Goal: Task Accomplishment & Management: Use online tool/utility

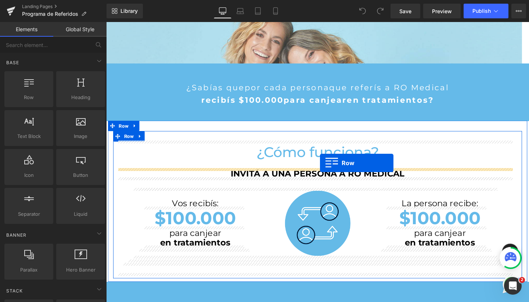
drag, startPoint x: 135, startPoint y: 111, endPoint x: 331, endPoint y: 171, distance: 204.9
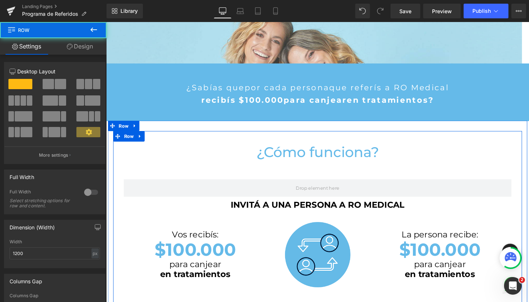
scroll to position [1265, 437]
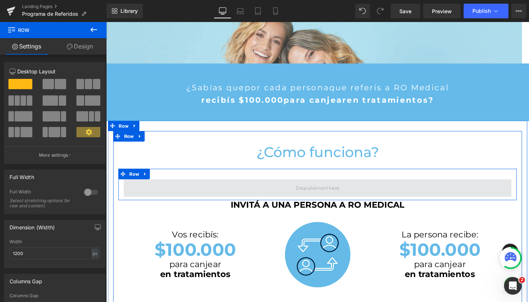
click at [168, 192] on span at bounding box center [329, 196] width 408 height 18
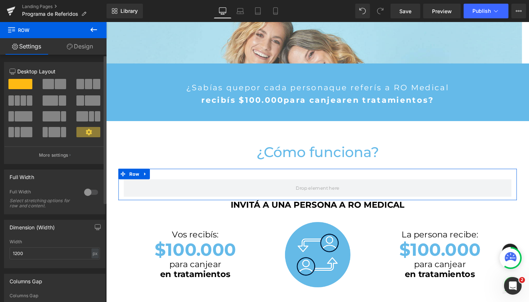
click at [15, 113] on span at bounding box center [24, 116] width 18 height 10
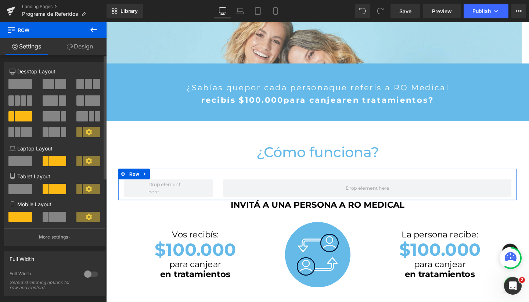
click at [93, 87] on span at bounding box center [96, 84] width 7 height 10
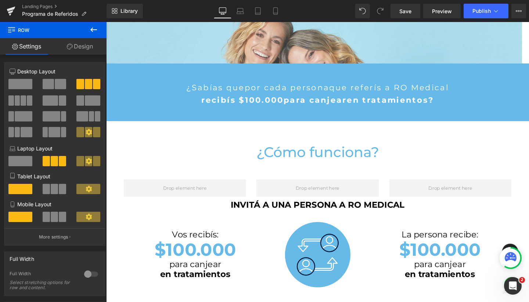
click at [97, 33] on icon at bounding box center [93, 29] width 9 height 9
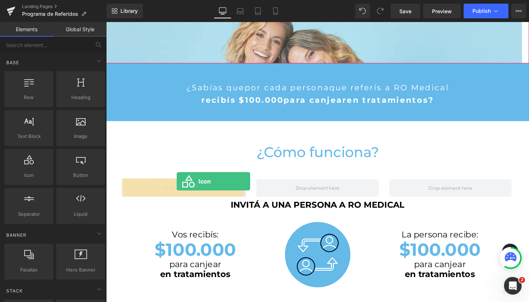
drag, startPoint x: 137, startPoint y: 198, endPoint x: 180, endPoint y: 190, distance: 44.3
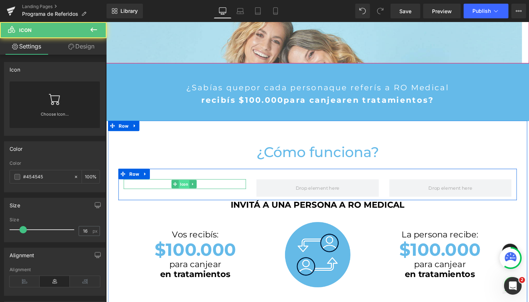
click at [186, 192] on span "Icon" at bounding box center [188, 192] width 11 height 9
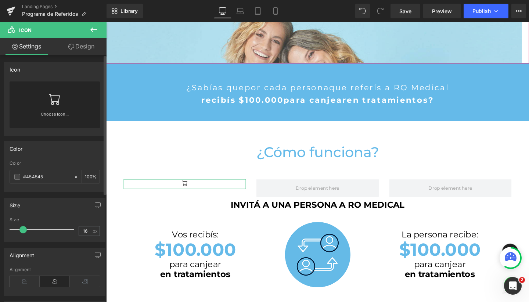
click at [55, 107] on link at bounding box center [55, 96] width 12 height 29
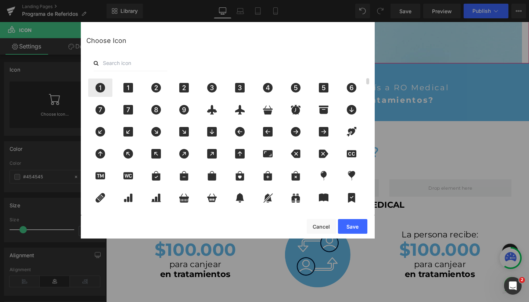
click at [102, 92] on icon at bounding box center [101, 88] width 10 height 10
click at [354, 225] on button "Save" at bounding box center [352, 226] width 29 height 15
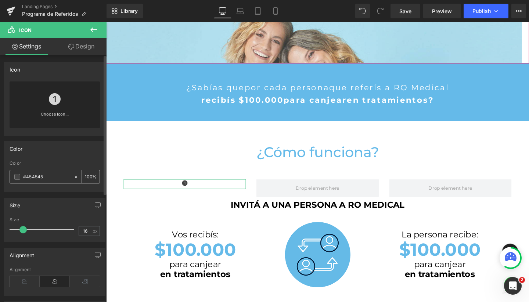
click at [17, 178] on span at bounding box center [17, 177] width 6 height 6
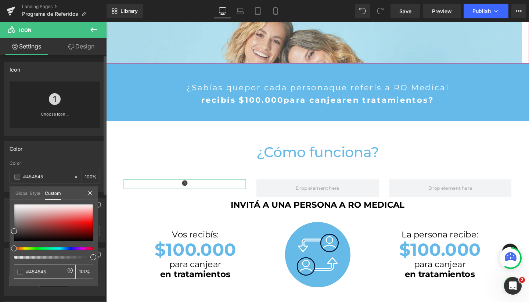
click at [36, 272] on input "#454545" at bounding box center [45, 272] width 39 height 8
type input "#6"
type input "0"
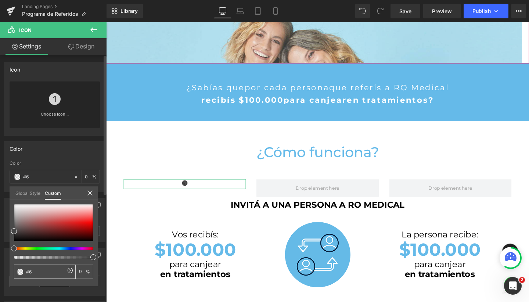
type input "0"
type input "#65b"
type input "#65"
type input "#65ba"
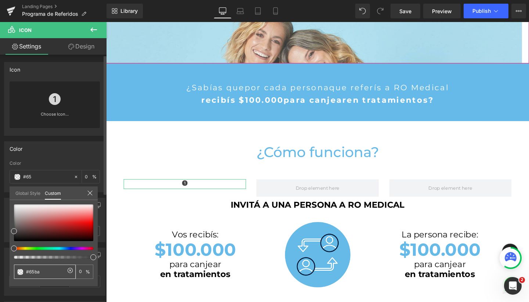
type input "67"
type input "#65bae9"
type input "100"
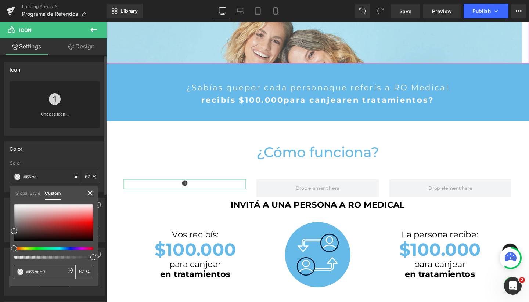
type input "100"
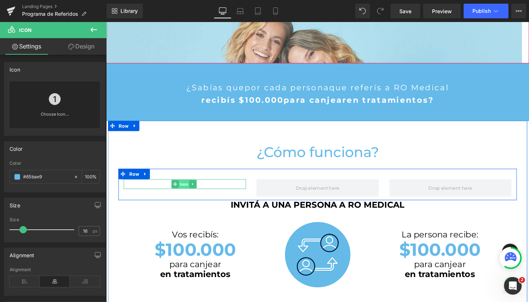
click at [187, 193] on span "Icon" at bounding box center [188, 192] width 11 height 9
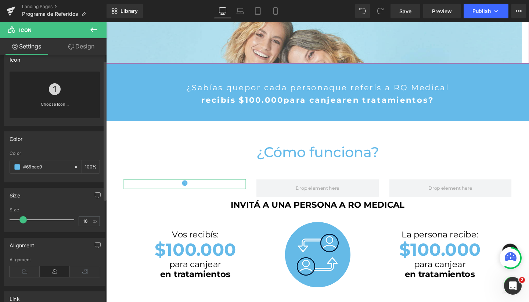
scroll to position [10, 0]
type input "39"
click at [36, 221] on div at bounding box center [43, 219] width 61 height 15
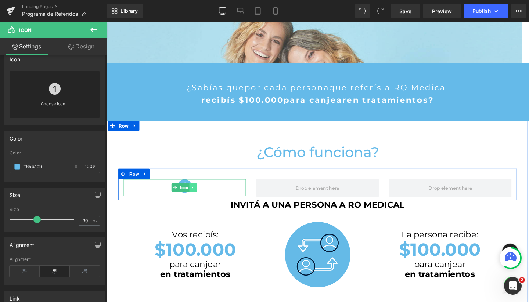
click at [198, 196] on icon at bounding box center [198, 196] width 4 height 4
click at [194, 196] on icon at bounding box center [194, 196] width 4 height 4
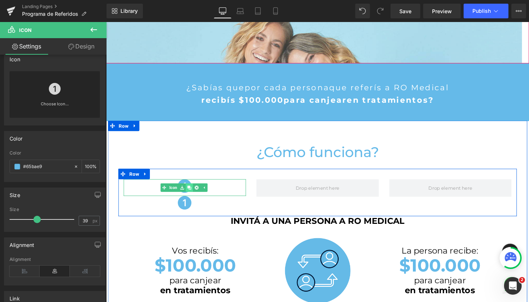
scroll to position [1282, 437]
click at [194, 196] on icon at bounding box center [194, 196] width 4 height 4
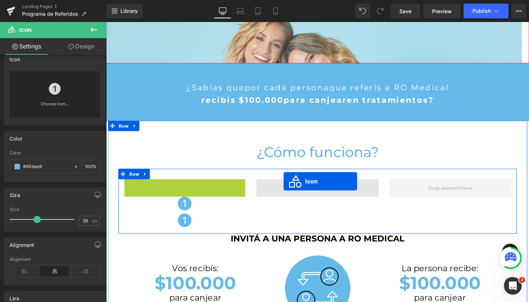
scroll to position [4, 4]
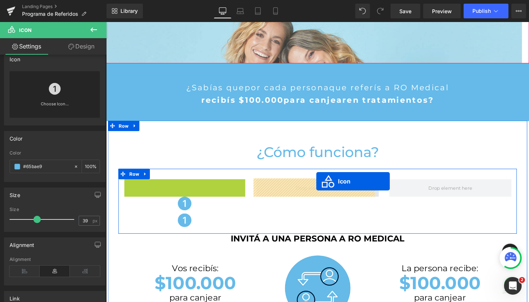
drag, startPoint x: 166, startPoint y: 197, endPoint x: 327, endPoint y: 190, distance: 161.5
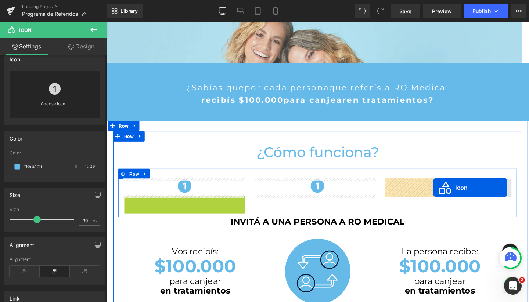
drag, startPoint x: 179, startPoint y: 212, endPoint x: 450, endPoint y: 195, distance: 271.1
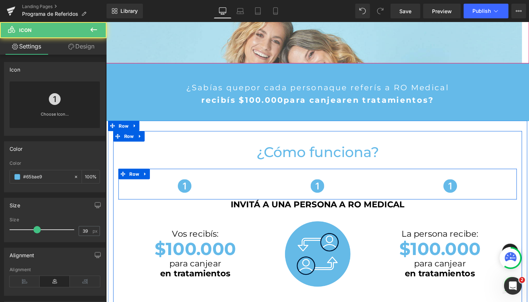
scroll to position [1265, 437]
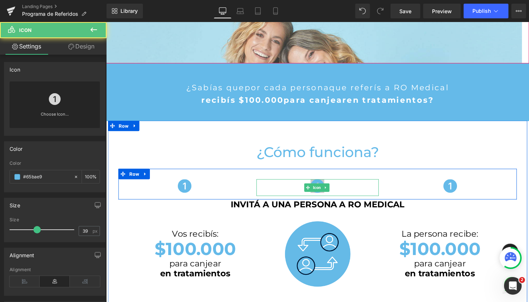
click at [324, 190] on icon at bounding box center [328, 194] width 14 height 14
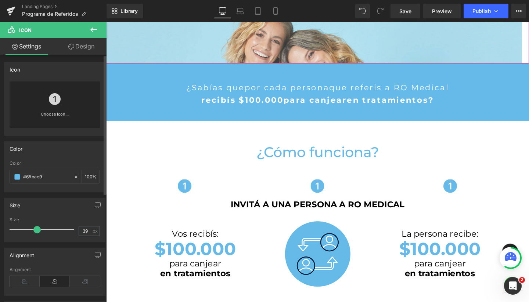
drag, startPoint x: 218, startPoint y: 168, endPoint x: 52, endPoint y: 95, distance: 181.5
click at [52, 0] on div "Icon You are previewing how the will restyle your page. You can not edit Elemen…" at bounding box center [264, 0] width 529 height 0
click at [61, 99] on div "Choose Icon..." at bounding box center [55, 105] width 90 height 47
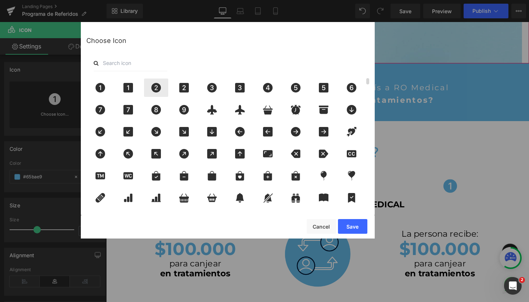
click at [164, 90] on icon at bounding box center [155, 88] width 15 height 10
click at [357, 223] on button "Save" at bounding box center [352, 226] width 29 height 15
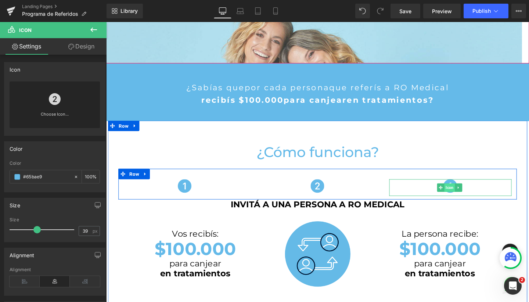
click at [466, 193] on span "Icon" at bounding box center [467, 196] width 11 height 9
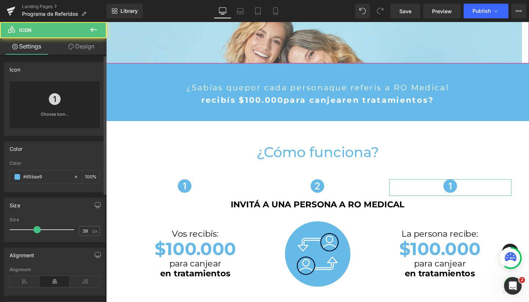
click at [76, 108] on div "Choose Icon..." at bounding box center [55, 105] width 90 height 47
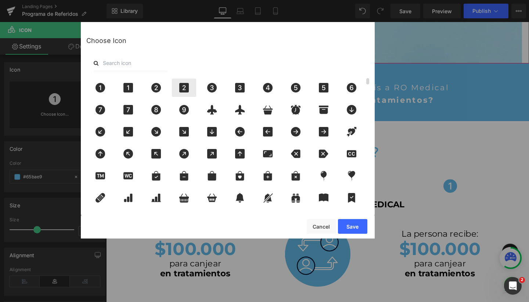
click at [183, 89] on icon at bounding box center [184, 88] width 10 height 10
click at [208, 89] on icon at bounding box center [212, 88] width 10 height 10
click at [355, 229] on button "Save" at bounding box center [352, 226] width 29 height 15
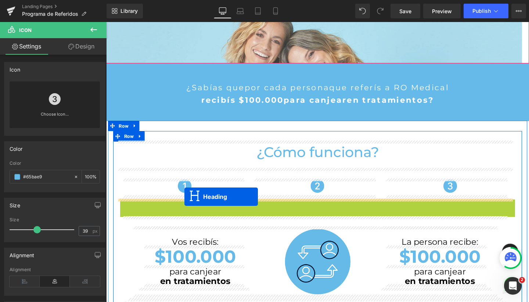
scroll to position [1273, 437]
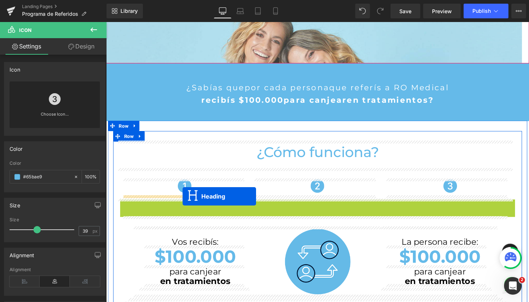
drag, startPoint x: 309, startPoint y: 215, endPoint x: 187, endPoint y: 205, distance: 123.1
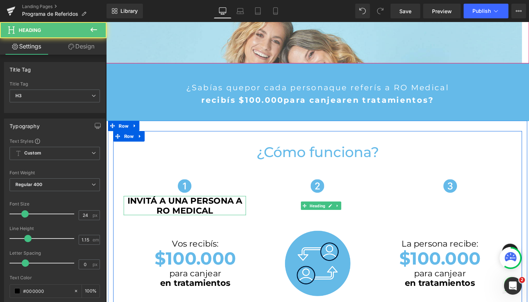
scroll to position [1275, 437]
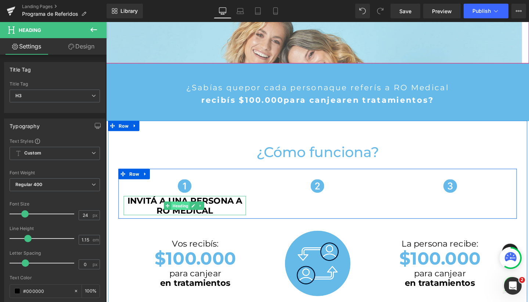
click at [184, 213] on span "Heading" at bounding box center [184, 215] width 19 height 9
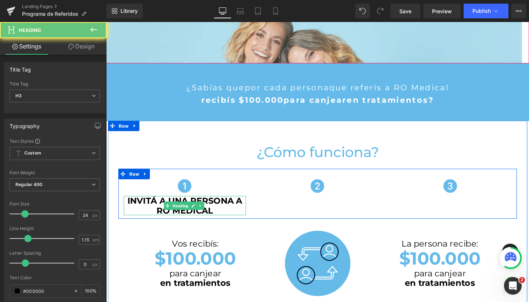
click at [136, 208] on strong "INVITÁ A UNA PERSONA A RO MEDICAL" at bounding box center [188, 215] width 121 height 21
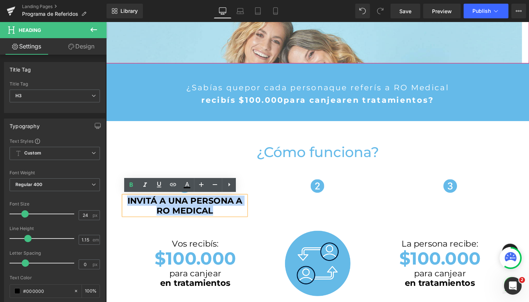
drag, startPoint x: 124, startPoint y: 209, endPoint x: 248, endPoint y: 215, distance: 123.7
click at [248, 215] on h3 "INVITÁ A UNA PERSONA A RO MEDICAL" at bounding box center [189, 215] width 129 height 20
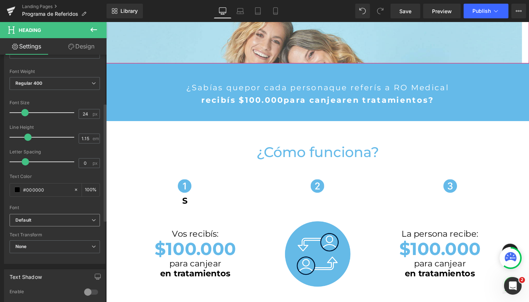
scroll to position [104, 0]
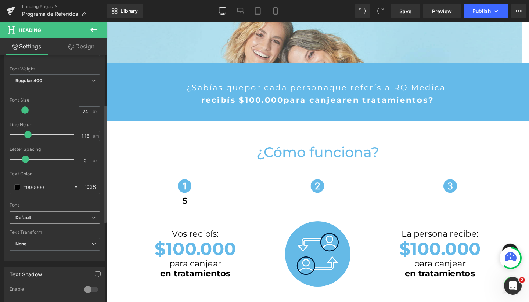
click at [50, 212] on span "Default" at bounding box center [55, 218] width 90 height 13
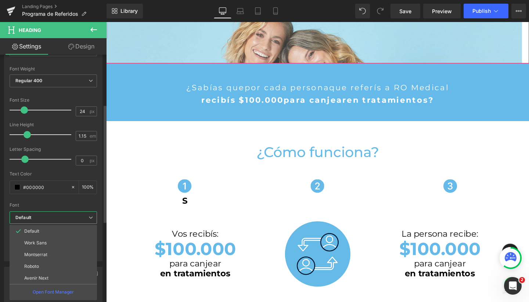
click at [58, 203] on div "Font" at bounding box center [53, 205] width 87 height 5
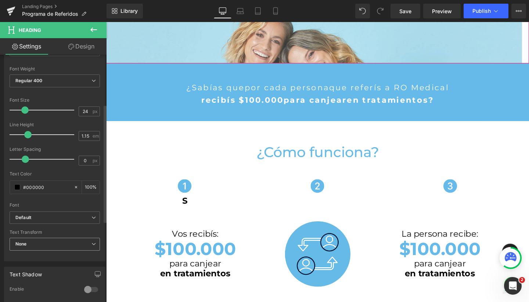
click at [42, 241] on span "None" at bounding box center [55, 244] width 90 height 13
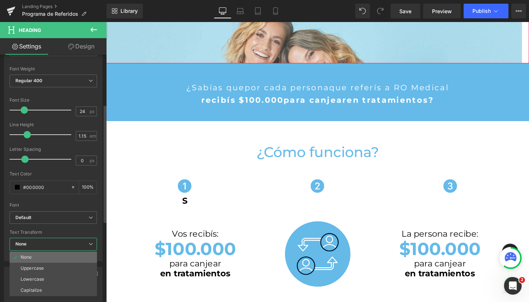
drag, startPoint x: 41, startPoint y: 258, endPoint x: 71, endPoint y: 182, distance: 82.5
click at [41, 258] on li "None" at bounding box center [53, 257] width 87 height 11
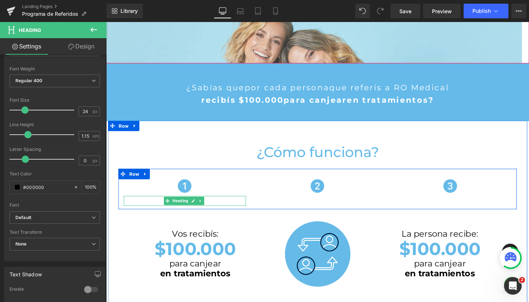
click at [188, 212] on span "Heading" at bounding box center [184, 210] width 19 height 9
click at [204, 211] on icon at bounding box center [206, 210] width 4 height 4
click at [226, 210] on h3 "S" at bounding box center [189, 210] width 129 height 10
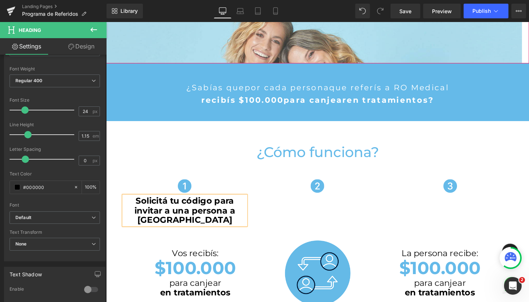
scroll to position [1285, 437]
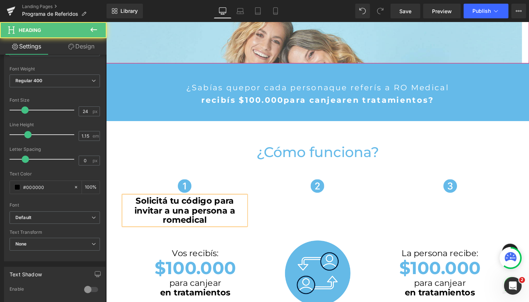
drag, startPoint x: 173, startPoint y: 229, endPoint x: 165, endPoint y: 229, distance: 8.8
click at [165, 229] on strong "Solicitá tu código para invitar a una persona a romedical" at bounding box center [189, 220] width 106 height 31
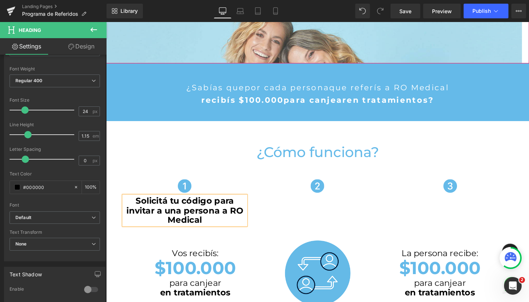
click at [218, 209] on strong "Solicitá tu código para invitar a una persona a RO Medical" at bounding box center [189, 220] width 123 height 31
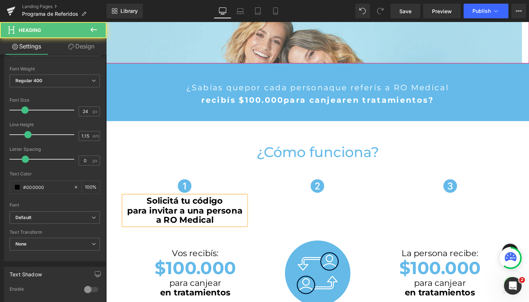
click at [157, 229] on strong "para invitar a una persona a RO Medical" at bounding box center [188, 225] width 121 height 21
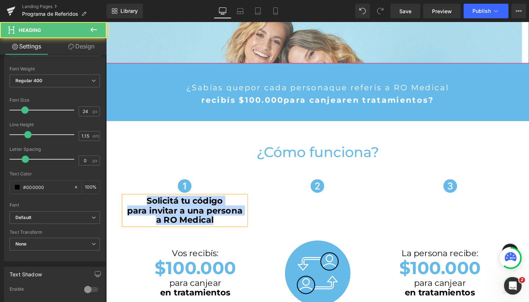
drag, startPoint x: 145, startPoint y: 209, endPoint x: 228, endPoint y: 229, distance: 85.5
click at [228, 229] on div "Solicitá tu código para invitar a una persona a RO Medical" at bounding box center [189, 220] width 129 height 31
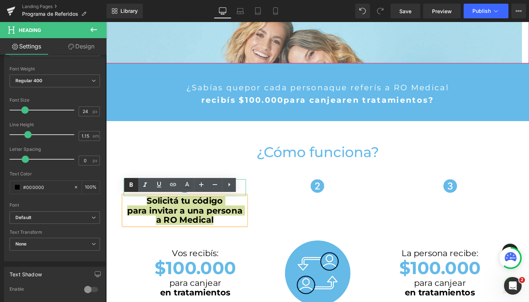
click at [134, 185] on icon at bounding box center [131, 185] width 9 height 9
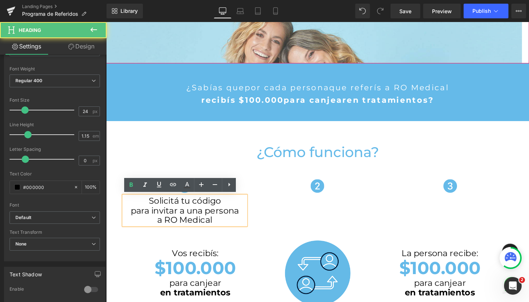
click at [195, 235] on div "Solicitá tu código para invitar a una persona a RO Medical" at bounding box center [189, 220] width 129 height 31
drag, startPoint x: 227, startPoint y: 230, endPoint x: 130, endPoint y: 224, distance: 97.2
click at [130, 224] on div "Solicitá tu código para invitar a una persona a RO Medical" at bounding box center [189, 220] width 129 height 31
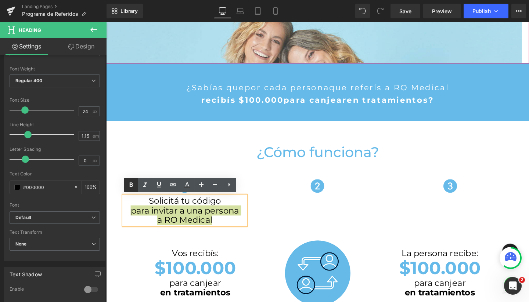
click at [129, 187] on icon at bounding box center [131, 185] width 9 height 9
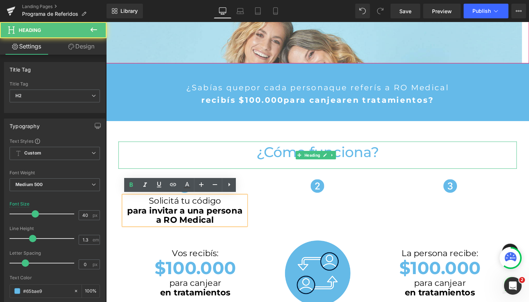
click at [138, 160] on h2 "¿Cómo funciona?" at bounding box center [328, 158] width 419 height 19
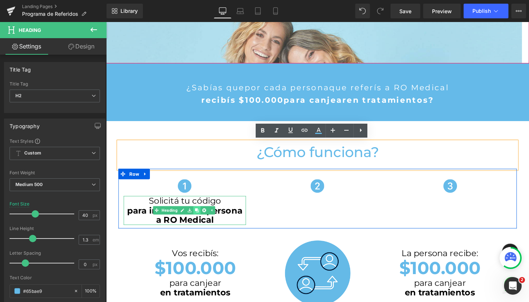
click at [203, 220] on link at bounding box center [202, 220] width 8 height 9
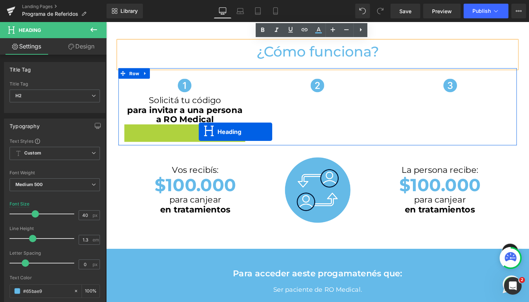
scroll to position [1303, 437]
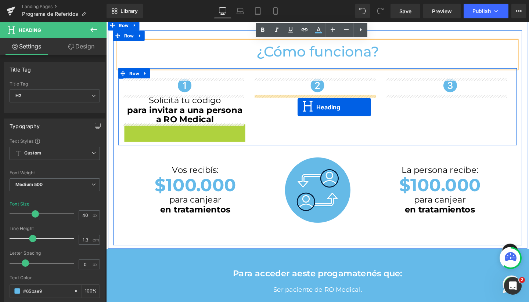
drag, startPoint x: 169, startPoint y: 143, endPoint x: 308, endPoint y: 112, distance: 141.8
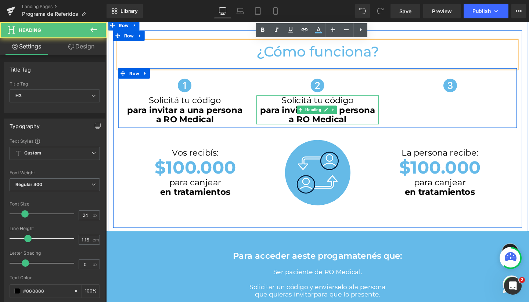
scroll to position [1285, 437]
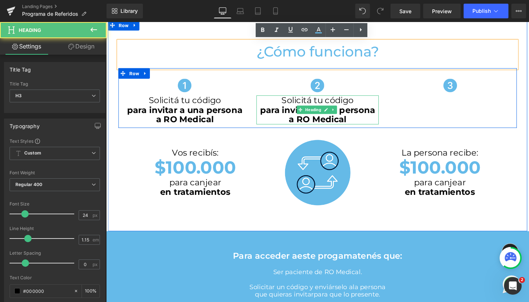
click at [290, 103] on h3 "Solicitá tu código" at bounding box center [328, 104] width 129 height 10
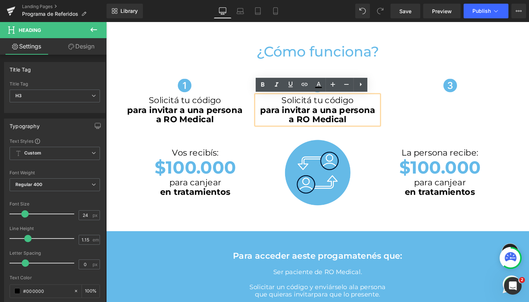
click at [284, 102] on h3 "Solicitá tu código" at bounding box center [328, 104] width 129 height 10
drag, startPoint x: 284, startPoint y: 102, endPoint x: 371, endPoint y: 103, distance: 87.1
click at [371, 103] on h3 "Solicitá tu código" at bounding box center [328, 104] width 129 height 10
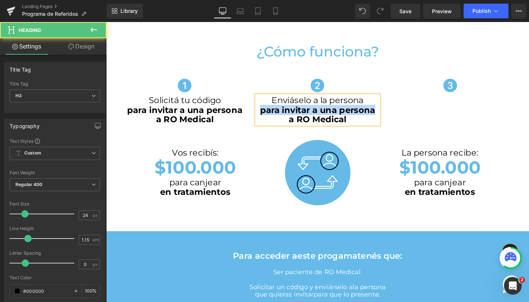
drag, startPoint x: 266, startPoint y: 115, endPoint x: 386, endPoint y: 115, distance: 119.5
click at [386, 115] on h3 "para invitar a una persona" at bounding box center [328, 115] width 129 height 10
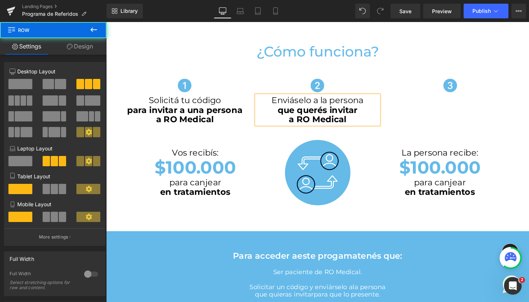
click at [404, 129] on div "Icon Solicitá tu código para invitar a una persona a RO Medical Heading Icon En…" at bounding box center [328, 102] width 419 height 63
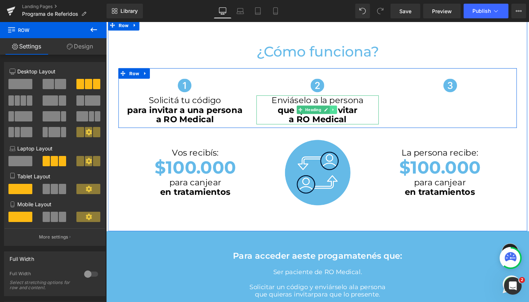
click at [343, 115] on icon at bounding box center [345, 114] width 4 height 4
click at [340, 115] on icon at bounding box center [342, 114] width 4 height 4
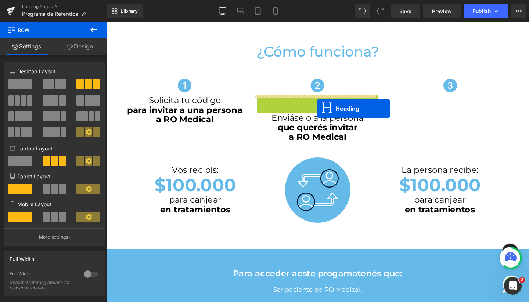
scroll to position [1303, 437]
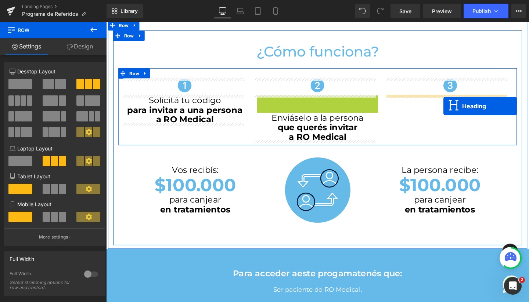
drag, startPoint x: 296, startPoint y: 113, endPoint x: 461, endPoint y: 111, distance: 165.4
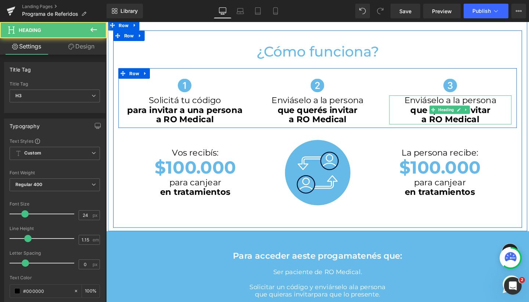
scroll to position [1285, 437]
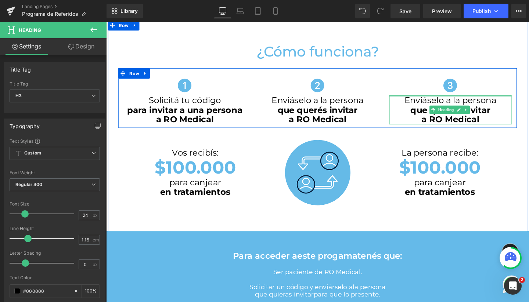
click at [416, 100] on div "Enviáselo a la persona que querés invitar a RO Medical Heading" at bounding box center [468, 114] width 129 height 31
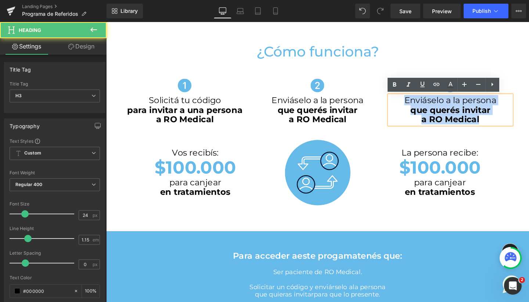
drag, startPoint x: 415, startPoint y: 104, endPoint x: 501, endPoint y: 123, distance: 88.6
click at [501, 123] on div "Enviáselo a la persona que querés invitar a RO Medical" at bounding box center [468, 114] width 129 height 31
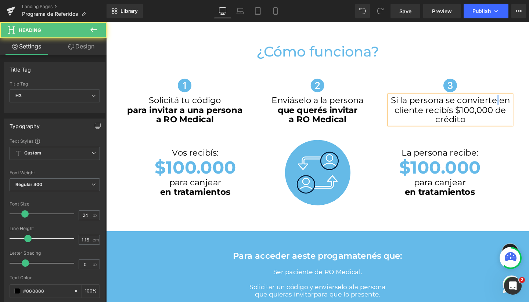
click at [511, 105] on h3 "Si la persona se convierte en cliente recibís $100,000 de crédito" at bounding box center [468, 114] width 129 height 31
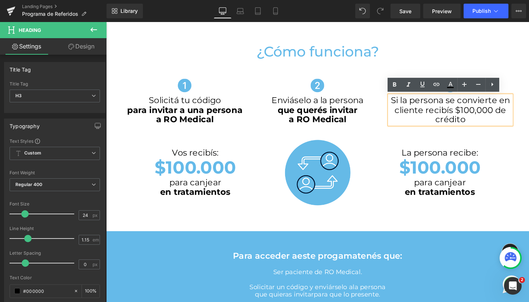
click at [469, 103] on h3 "Si la persona se convierte en cliente recibís $100,000 de crédito" at bounding box center [468, 114] width 129 height 31
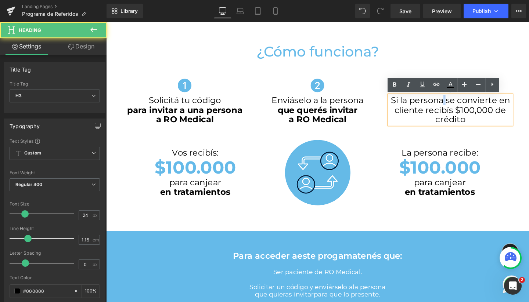
click at [456, 106] on h3 "Si la persona se convierte en cliente recibís $100,000 de crédito" at bounding box center [468, 114] width 129 height 31
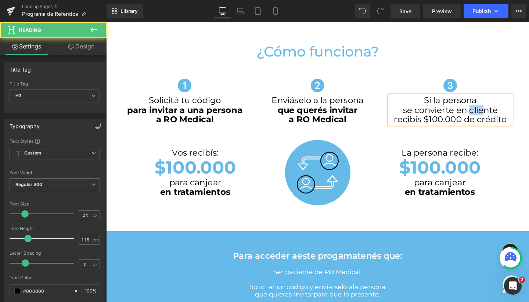
drag, startPoint x: 481, startPoint y: 114, endPoint x: 495, endPoint y: 114, distance: 14.3
click at [495, 114] on h3 "se convierte en cliente recibís $100,000 de crédito" at bounding box center [468, 120] width 129 height 20
click at [515, 115] on h3 "se convierte en paciente recibís $100,000 de crédito" at bounding box center [468, 120] width 129 height 20
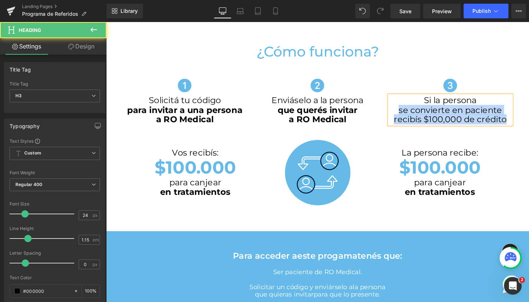
drag, startPoint x: 408, startPoint y: 113, endPoint x: 529, endPoint y: 121, distance: 121.9
click at [529, 121] on div "Icon Si la persona se convierte en paciente recibís $100,000 de crédito Heading" at bounding box center [468, 106] width 140 height 48
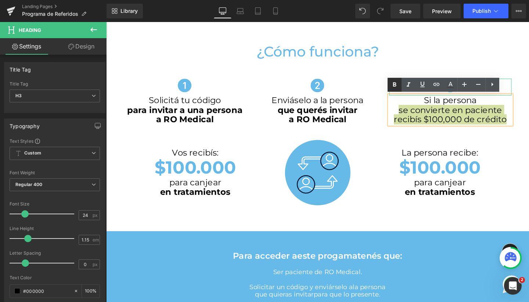
click at [397, 87] on icon at bounding box center [394, 84] width 9 height 9
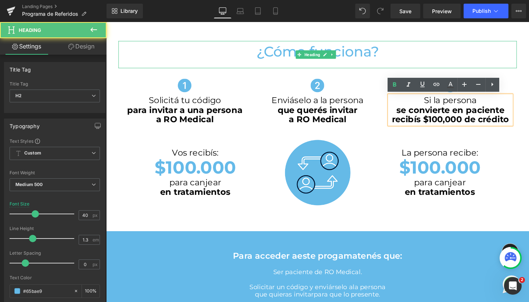
click at [429, 53] on h2 "¿Cómo funciona?" at bounding box center [328, 52] width 419 height 19
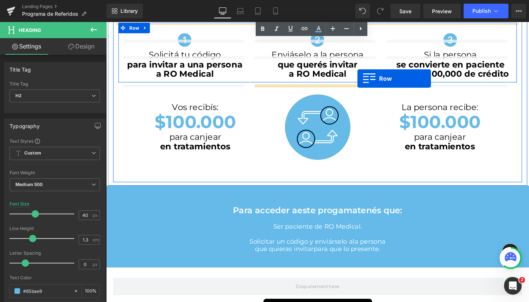
scroll to position [340, 0]
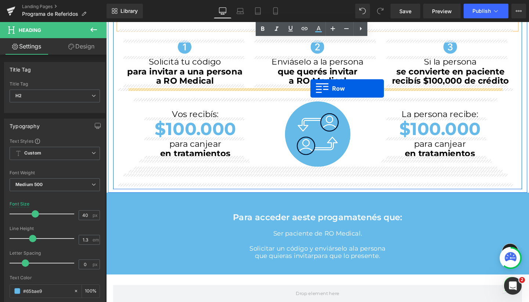
drag, startPoint x: 109, startPoint y: 280, endPoint x: 320, endPoint y: 92, distance: 283.2
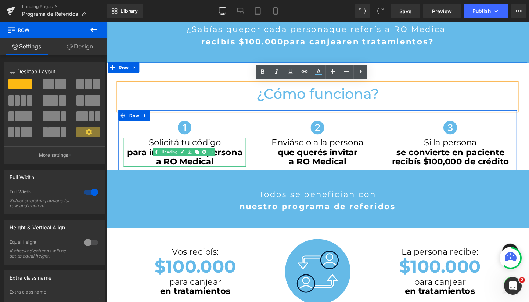
scroll to position [255, 0]
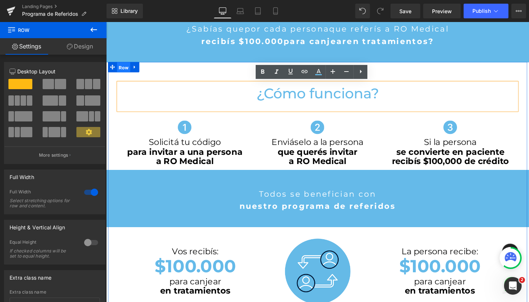
click at [121, 68] on span "Row" at bounding box center [125, 69] width 14 height 11
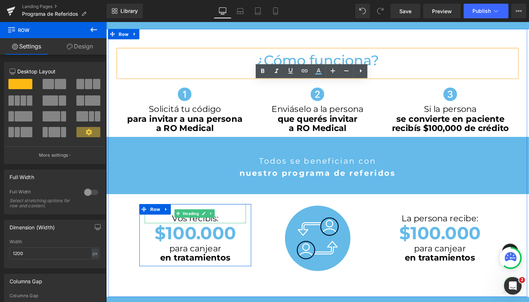
scroll to position [310, 0]
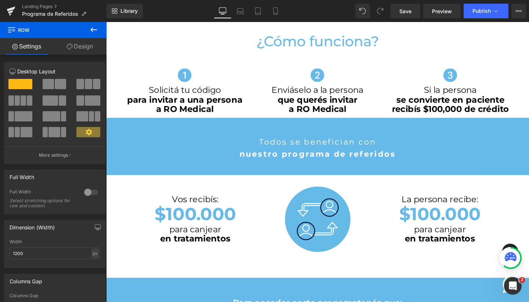
click at [96, 30] on icon at bounding box center [93, 30] width 7 height 4
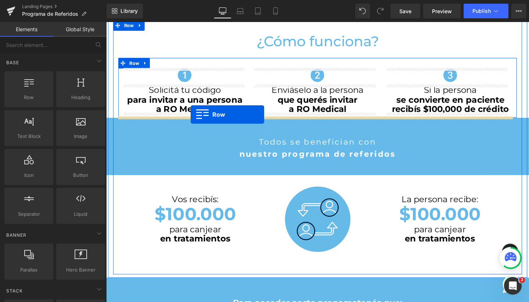
drag, startPoint x: 137, startPoint y: 112, endPoint x: 196, endPoint y: 119, distance: 59.3
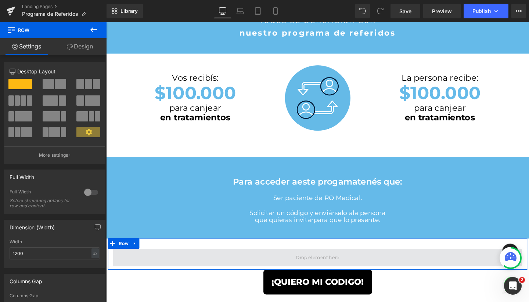
scroll to position [493, 0]
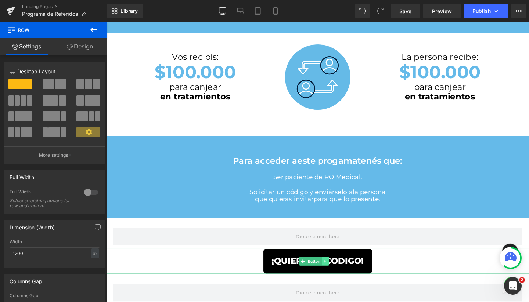
click at [336, 273] on icon at bounding box center [336, 274] width 1 height 3
click at [334, 272] on icon at bounding box center [333, 274] width 4 height 4
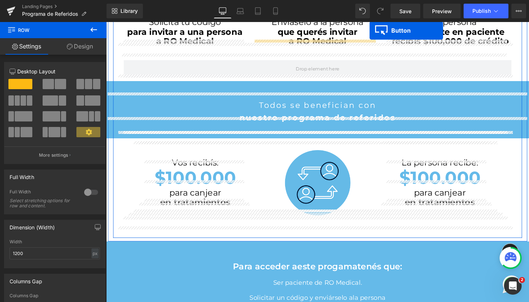
scroll to position [372, 0]
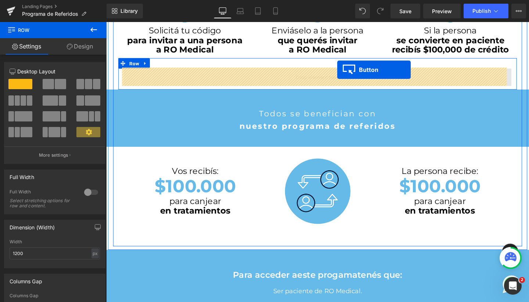
drag, startPoint x: 301, startPoint y: 230, endPoint x: 349, endPoint y: 72, distance: 164.9
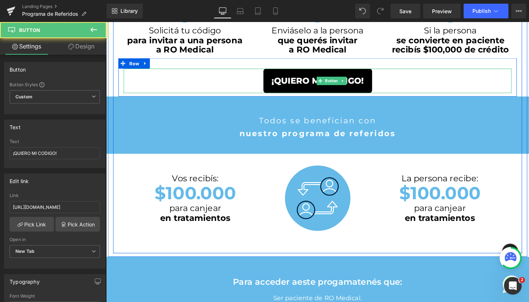
scroll to position [1325, 437]
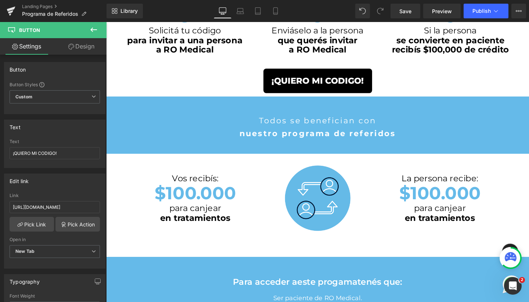
click at [94, 32] on icon at bounding box center [93, 29] width 9 height 9
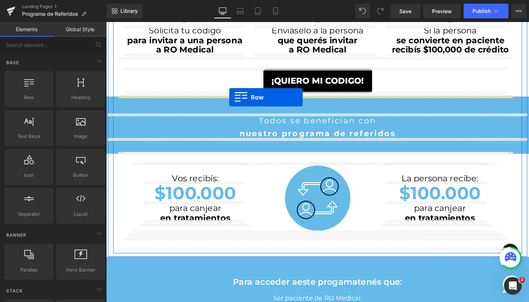
drag, startPoint x: 132, startPoint y: 105, endPoint x: 236, endPoint y: 101, distance: 103.4
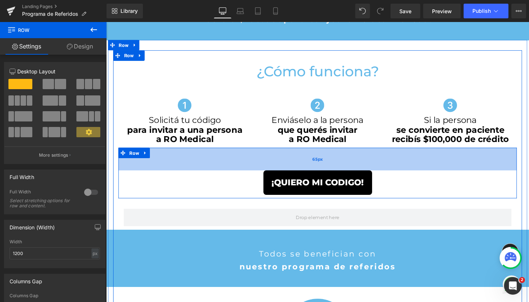
scroll to position [4, 4]
drag, startPoint x: 305, startPoint y: 154, endPoint x: 305, endPoint y: 166, distance: 12.9
click at [305, 166] on div "65px" at bounding box center [328, 166] width 419 height 24
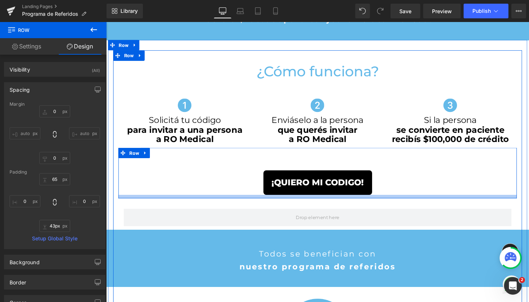
type input "57px"
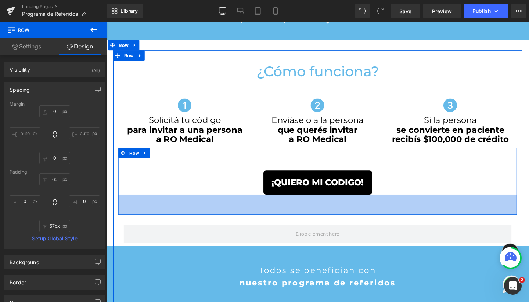
scroll to position [1388, 437]
drag, startPoint x: 433, startPoint y: 205, endPoint x: 433, endPoint y: 222, distance: 17.3
click at [433, 222] on div "57px" at bounding box center [328, 214] width 419 height 21
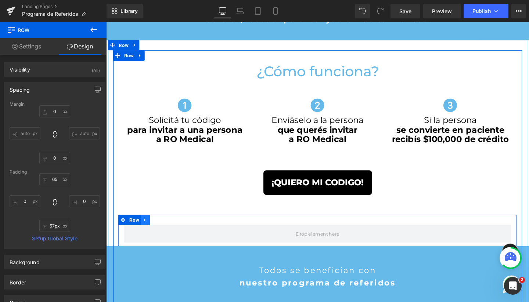
click at [150, 228] on link at bounding box center [148, 230] width 10 height 11
click at [164, 232] on icon at bounding box center [166, 231] width 5 height 6
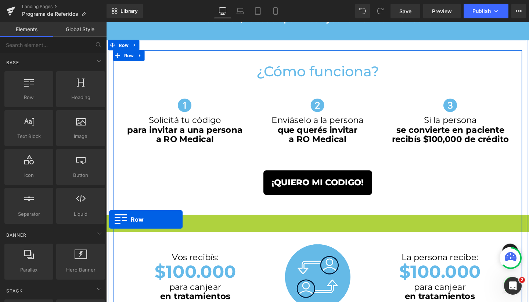
scroll to position [1314, 437]
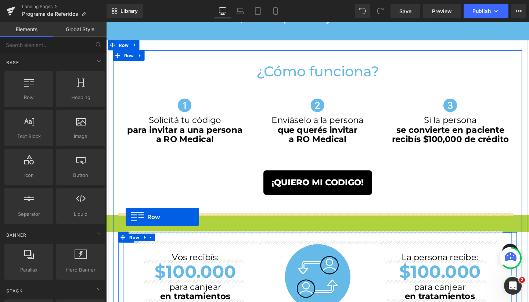
drag, startPoint x: 109, startPoint y: 230, endPoint x: 127, endPoint y: 227, distance: 18.2
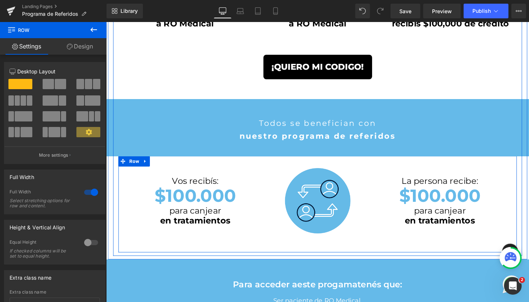
scroll to position [1273, 437]
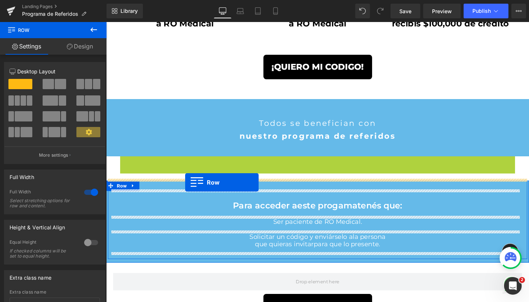
drag, startPoint x: 125, startPoint y: 167, endPoint x: 189, endPoint y: 191, distance: 68.1
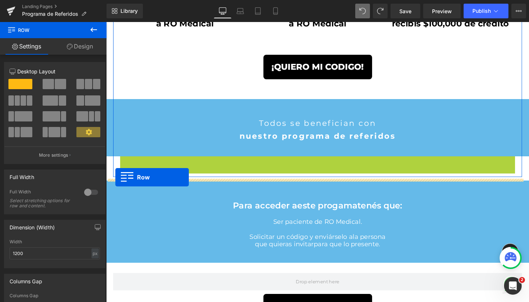
drag, startPoint x: 121, startPoint y: 168, endPoint x: 116, endPoint y: 186, distance: 18.4
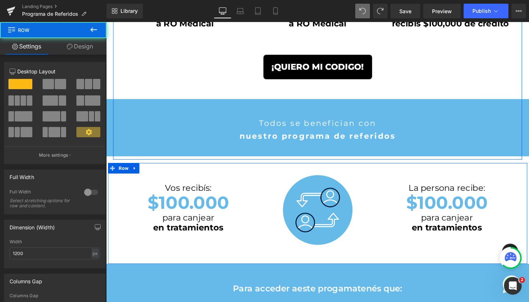
scroll to position [0, 0]
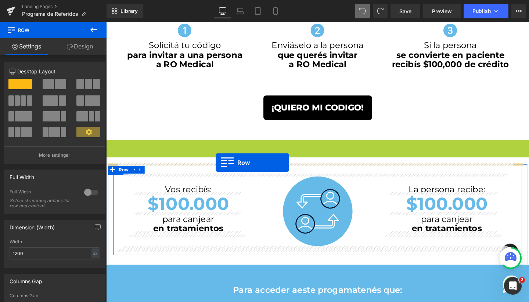
drag, startPoint x: 109, startPoint y: 148, endPoint x: 221, endPoint y: 170, distance: 114.2
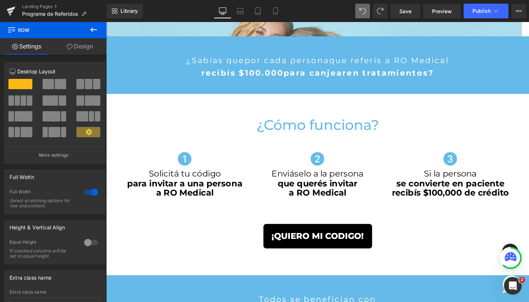
scroll to position [221, 0]
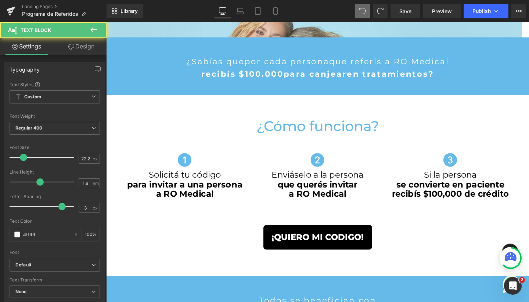
click at [167, 60] on p "¿Sabías que por cada persona que referís a RO Medical" at bounding box center [328, 63] width 445 height 13
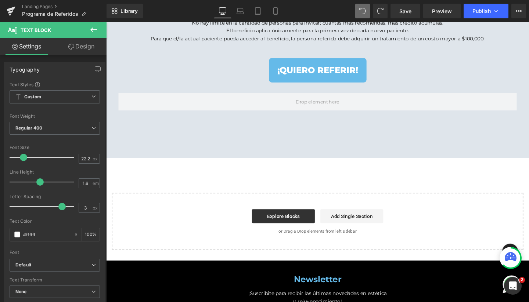
scroll to position [902, 0]
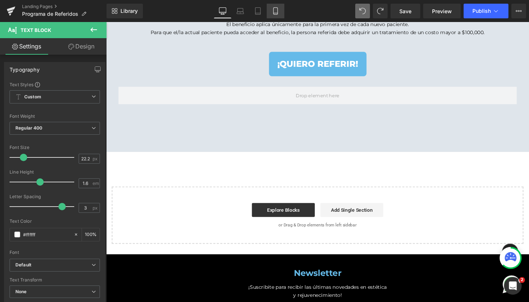
click at [277, 11] on icon at bounding box center [275, 10] width 7 height 7
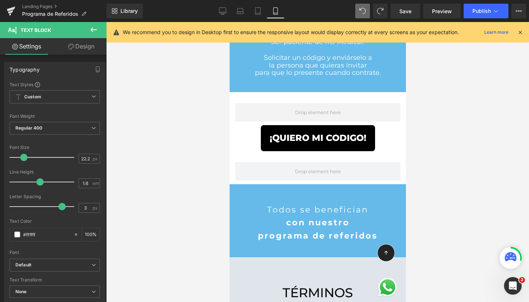
type input "100"
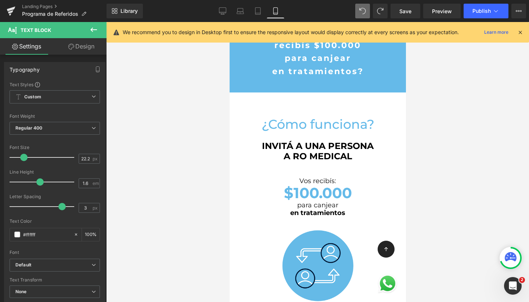
scroll to position [225, 0]
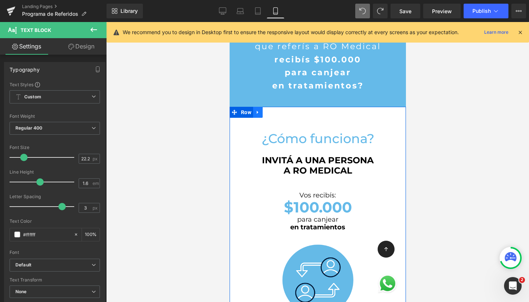
click at [259, 114] on icon at bounding box center [257, 113] width 5 height 6
click at [278, 112] on icon at bounding box center [276, 112] width 5 height 5
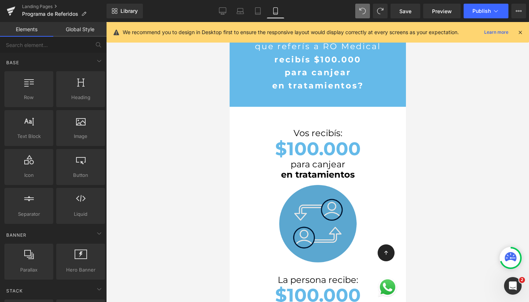
scroll to position [1456, 169]
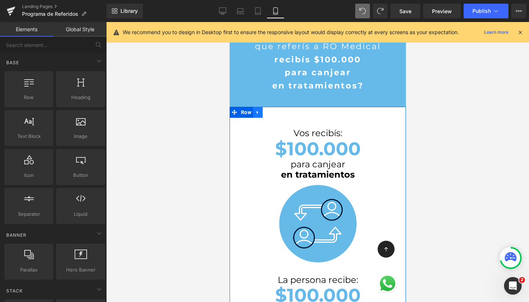
click at [262, 112] on link at bounding box center [258, 112] width 10 height 11
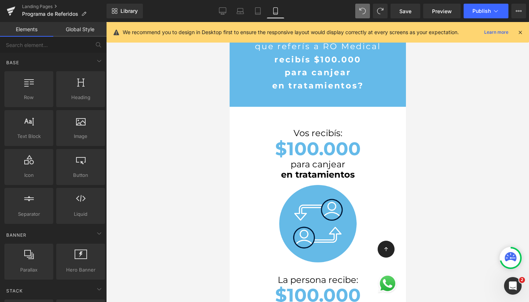
click at [201, 159] on div at bounding box center [317, 162] width 423 height 280
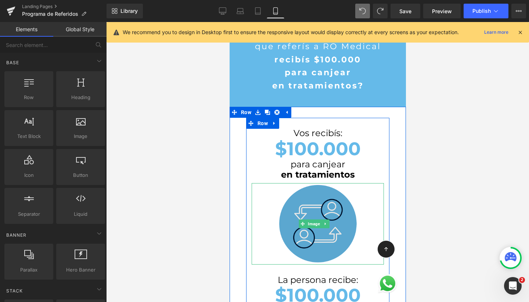
scroll to position [245, 0]
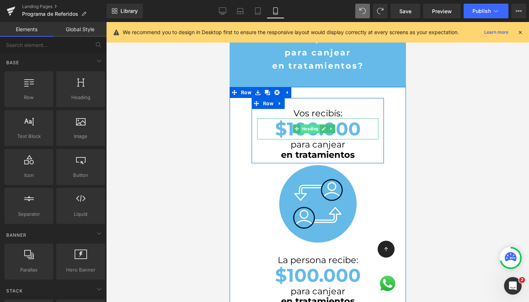
click at [308, 127] on span "Heading" at bounding box center [309, 129] width 19 height 9
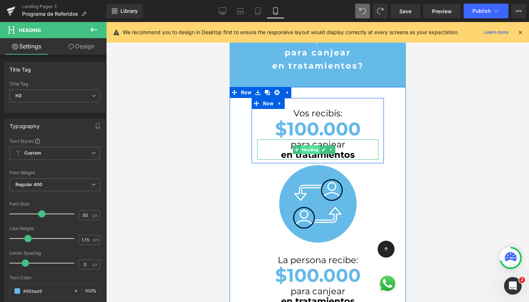
click at [309, 147] on span "Heading" at bounding box center [309, 150] width 19 height 9
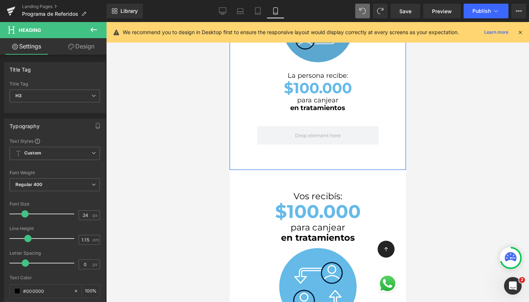
scroll to position [492, 0]
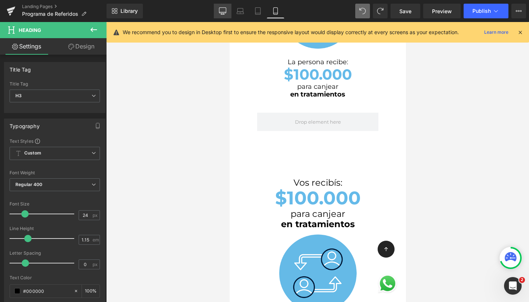
click at [224, 10] on icon at bounding box center [222, 10] width 7 height 7
type input "100"
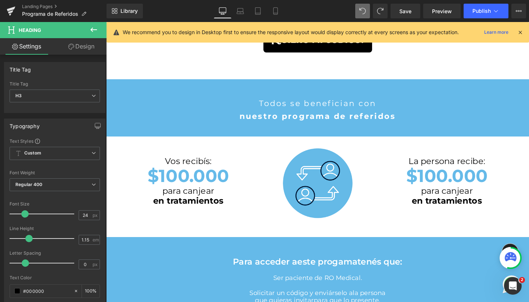
scroll to position [4, 4]
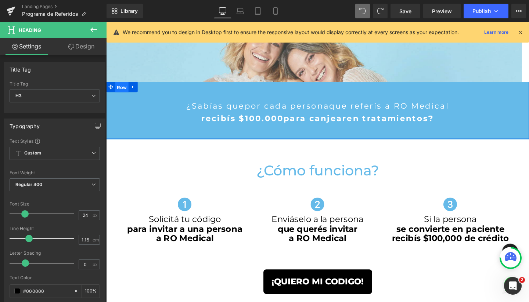
click at [121, 94] on span "Row" at bounding box center [123, 90] width 14 height 11
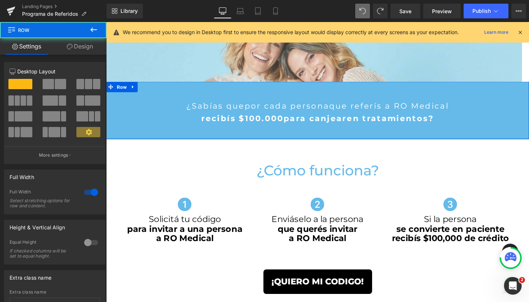
click at [87, 50] on link "Design" at bounding box center [79, 46] width 53 height 17
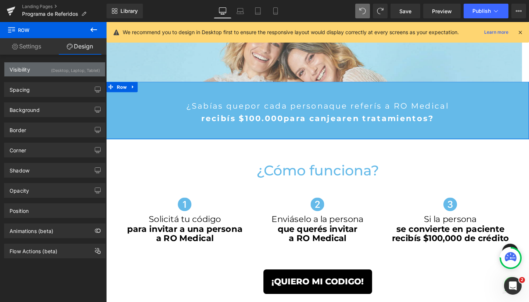
click at [71, 69] on div "(Desktop, Laptop, Tablet)" at bounding box center [75, 68] width 49 height 12
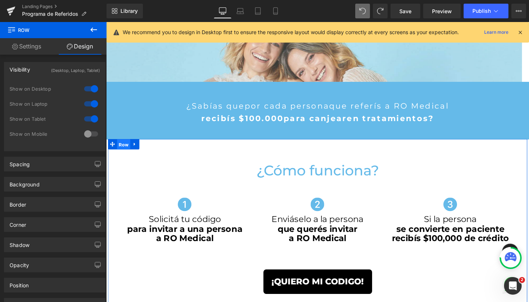
click at [126, 149] on span "Row" at bounding box center [125, 151] width 14 height 11
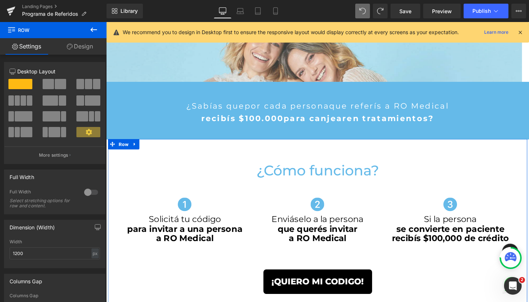
click at [86, 48] on link "Design" at bounding box center [79, 46] width 53 height 17
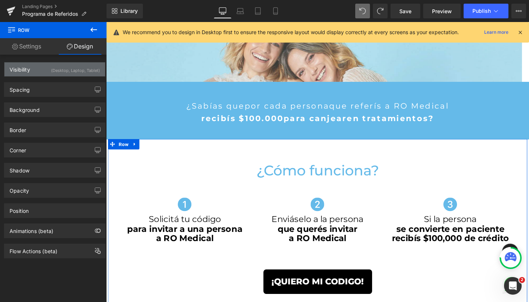
click at [65, 71] on div "(Desktop, Laptop, Tablet)" at bounding box center [75, 68] width 49 height 12
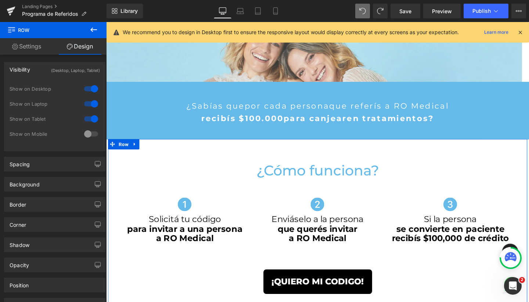
click at [90, 137] on div at bounding box center [91, 134] width 18 height 12
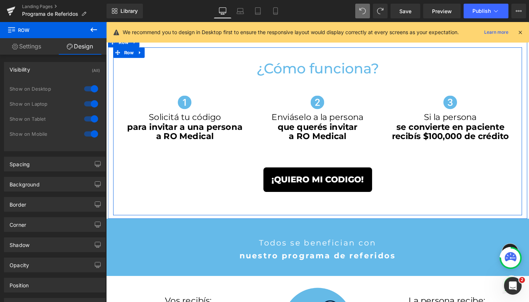
scroll to position [294, 0]
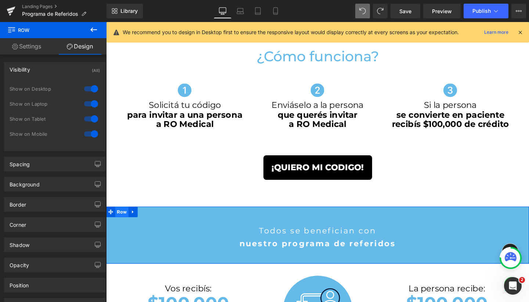
click at [121, 222] on span "Row" at bounding box center [123, 221] width 14 height 11
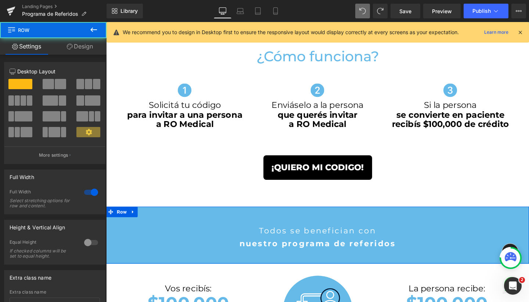
click at [91, 44] on link "Design" at bounding box center [79, 46] width 53 height 17
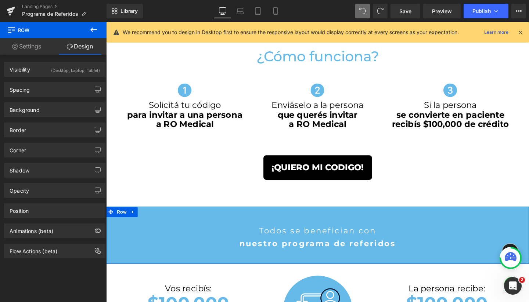
click at [59, 78] on div "Spacing [GEOGRAPHIC_DATA] 0px 0 auto auto 0px 0 auto auto [GEOGRAPHIC_DATA] 52p…" at bounding box center [55, 87] width 110 height 20
click at [58, 76] on div "Visibility (Desktop, Laptop, Tablet)" at bounding box center [54, 69] width 101 height 14
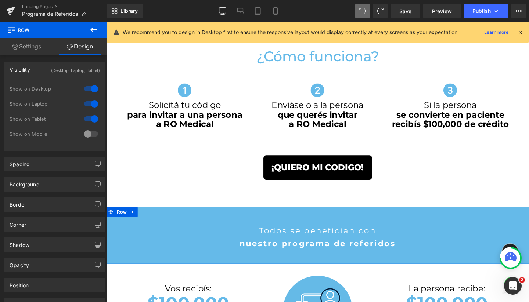
click at [91, 135] on div at bounding box center [91, 134] width 18 height 12
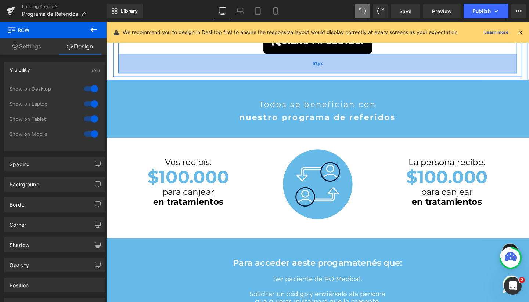
scroll to position [428, 0]
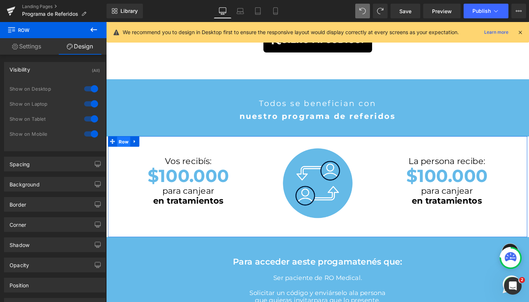
click at [121, 147] on span "Row" at bounding box center [125, 148] width 14 height 11
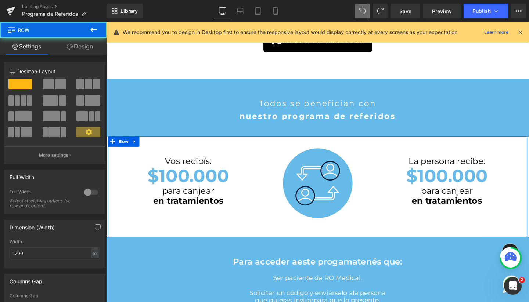
click at [87, 47] on link "Design" at bounding box center [79, 46] width 53 height 17
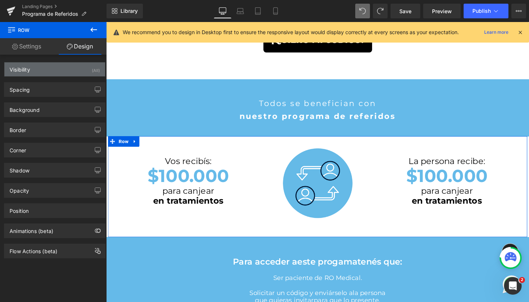
click at [69, 67] on div "Visibility (All)" at bounding box center [54, 69] width 101 height 14
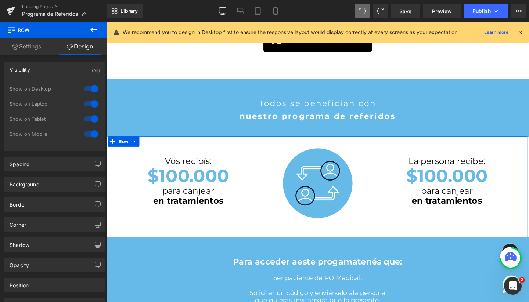
click at [92, 133] on div at bounding box center [91, 134] width 18 height 12
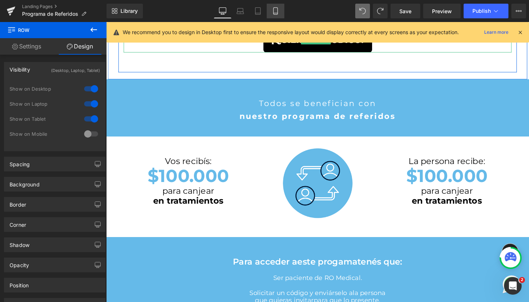
click at [276, 13] on icon at bounding box center [275, 13] width 4 height 0
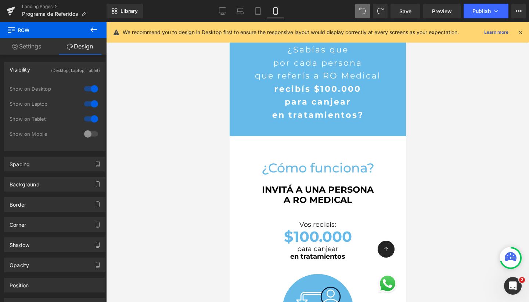
scroll to position [281, 0]
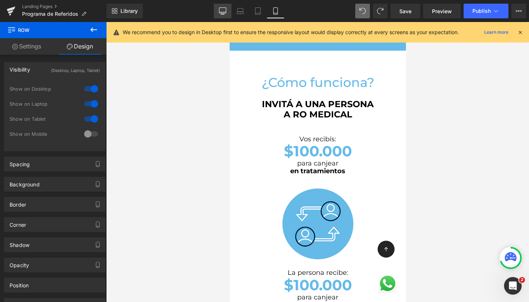
click at [223, 9] on icon at bounding box center [222, 10] width 7 height 7
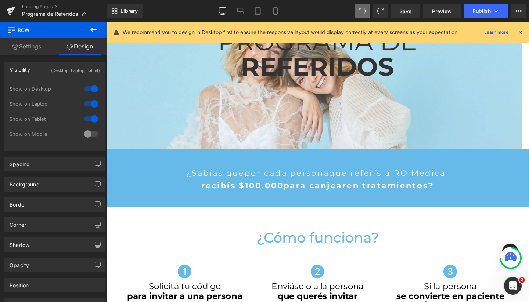
scroll to position [96, 0]
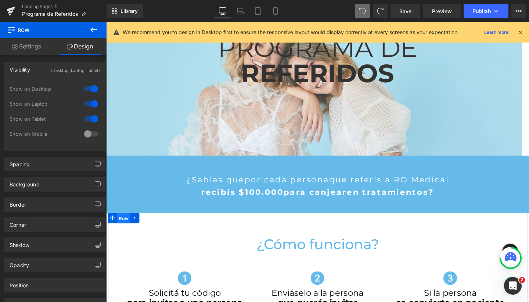
click at [123, 225] on span "Row" at bounding box center [125, 228] width 14 height 11
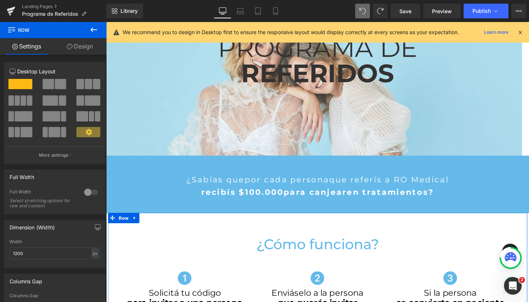
click at [82, 47] on link "Design" at bounding box center [79, 46] width 53 height 17
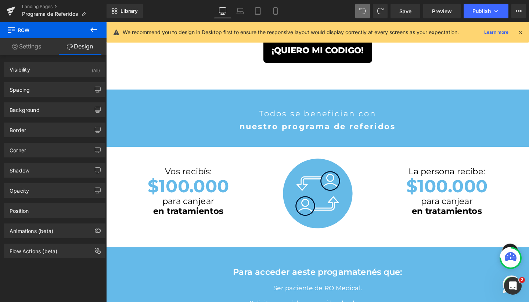
scroll to position [475, 0]
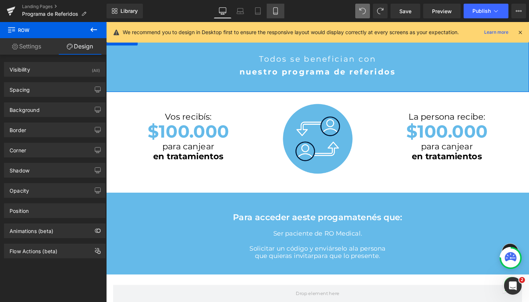
click at [276, 11] on icon at bounding box center [275, 10] width 7 height 7
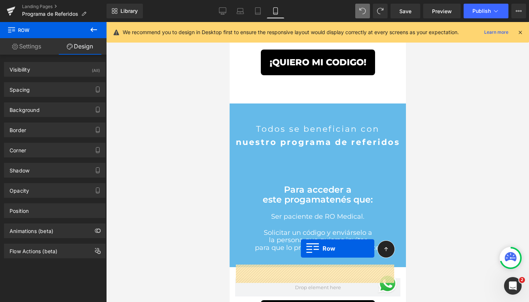
scroll to position [540, 0]
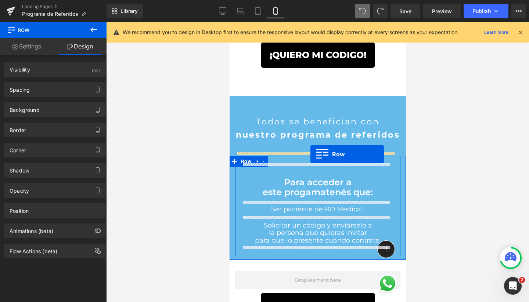
drag, startPoint x: 235, startPoint y: 175, endPoint x: 310, endPoint y: 154, distance: 77.7
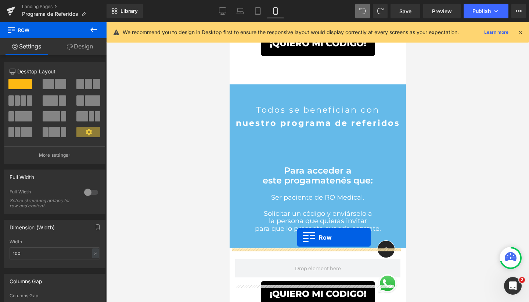
scroll to position [580, 0]
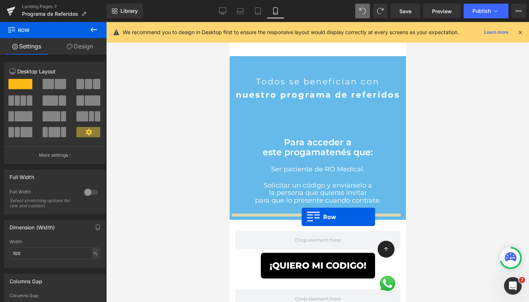
drag, startPoint x: 234, startPoint y: 83, endPoint x: 301, endPoint y: 217, distance: 150.2
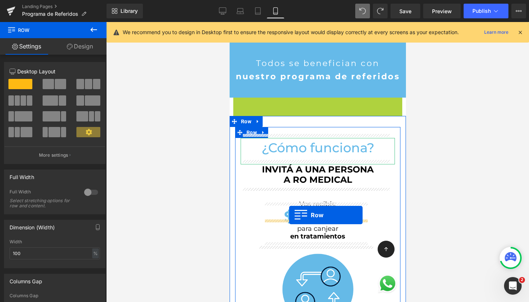
scroll to position [1790, 169]
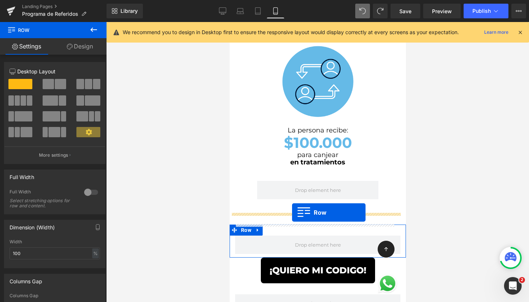
drag, startPoint x: 234, startPoint y: 99, endPoint x: 292, endPoint y: 213, distance: 127.6
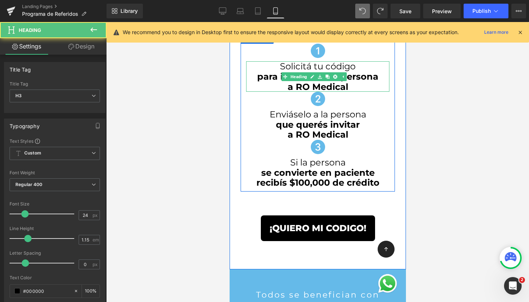
click at [350, 84] on h3 "a RO Medical" at bounding box center [317, 87] width 143 height 10
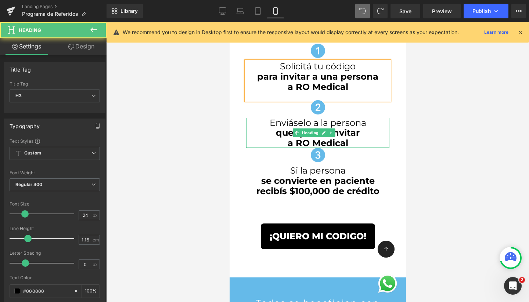
click at [341, 140] on strong "a RO Medical" at bounding box center [317, 143] width 61 height 11
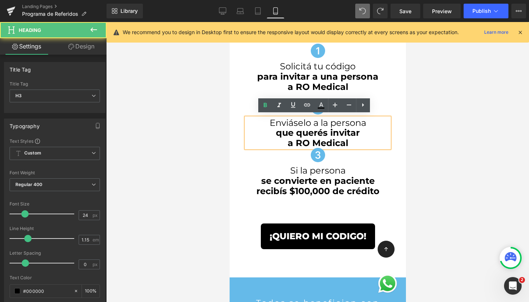
click at [354, 141] on h3 "a RO Medical" at bounding box center [317, 143] width 143 height 10
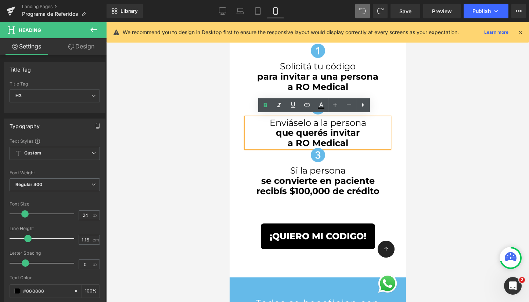
scroll to position [4, 4]
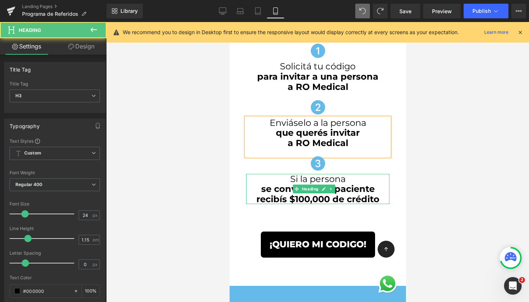
click at [363, 194] on strong "recibís $100,000 de crédito" at bounding box center [317, 199] width 123 height 11
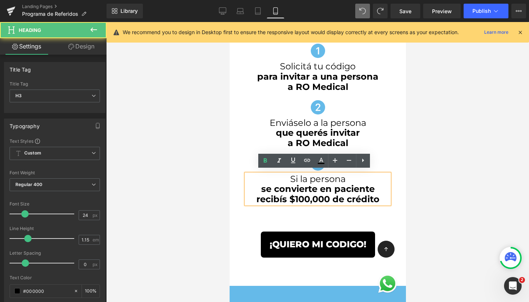
click at [377, 196] on h3 "recibís $100,000 de crédito" at bounding box center [317, 199] width 143 height 10
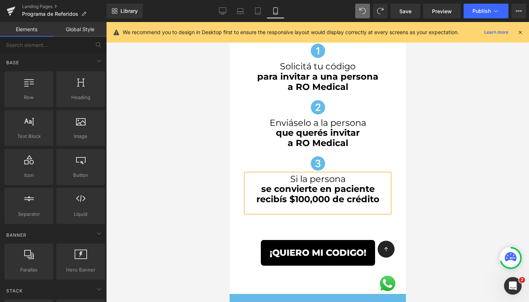
click at [503, 180] on div at bounding box center [317, 162] width 423 height 280
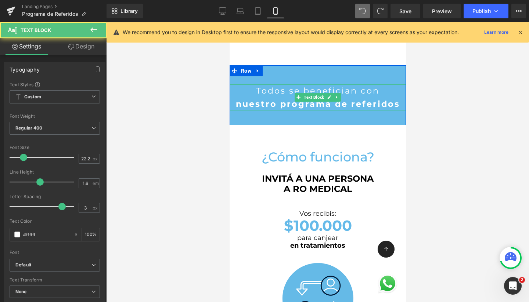
click at [357, 88] on p "Todos se benefician con" at bounding box center [317, 91] width 176 height 13
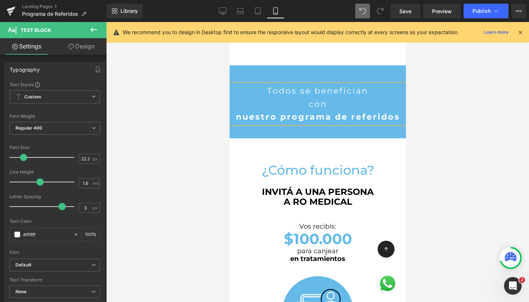
click at [279, 113] on strong "nuestro programa de referidos" at bounding box center [318, 117] width 164 height 10
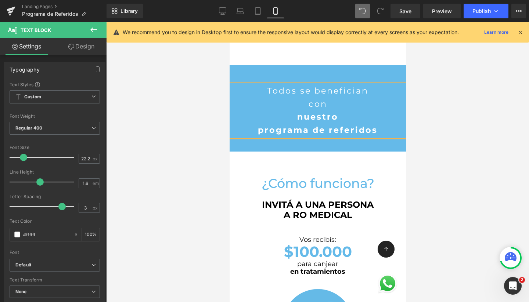
click at [292, 114] on p "nuestro" at bounding box center [317, 117] width 176 height 13
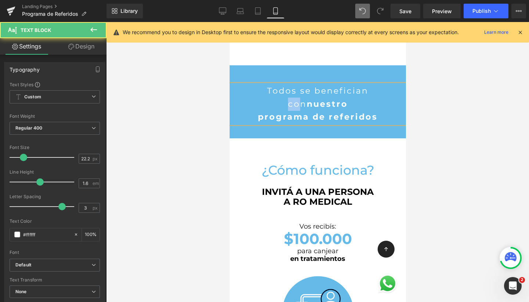
drag, startPoint x: 298, startPoint y: 101, endPoint x: 281, endPoint y: 101, distance: 16.5
click at [281, 101] on p "con nuestro" at bounding box center [317, 104] width 176 height 13
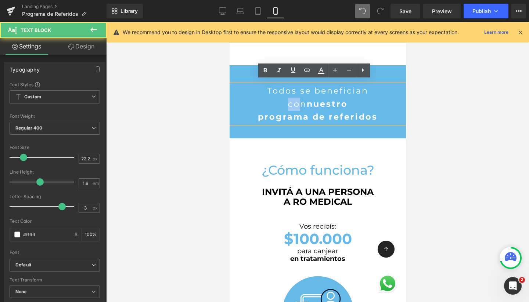
click at [281, 101] on p "con nuestro" at bounding box center [317, 104] width 176 height 13
drag, startPoint x: 277, startPoint y: 101, endPoint x: 298, endPoint y: 101, distance: 21.3
click at [298, 101] on p "con nuestro" at bounding box center [317, 104] width 176 height 13
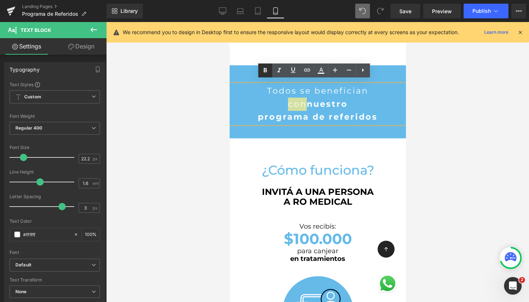
click at [265, 68] on icon at bounding box center [265, 70] width 9 height 9
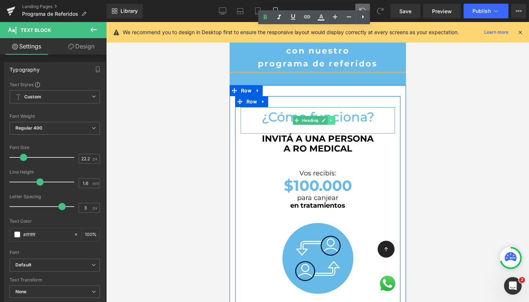
click at [332, 118] on icon at bounding box center [331, 120] width 4 height 4
click at [335, 118] on icon at bounding box center [335, 120] width 4 height 4
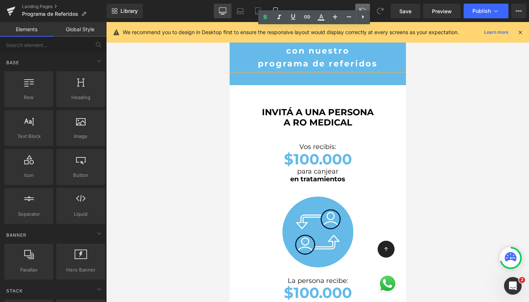
drag, startPoint x: 222, startPoint y: 13, endPoint x: 153, endPoint y: 79, distance: 95.4
click at [222, 13] on icon at bounding box center [222, 11] width 7 height 6
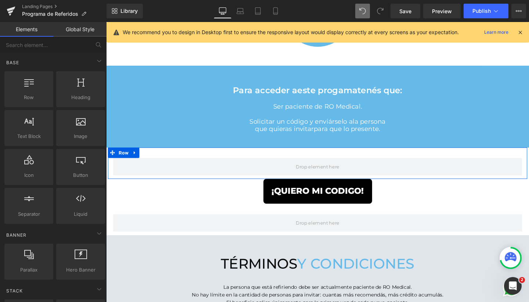
scroll to position [1380, 437]
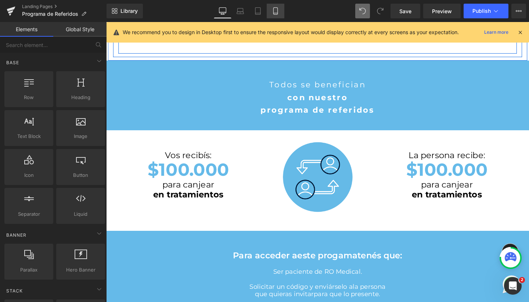
click at [280, 13] on link "Mobile" at bounding box center [276, 11] width 18 height 15
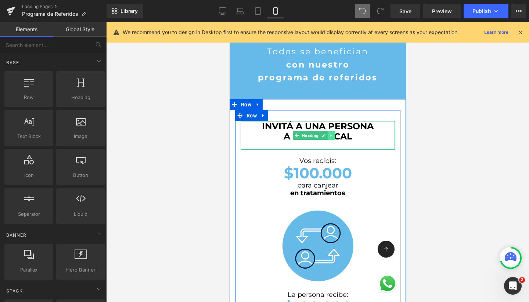
click at [333, 133] on icon at bounding box center [331, 135] width 4 height 4
click at [335, 133] on icon at bounding box center [335, 135] width 4 height 4
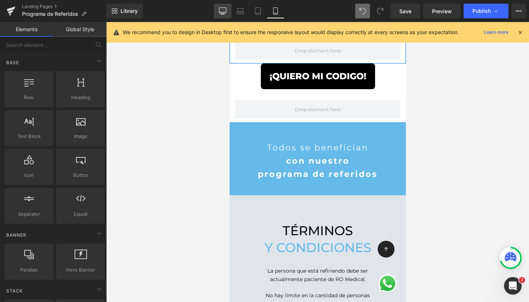
click at [223, 11] on icon at bounding box center [222, 10] width 7 height 7
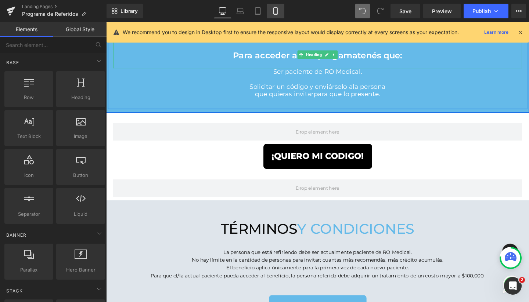
drag, startPoint x: 279, startPoint y: 10, endPoint x: 38, endPoint y: 68, distance: 247.9
click at [279, 10] on icon at bounding box center [275, 10] width 7 height 7
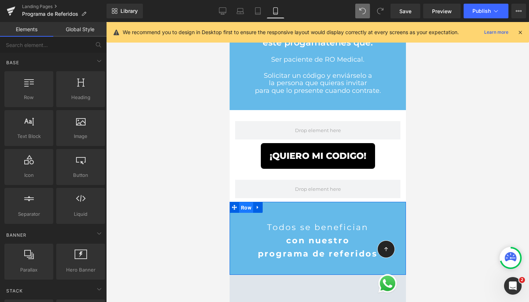
click at [246, 203] on span "Row" at bounding box center [246, 208] width 14 height 11
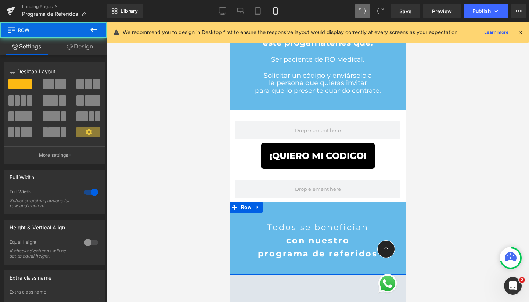
click at [85, 50] on link "Design" at bounding box center [79, 46] width 53 height 17
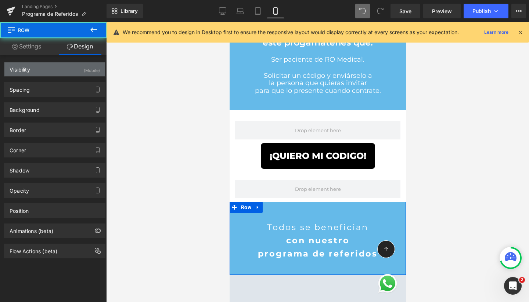
click at [51, 74] on div "Visibility (Mobile)" at bounding box center [54, 69] width 101 height 14
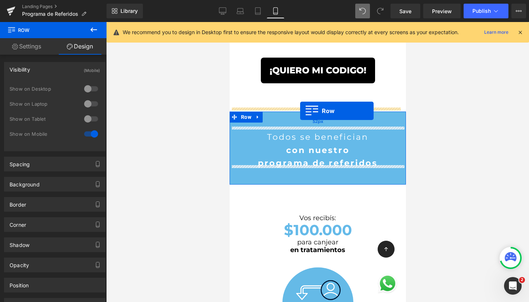
drag, startPoint x: 231, startPoint y: 195, endPoint x: 300, endPoint y: 111, distance: 108.7
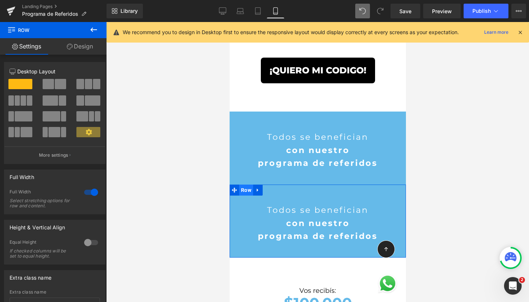
click at [244, 185] on span "Row" at bounding box center [246, 190] width 14 height 11
click at [86, 49] on link "Design" at bounding box center [79, 46] width 53 height 17
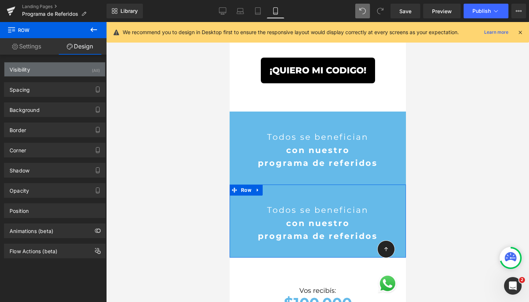
click at [62, 71] on div "Visibility (All)" at bounding box center [54, 69] width 101 height 14
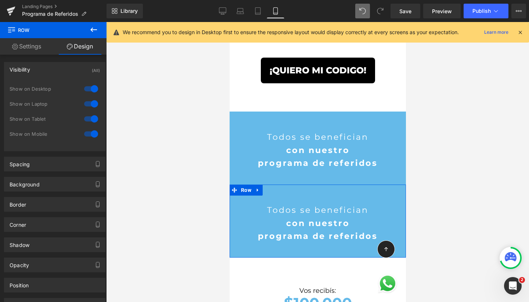
click at [92, 133] on div at bounding box center [91, 134] width 18 height 12
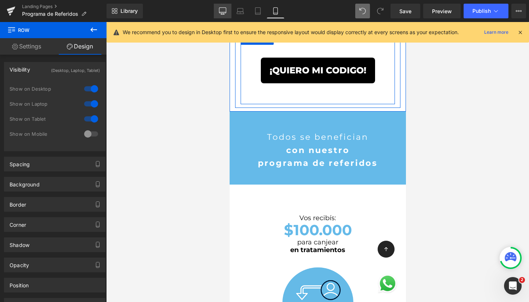
click at [226, 10] on icon at bounding box center [222, 10] width 7 height 7
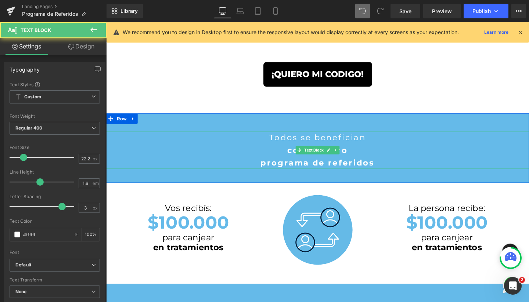
click at [265, 169] on p "programa de referidos" at bounding box center [328, 170] width 445 height 13
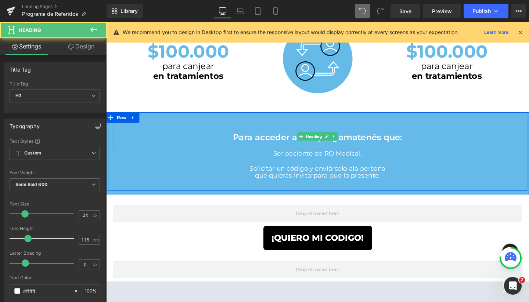
click at [396, 140] on span "tenés que:" at bounding box center [393, 143] width 47 height 11
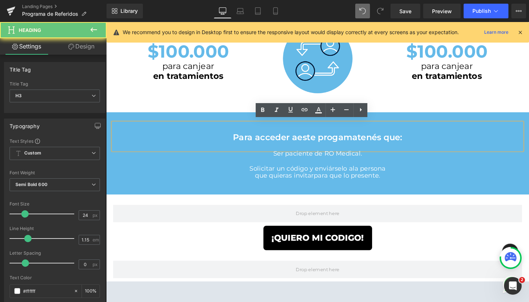
click at [413, 140] on span "tenés que:" at bounding box center [393, 143] width 47 height 11
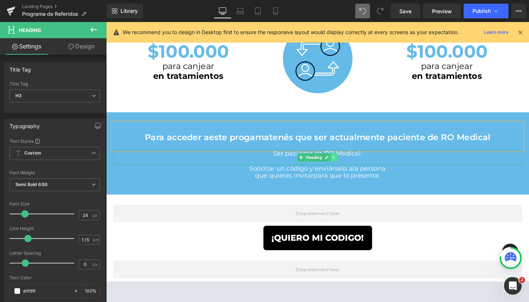
click at [344, 162] on icon at bounding box center [346, 164] width 4 height 4
click at [348, 163] on icon at bounding box center [350, 165] width 4 height 4
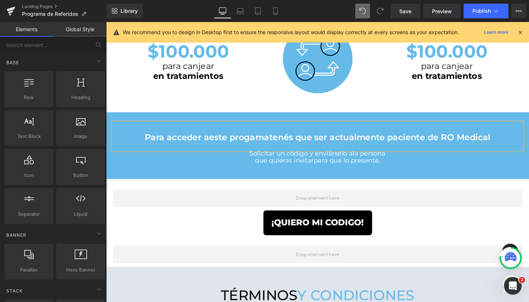
scroll to position [1352, 437]
click at [344, 166] on link at bounding box center [346, 168] width 8 height 9
click at [348, 166] on icon at bounding box center [350, 168] width 4 height 4
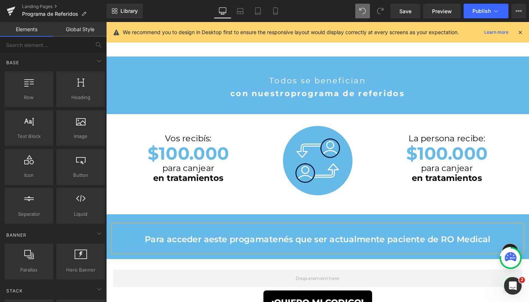
scroll to position [523, 0]
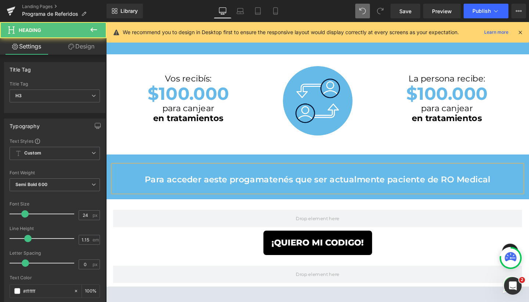
click at [151, 185] on h3 "Para acceder a este progama tenés que ser actualmente paciente de RO Medical" at bounding box center [329, 188] width 430 height 10
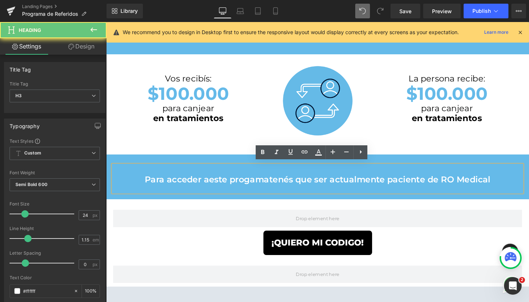
click at [151, 185] on h3 "Para acceder a este progama tenés que ser actualmente paciente de RO Medical" at bounding box center [329, 188] width 430 height 10
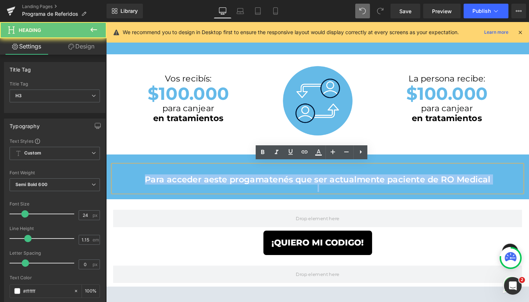
click at [151, 185] on h3 "Para acceder a este progama tenés que ser actualmente paciente de RO Medical" at bounding box center [329, 188] width 430 height 10
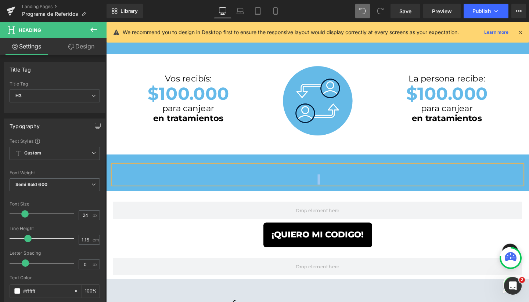
scroll to position [1321, 437]
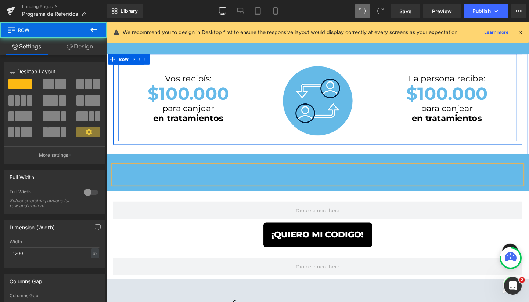
click at [120, 139] on div "Vos recibís: Heading $100.000 Heading para canjear en tratamientos Heading Row …" at bounding box center [328, 105] width 419 height 77
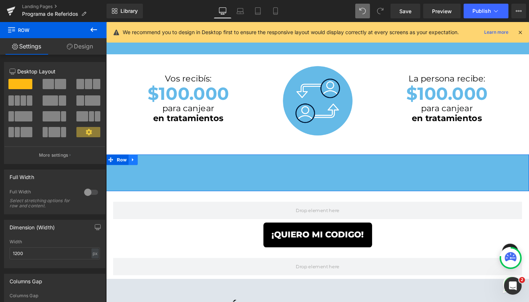
click at [132, 166] on icon at bounding box center [134, 168] width 5 height 6
click at [151, 165] on icon at bounding box center [153, 167] width 5 height 5
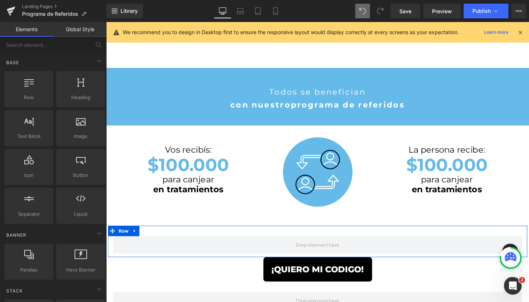
scroll to position [503, 0]
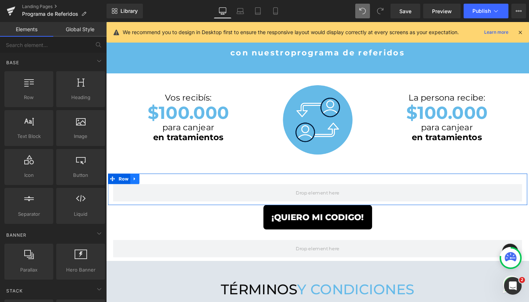
click at [136, 185] on icon at bounding box center [136, 188] width 5 height 6
click at [160, 186] on link at bounding box center [165, 187] width 10 height 11
click at [137, 186] on icon at bounding box center [136, 188] width 5 height 6
click at [155, 185] on icon at bounding box center [155, 187] width 5 height 5
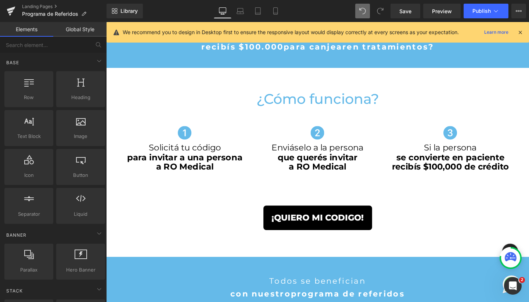
scroll to position [250, 0]
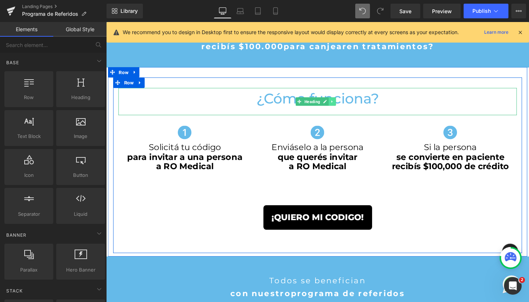
click at [342, 104] on icon at bounding box center [344, 106] width 4 height 4
click at [338, 105] on icon at bounding box center [340, 106] width 4 height 4
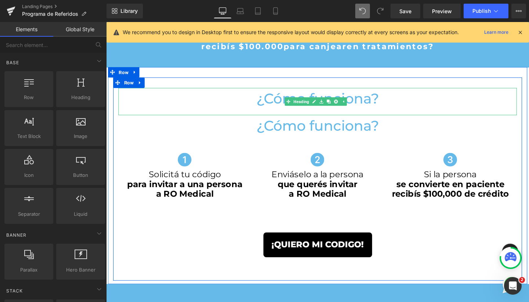
scroll to position [1279, 437]
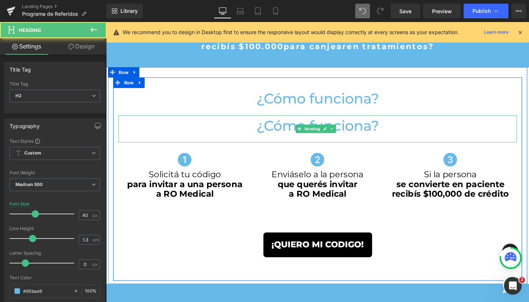
click at [297, 130] on h2 "¿Cómo funciona?" at bounding box center [328, 131] width 419 height 19
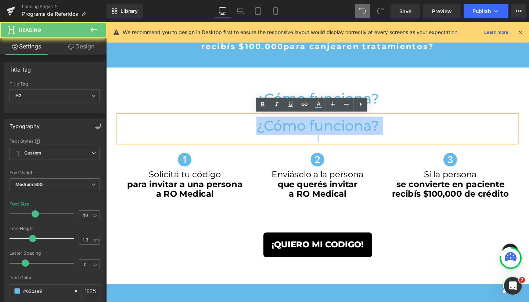
click at [297, 130] on h2 "¿Cómo funciona?" at bounding box center [328, 131] width 419 height 19
paste div
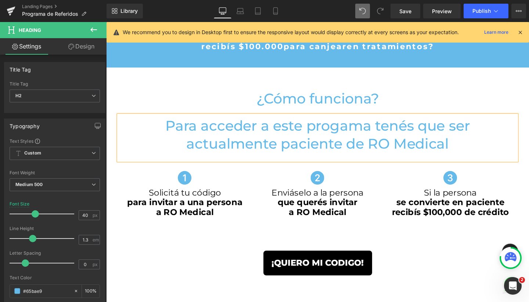
scroll to position [4, 4]
click at [368, 138] on h2 "Para acceder a este progama tenés que ser actualmente paciente de RO Medical" at bounding box center [328, 141] width 419 height 38
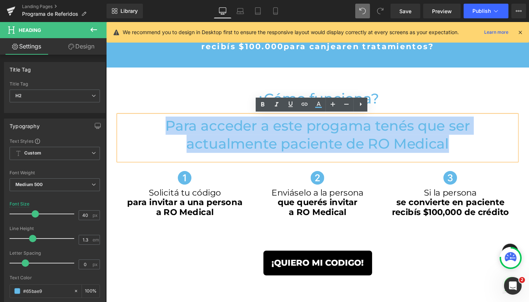
drag, startPoint x: 474, startPoint y: 154, endPoint x: 159, endPoint y: 130, distance: 316.3
click at [159, 130] on h2 "Para acceder a este progama tenés que ser actualmente paciente de RO Medical" at bounding box center [328, 141] width 419 height 38
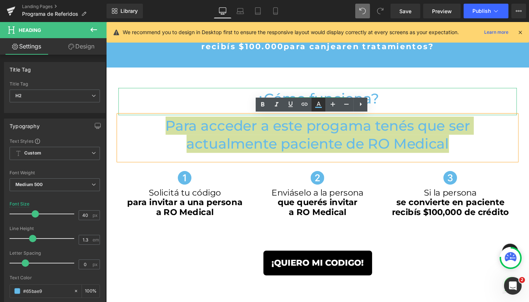
click at [321, 107] on icon at bounding box center [318, 104] width 9 height 9
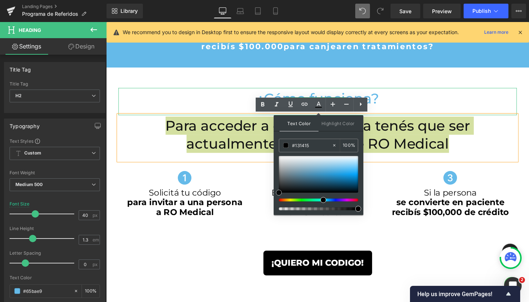
type input "#000000"
drag, startPoint x: 282, startPoint y: 190, endPoint x: 274, endPoint y: 205, distance: 16.6
click at [274, 205] on div "Text Color Highlight Color rgba(0, 0, 0, 1) #000000 100 % transparent transpare…" at bounding box center [319, 165] width 90 height 100
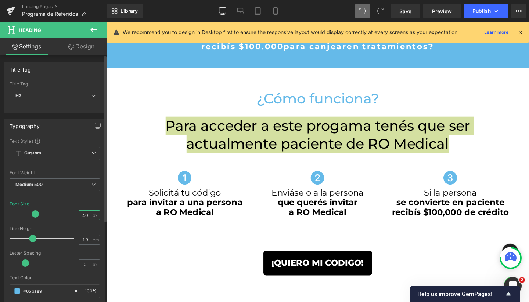
click at [81, 217] on input "40" at bounding box center [85, 215] width 13 height 9
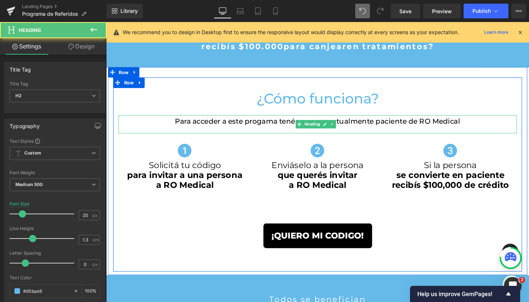
click at [242, 131] on span "Para acceder a este progama tenés que ser actualmente paciente de RO Medical" at bounding box center [329, 126] width 300 height 9
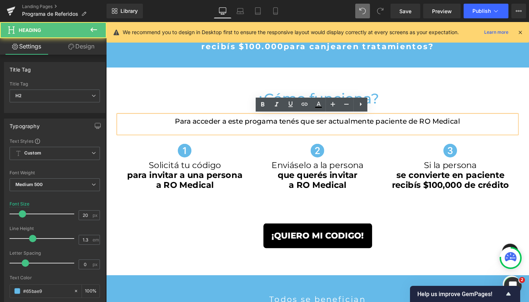
click at [179, 131] on span "Para acceder a este progama tenés que ser actualmente paciente de RO Medical" at bounding box center [329, 126] width 300 height 9
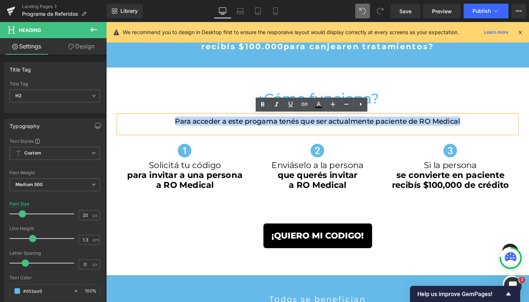
drag, startPoint x: 161, startPoint y: 130, endPoint x: 485, endPoint y: 149, distance: 324.3
click at [485, 131] on h2 "Para acceder a este progama tenés que ser actualmente paciente de RO Medical" at bounding box center [328, 127] width 419 height 10
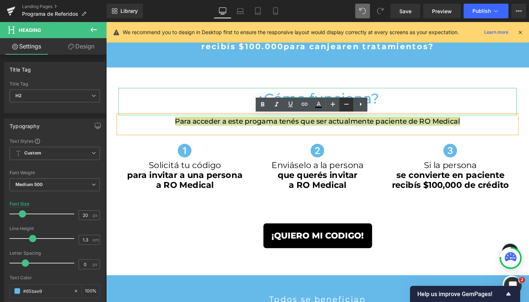
click at [346, 107] on icon at bounding box center [346, 104] width 9 height 9
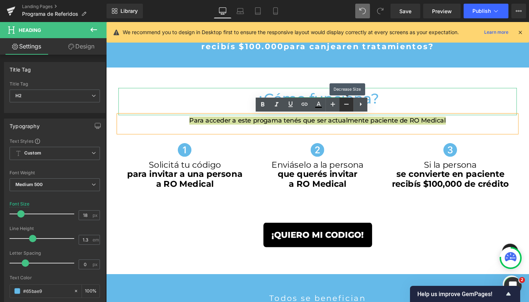
click at [346, 107] on icon at bounding box center [346, 104] width 9 height 9
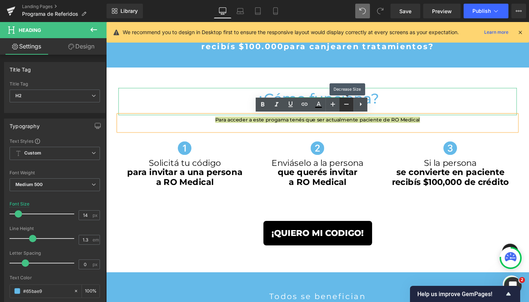
click at [346, 107] on icon at bounding box center [346, 104] width 9 height 9
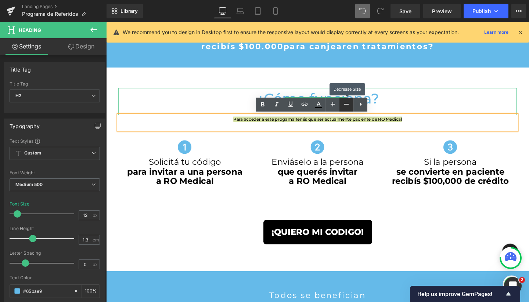
click at [346, 107] on icon at bounding box center [346, 104] width 9 height 9
type input "10"
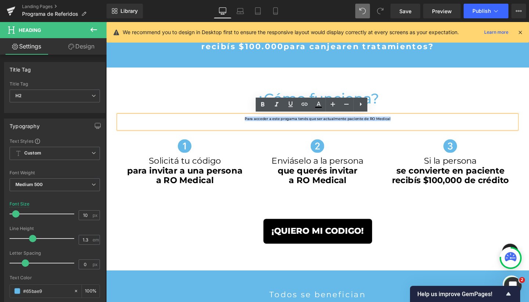
click at [465, 126] on h2 "Para acceder a este progama tenés que ser actualmente paciente de RO Medical" at bounding box center [328, 124] width 419 height 5
drag, startPoint x: 488, startPoint y: 153, endPoint x: 158, endPoint y: 127, distance: 331.8
click at [158, 126] on h2 "Para acceder a este progama tenés que ser actualmente paciente de RO Medical" at bounding box center [328, 124] width 419 height 5
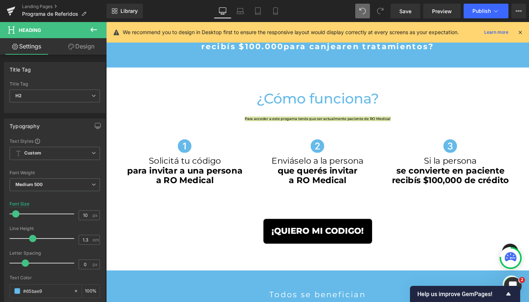
click at [96, 33] on icon at bounding box center [93, 29] width 9 height 9
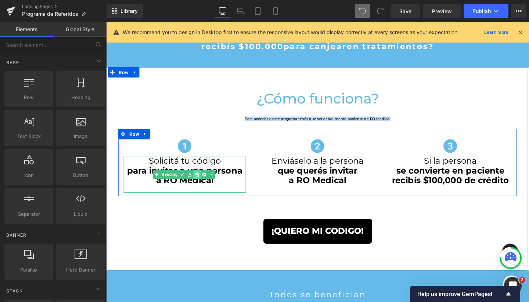
click at [200, 185] on icon at bounding box center [202, 182] width 4 height 4
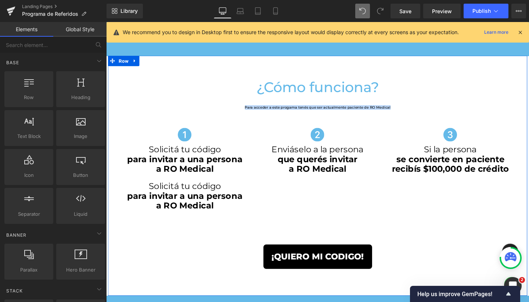
scroll to position [259, 0]
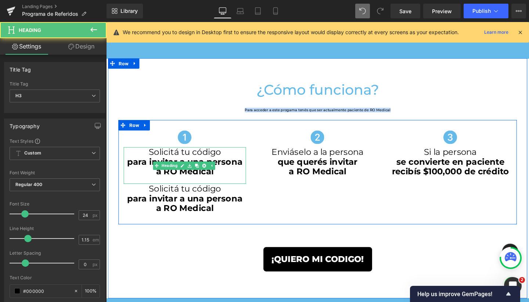
click at [176, 175] on strong "para invitar a una persona" at bounding box center [188, 169] width 121 height 11
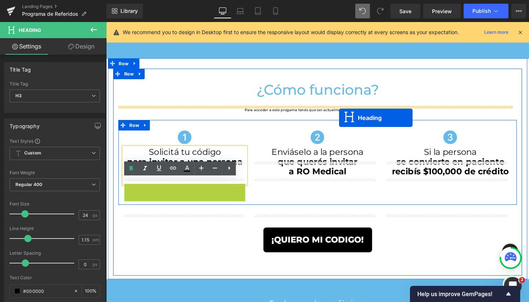
scroll to position [1316, 437]
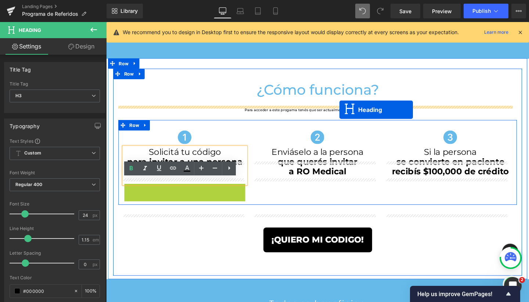
drag, startPoint x: 168, startPoint y: 245, endPoint x: 352, endPoint y: 114, distance: 225.7
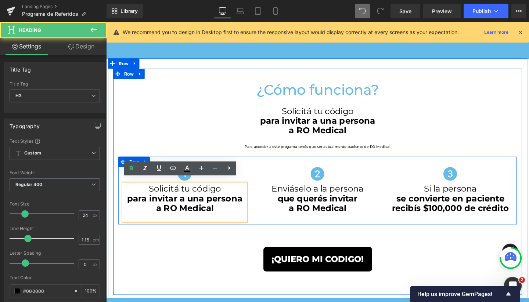
scroll to position [1336, 437]
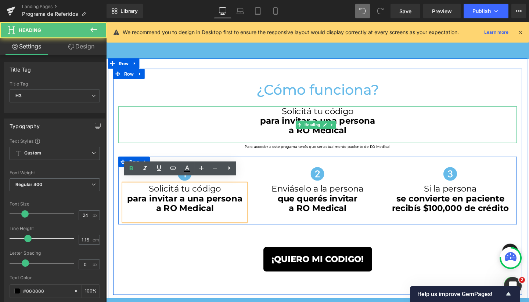
click at [343, 117] on h3 "Solicitá tu código" at bounding box center [328, 116] width 419 height 10
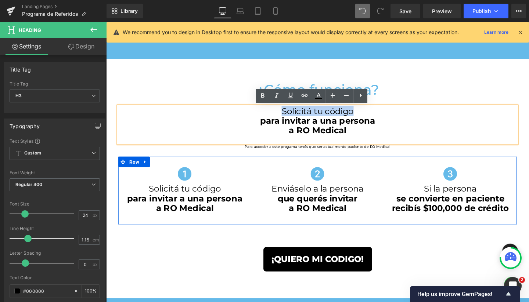
drag, startPoint x: 368, startPoint y: 117, endPoint x: 273, endPoint y: 117, distance: 94.8
click at [273, 117] on h3 "Solicitá tu código" at bounding box center [328, 116] width 419 height 10
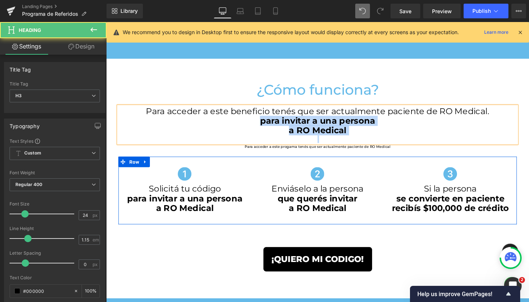
drag, startPoint x: 379, startPoint y: 142, endPoint x: 253, endPoint y: 123, distance: 127.4
click at [253, 123] on div "Para acceder a este beneficio tenés que ser actualmente paciente de RO Medical.…" at bounding box center [328, 130] width 419 height 39
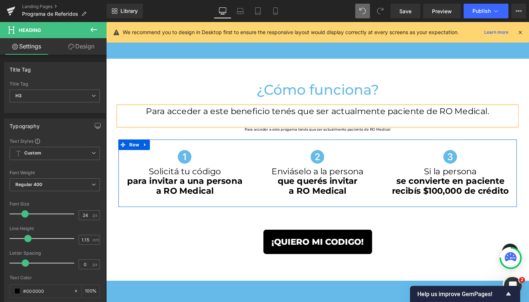
scroll to position [1308, 437]
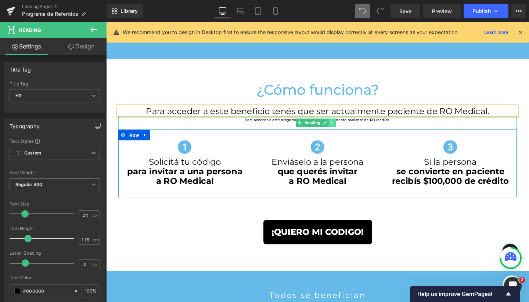
click at [342, 133] on link at bounding box center [344, 128] width 8 height 9
click at [346, 130] on icon at bounding box center [348, 128] width 4 height 4
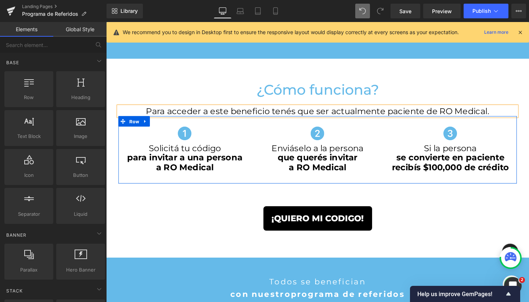
scroll to position [1260, 437]
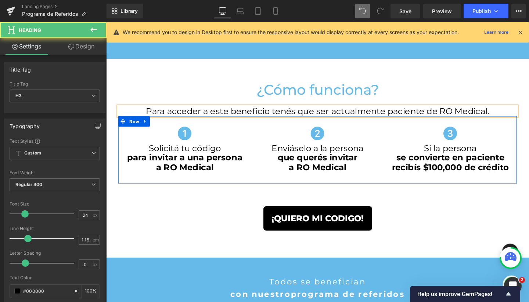
click at [347, 118] on h3 "Para acceder a este beneficio tenés que ser actualmente paciente de RO Medical." at bounding box center [328, 116] width 419 height 10
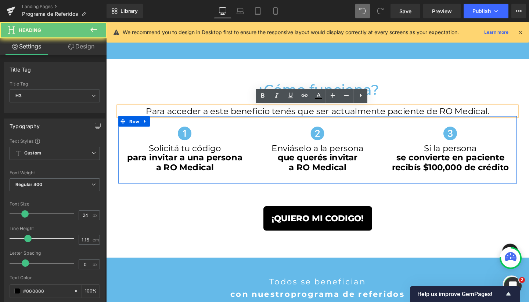
click at [339, 115] on h3 "Para acceder a este beneficio tenés que ser actualmente paciente de RO Medical." at bounding box center [328, 116] width 419 height 10
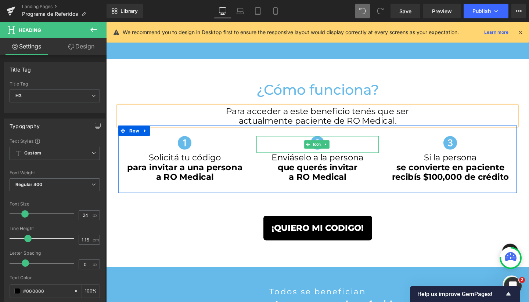
scroll to position [1270, 437]
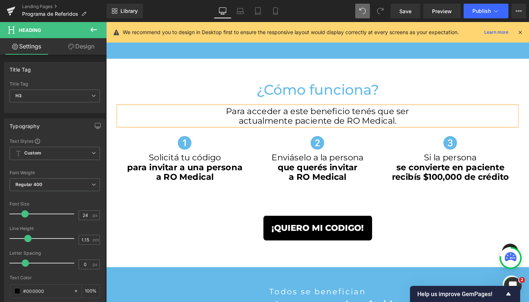
click at [387, 128] on h3 "actualmente paciente de RO Medical." at bounding box center [328, 126] width 419 height 10
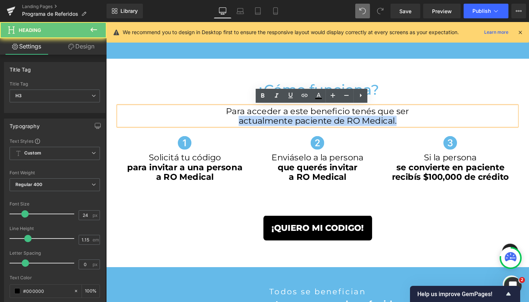
drag, startPoint x: 422, startPoint y: 127, endPoint x: 227, endPoint y: 115, distance: 194.8
click at [217, 121] on h3 "actualmente paciente de RO Medical." at bounding box center [328, 126] width 419 height 10
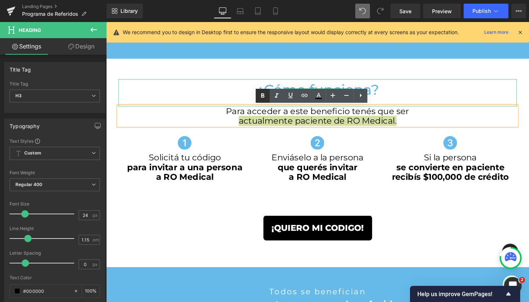
click at [265, 97] on icon at bounding box center [262, 95] width 3 height 4
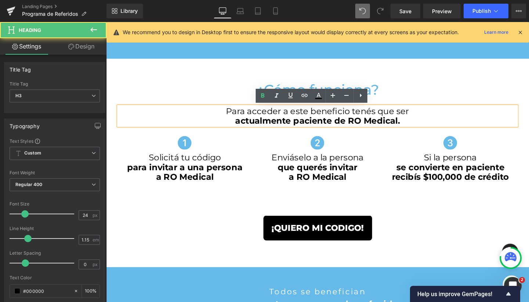
click at [298, 125] on span "actualmente paciente de RO Medical." at bounding box center [328, 126] width 173 height 11
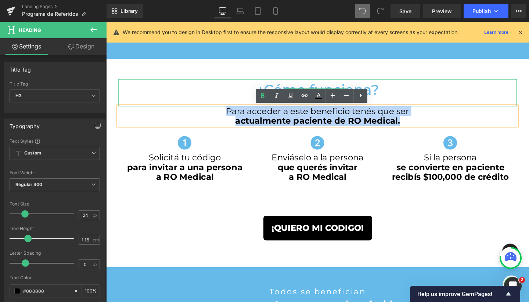
drag, startPoint x: 423, startPoint y: 128, endPoint x: 210, endPoint y: 101, distance: 214.8
click at [210, 101] on div "¿Cómo funciona? Heading Para acceder a este beneficio tenés que ser actualmente…" at bounding box center [329, 177] width 430 height 191
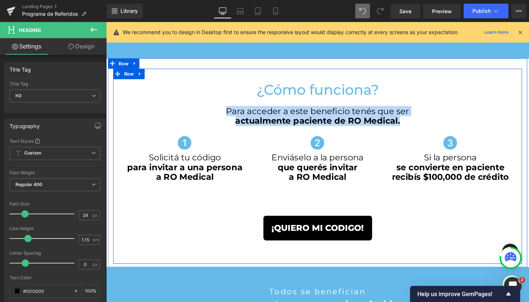
click at [294, 125] on span "actualmente paciente de RO Medical." at bounding box center [328, 126] width 173 height 11
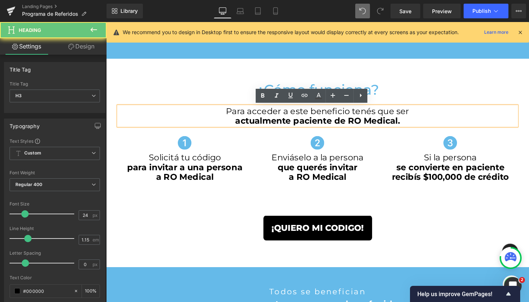
click at [234, 115] on h3 "Para acceder a este beneficio tenés que ser" at bounding box center [328, 116] width 419 height 10
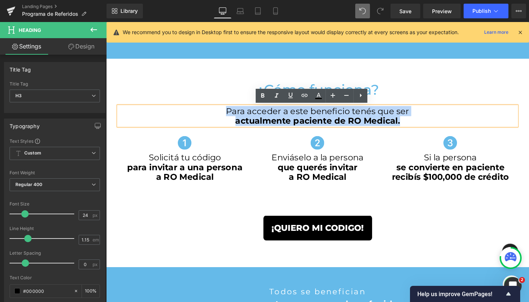
drag, startPoint x: 227, startPoint y: 115, endPoint x: 423, endPoint y: 126, distance: 196.2
click at [423, 126] on div "Para acceder a este beneficio tenés que ser actualmente paciente de RO Medical." at bounding box center [328, 121] width 419 height 20
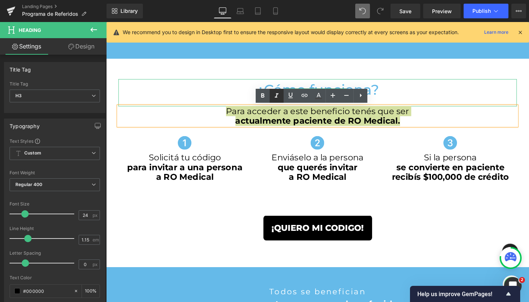
click at [280, 95] on icon at bounding box center [276, 96] width 9 height 9
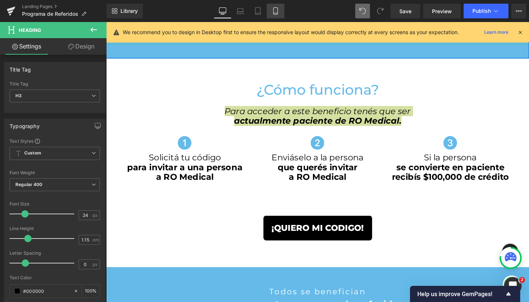
click at [278, 15] on link "Mobile" at bounding box center [276, 11] width 18 height 15
type input "100"
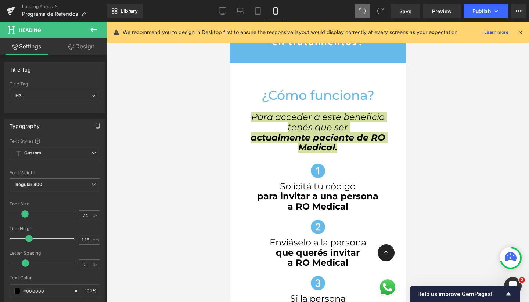
scroll to position [1790, 169]
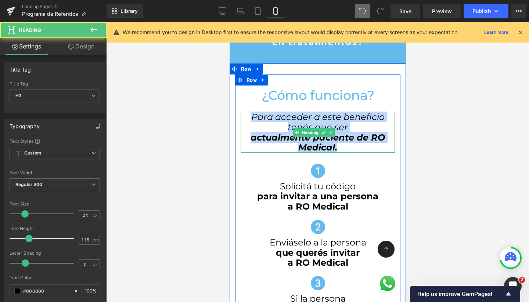
click at [314, 118] on span "Para acceder a este beneficio tenés que ser" at bounding box center [317, 122] width 133 height 21
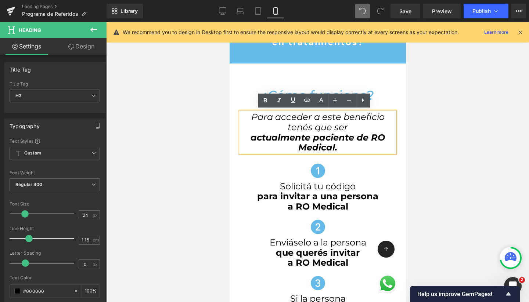
click at [245, 118] on h3 "Para acceder a este beneficio tenés que ser" at bounding box center [317, 122] width 154 height 20
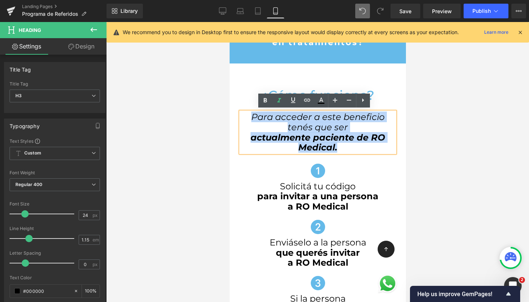
drag, startPoint x: 245, startPoint y: 115, endPoint x: 338, endPoint y: 144, distance: 96.8
click at [338, 144] on div "Para acceder a este beneficio tenés que ser actualmente paciente de RO Medical." at bounding box center [317, 132] width 154 height 40
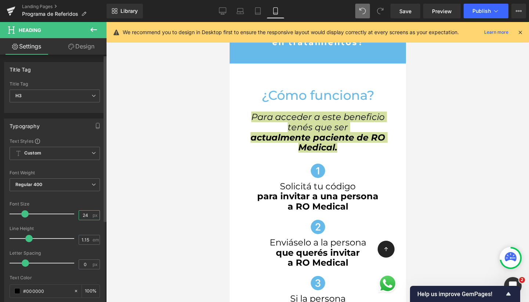
click at [85, 216] on input "24" at bounding box center [85, 215] width 13 height 9
type input "18"
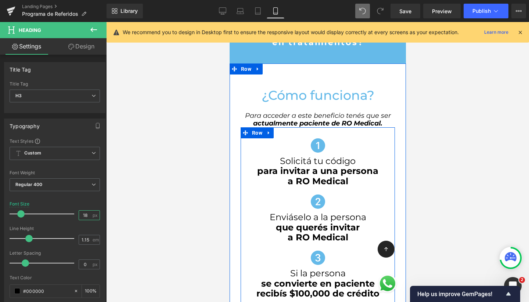
scroll to position [1765, 169]
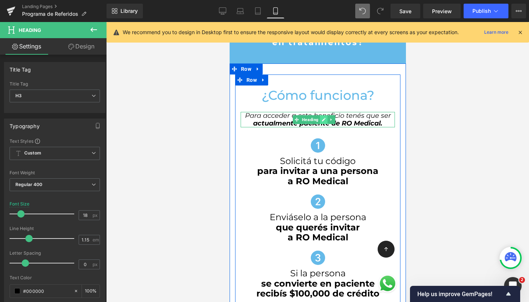
click at [323, 115] on link at bounding box center [324, 119] width 8 height 9
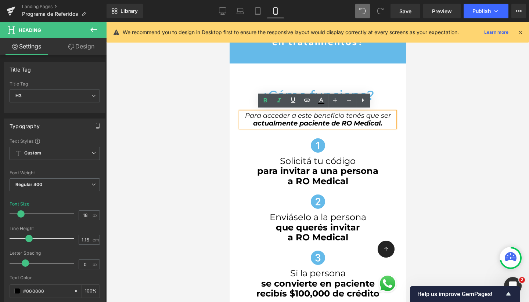
click at [343, 114] on span "Para acceder a este beneficio tenés que ser" at bounding box center [318, 116] width 146 height 8
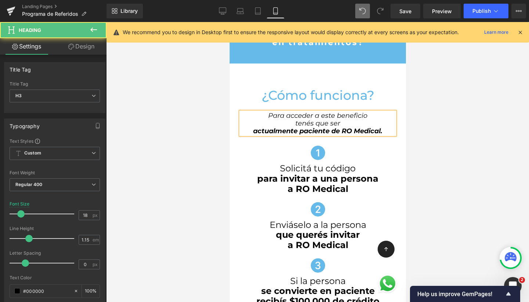
scroll to position [1773, 169]
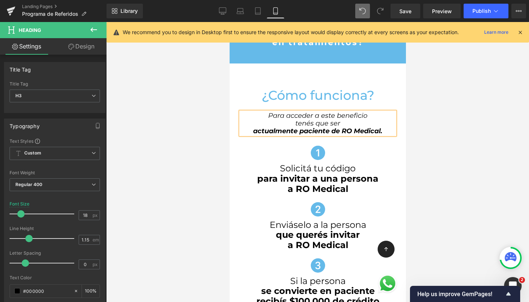
click at [246, 128] on h3 "actualmente paciente de RO Medical." at bounding box center [317, 132] width 154 height 8
click at [334, 120] on span "actualmente paciente de RO Medical." at bounding box center [340, 127] width 99 height 16
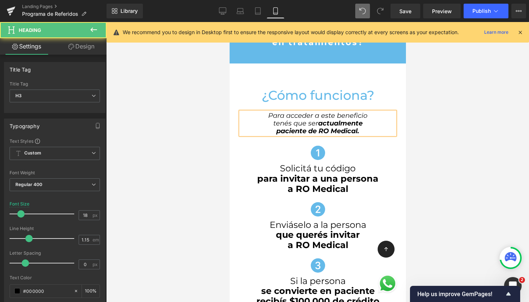
drag, startPoint x: 316, startPoint y: 120, endPoint x: 257, endPoint y: 119, distance: 59.2
click at [257, 120] on h3 "tenés que ser actualmente" at bounding box center [317, 124] width 154 height 8
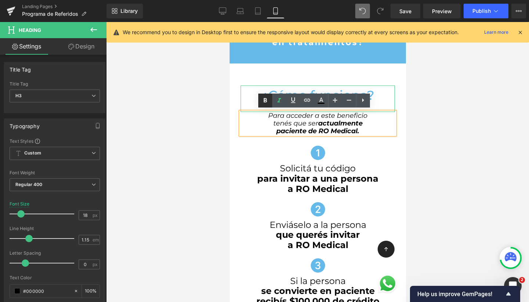
click at [267, 103] on icon at bounding box center [265, 100] width 9 height 9
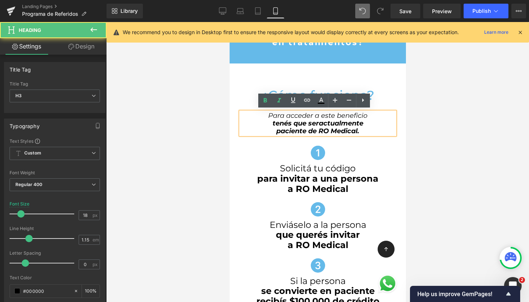
click at [370, 129] on h3 "paciente de RO Medical." at bounding box center [317, 132] width 154 height 8
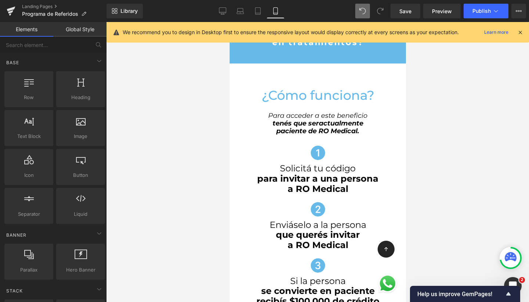
click at [474, 125] on div at bounding box center [317, 162] width 423 height 280
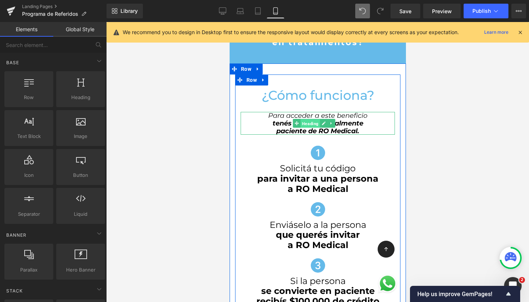
click at [308, 123] on span "Heading" at bounding box center [309, 123] width 19 height 9
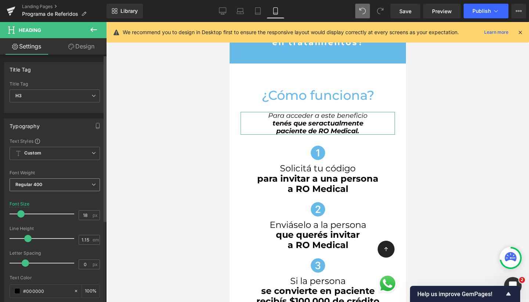
click at [32, 183] on b "Regular 400" at bounding box center [28, 185] width 27 height 6
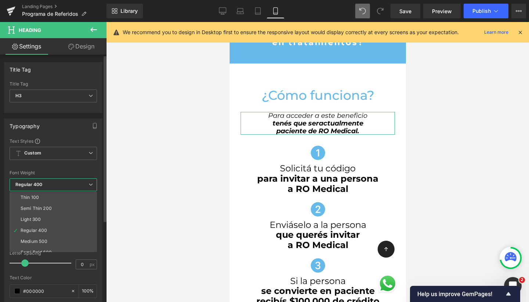
click at [32, 183] on b "Regular 400" at bounding box center [28, 185] width 27 height 6
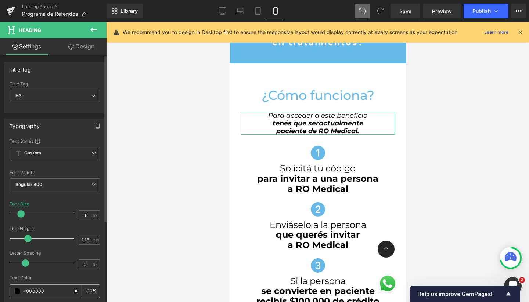
click at [32, 293] on input "#000000" at bounding box center [46, 291] width 47 height 8
type input "6"
type input "0"
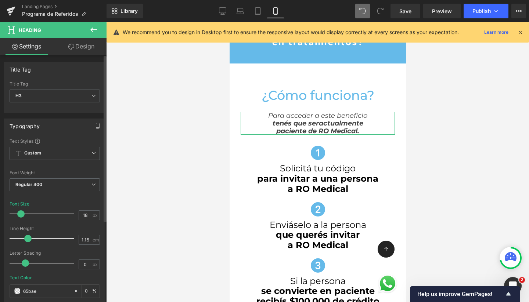
type input "65bae9"
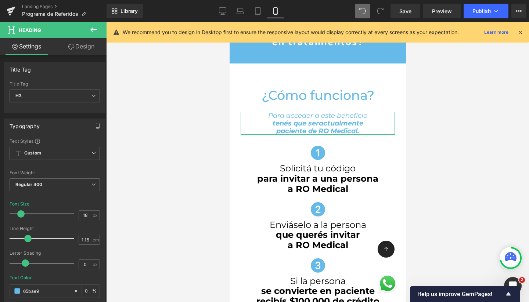
type input "100"
type input "#65bae9"
click at [221, 11] on icon at bounding box center [222, 10] width 7 height 7
type input "24"
type input "#000000"
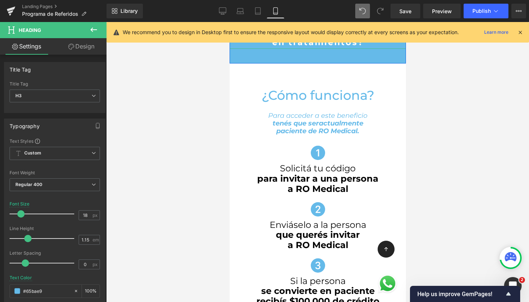
type input "100"
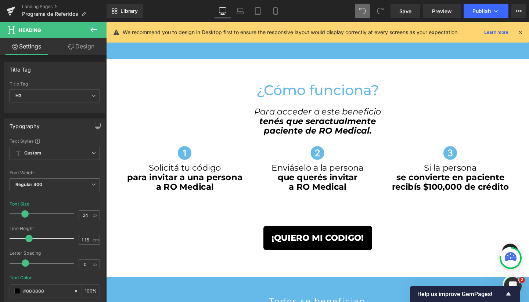
scroll to position [1280, 437]
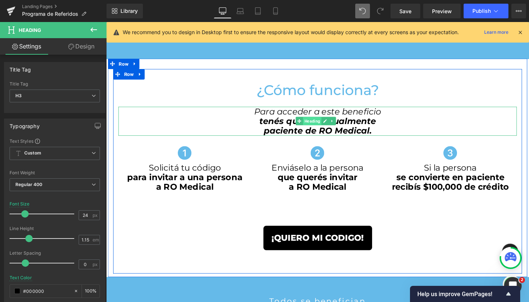
click at [326, 125] on span "Heading" at bounding box center [322, 126] width 19 height 9
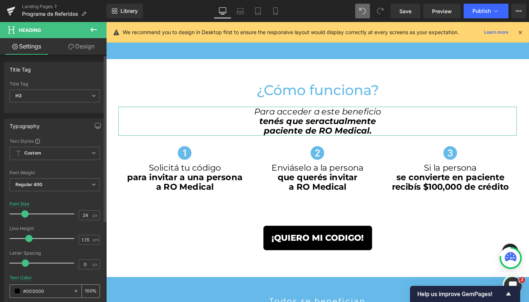
click at [32, 291] on input "#000000" at bounding box center [46, 291] width 47 height 8
type input "6"
type input "0"
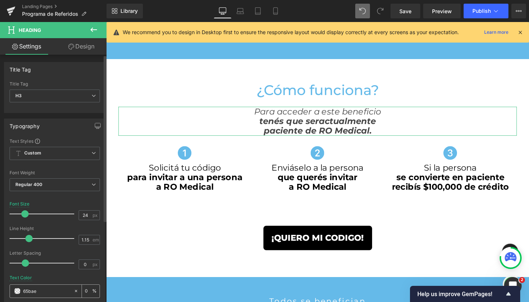
type input "65bae9"
type input "100"
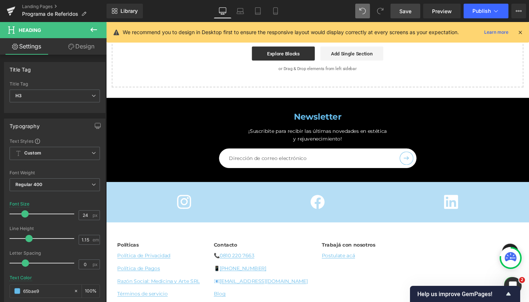
scroll to position [985, 0]
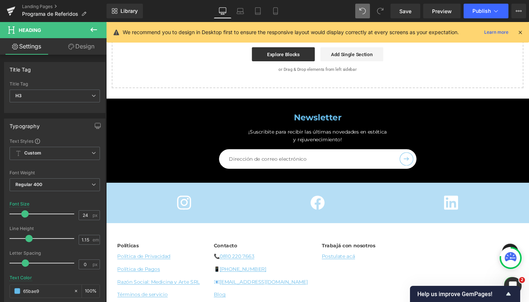
type input "65bae9"
drag, startPoint x: 405, startPoint y: 15, endPoint x: 305, endPoint y: 15, distance: 100.0
click at [405, 15] on link "Save" at bounding box center [406, 11] width 30 height 15
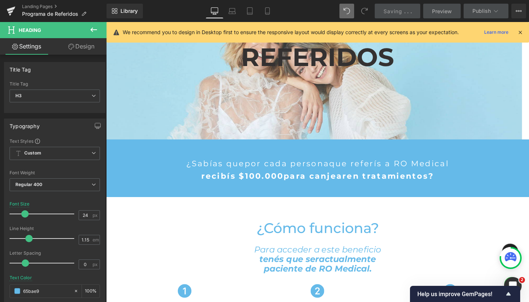
scroll to position [200, 0]
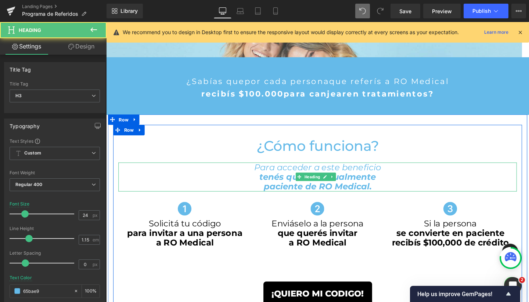
click at [249, 182] on h3 "tenés que ser actualmente" at bounding box center [328, 185] width 419 height 10
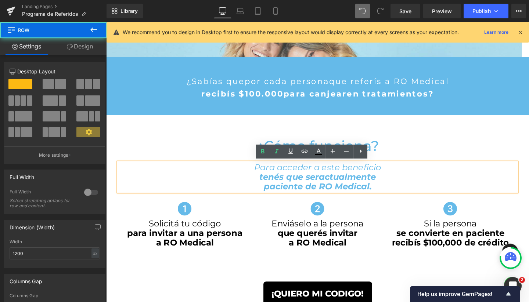
click at [223, 135] on div "¿Cómo funciona? Heading Para acceder a este beneficio tenés que ser actualmente…" at bounding box center [329, 238] width 430 height 216
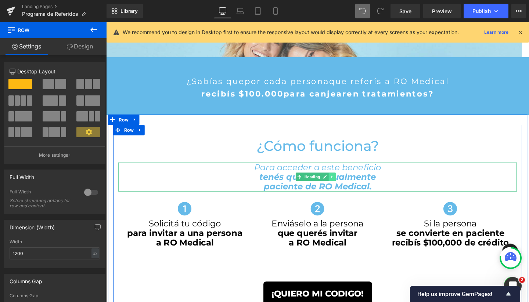
click at [343, 186] on link at bounding box center [344, 184] width 8 height 9
click at [341, 186] on link at bounding box center [340, 184] width 8 height 9
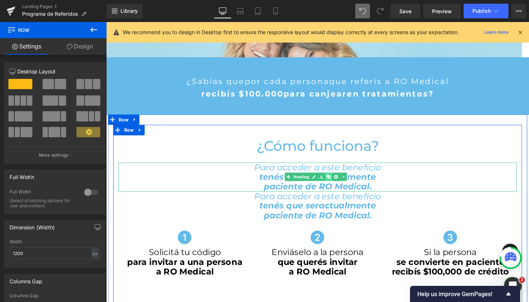
scroll to position [1310, 437]
click at [309, 187] on link "Heading" at bounding box center [307, 184] width 27 height 9
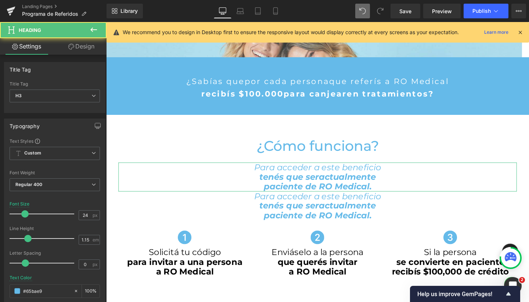
click at [86, 42] on link "Design" at bounding box center [81, 46] width 53 height 17
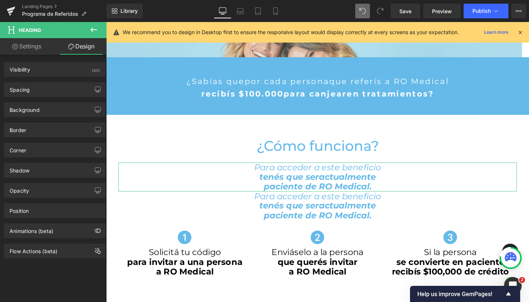
drag, startPoint x: 60, startPoint y: 68, endPoint x: 87, endPoint y: 83, distance: 30.8
click at [60, 68] on div "Visibility (All)" at bounding box center [54, 69] width 101 height 14
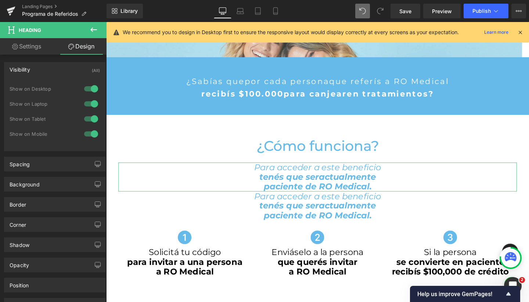
click at [92, 134] on div at bounding box center [91, 134] width 18 height 12
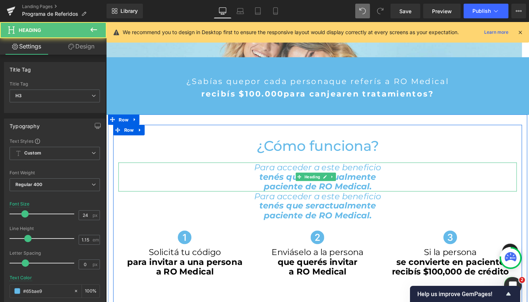
click at [268, 186] on span "tenés que ser" at bounding box center [299, 185] width 62 height 11
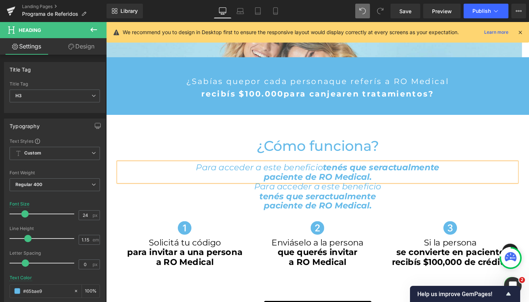
scroll to position [1300, 437]
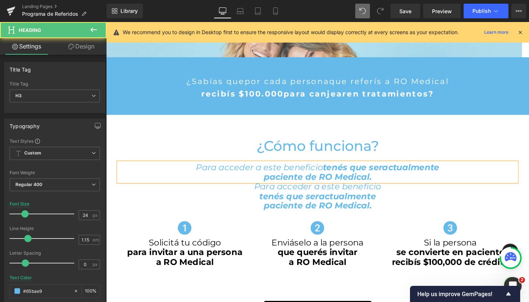
click at [272, 185] on span "paciente de RO Medical." at bounding box center [329, 185] width 114 height 11
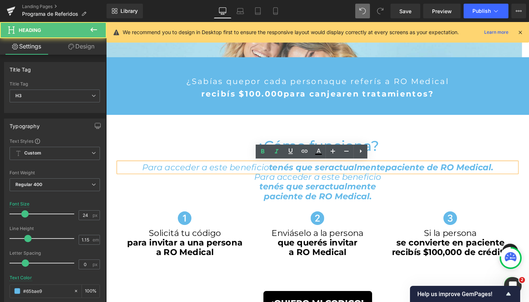
scroll to position [1290, 437]
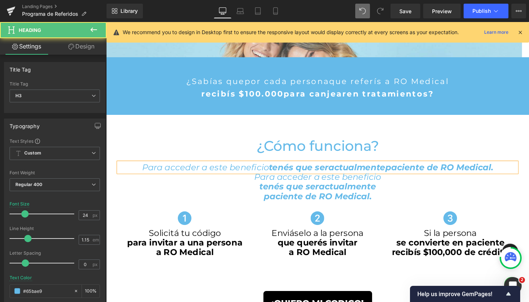
click at [258, 176] on span "Para acceder a este beneficio" at bounding box center [210, 174] width 133 height 11
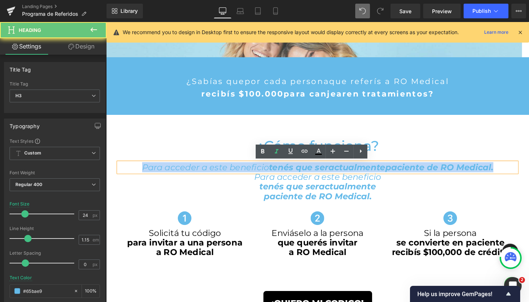
click at [258, 176] on span "Para acceder a este beneficio" at bounding box center [210, 174] width 133 height 11
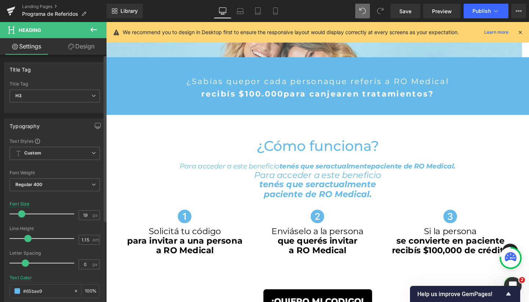
click at [21, 212] on span at bounding box center [21, 214] width 7 height 7
click at [84, 216] on input "19" at bounding box center [85, 215] width 13 height 9
type input "20"
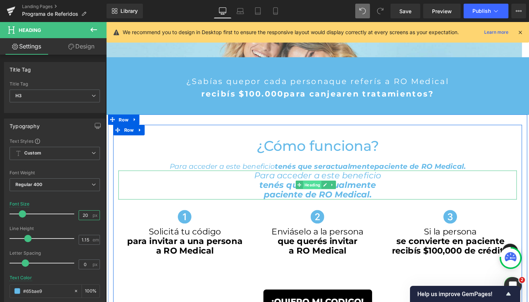
click at [319, 194] on span "Heading" at bounding box center [322, 193] width 19 height 9
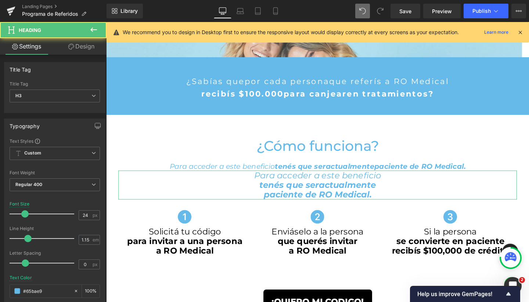
click at [83, 48] on link "Design" at bounding box center [81, 46] width 53 height 17
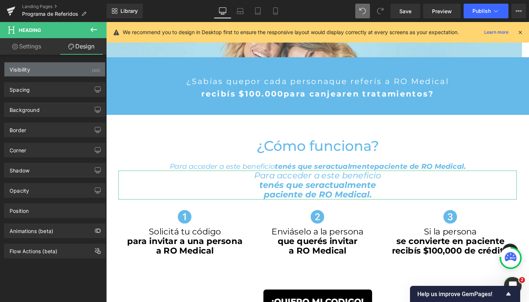
click at [59, 70] on div "Visibility (All)" at bounding box center [54, 69] width 101 height 14
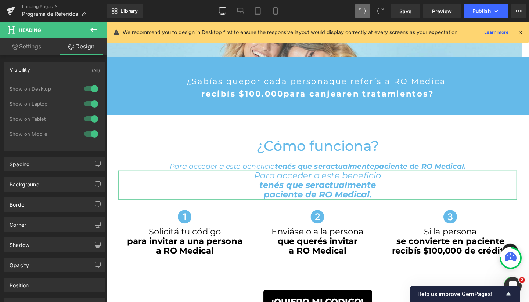
click at [92, 120] on div at bounding box center [91, 119] width 18 height 12
click at [92, 105] on div at bounding box center [91, 104] width 18 height 12
click at [92, 91] on div at bounding box center [91, 89] width 18 height 12
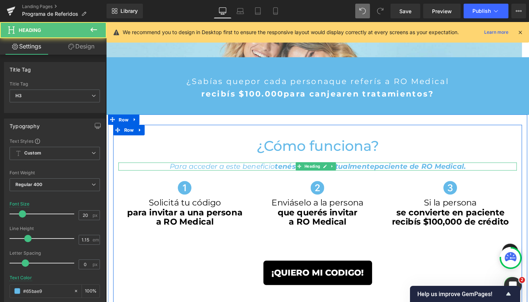
click at [484, 176] on span "paciente de RO Medical." at bounding box center [436, 173] width 96 height 9
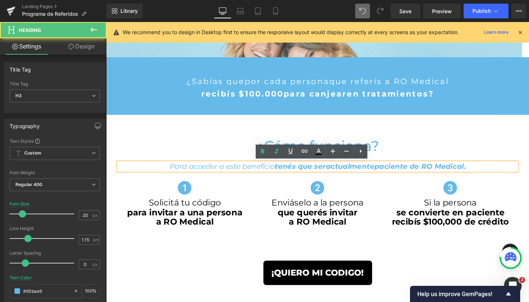
click at [523, 178] on h3 "Para acceder a este beneficio tenés que ser actualmente paciente de RO Medical." at bounding box center [328, 174] width 419 height 8
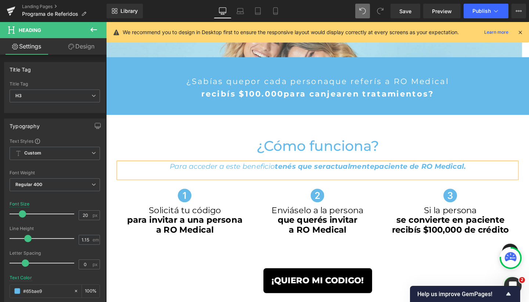
scroll to position [1268, 437]
click at [360, 171] on span "actualmente" at bounding box center [362, 173] width 51 height 9
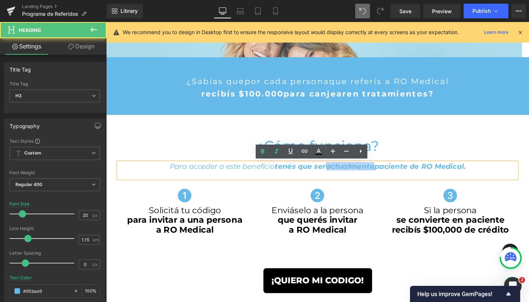
click at [360, 171] on span "actualmente" at bounding box center [362, 173] width 51 height 9
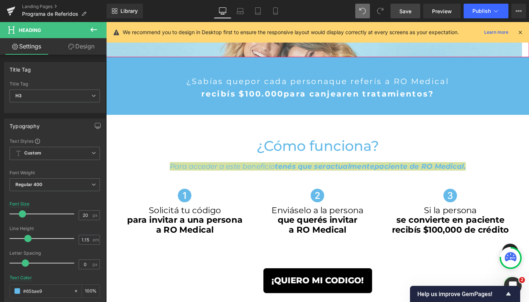
click at [408, 10] on span "Save" at bounding box center [406, 11] width 12 height 8
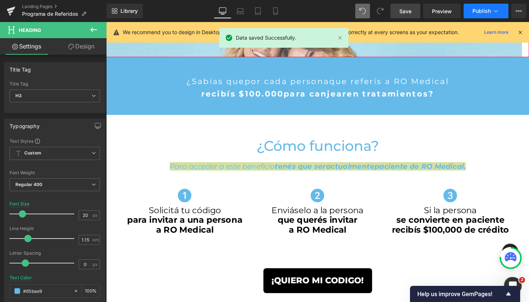
click at [477, 15] on button "Publish" at bounding box center [486, 11] width 45 height 15
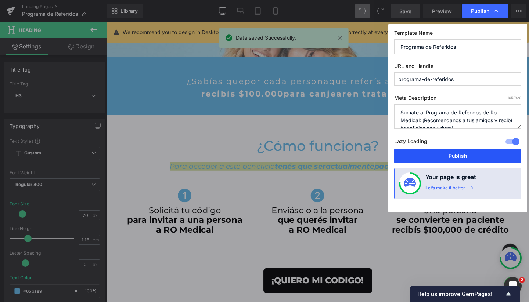
click at [450, 153] on button "Publish" at bounding box center [457, 156] width 127 height 15
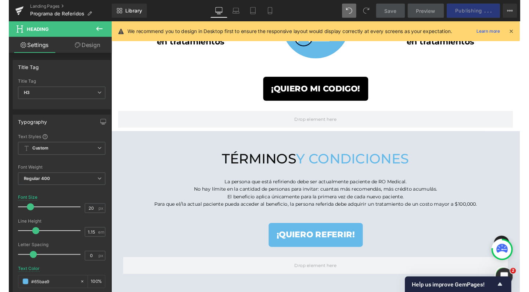
scroll to position [627, 0]
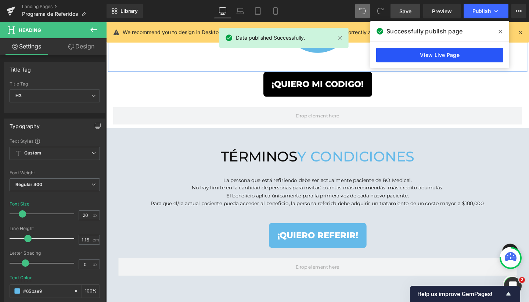
click at [431, 58] on link "View Live Page" at bounding box center [439, 55] width 127 height 15
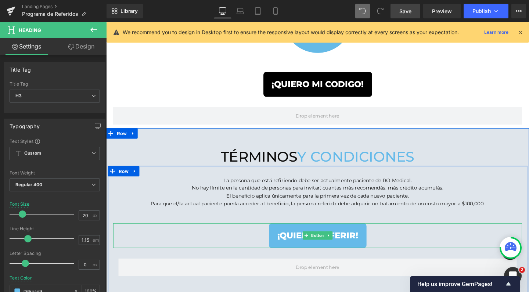
scroll to position [715, 0]
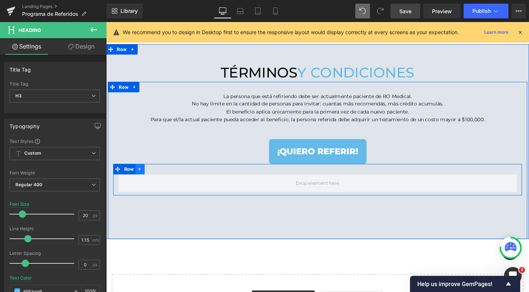
click at [139, 174] on icon at bounding box center [141, 177] width 5 height 6
click at [158, 174] on icon at bounding box center [160, 176] width 5 height 5
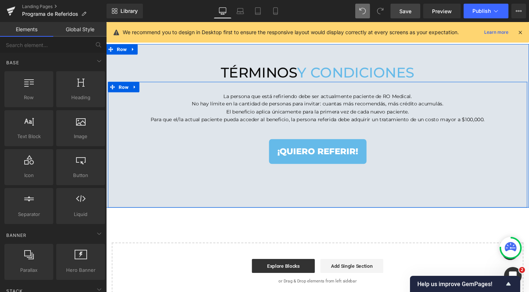
scroll to position [1235, 437]
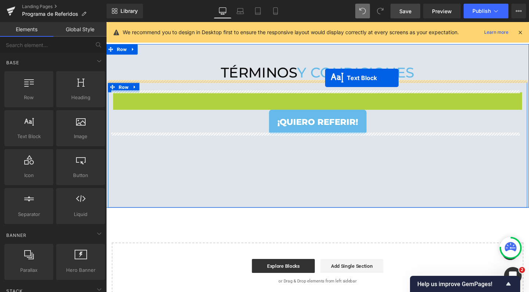
drag, startPoint x: 305, startPoint y: 120, endPoint x: 337, endPoint y: 81, distance: 50.2
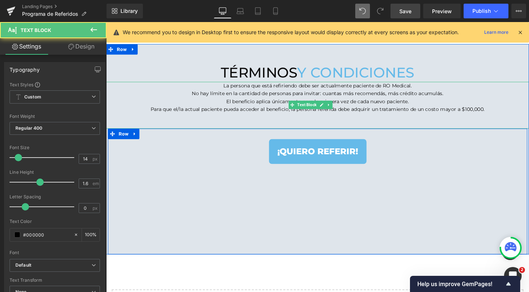
scroll to position [1283, 437]
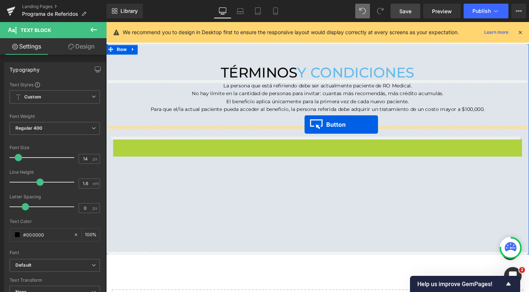
drag, startPoint x: 315, startPoint y: 154, endPoint x: 315, endPoint y: 130, distance: 23.9
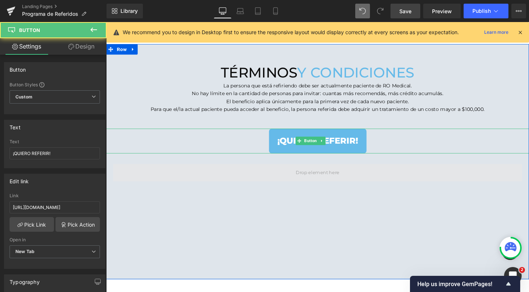
scroll to position [1309, 437]
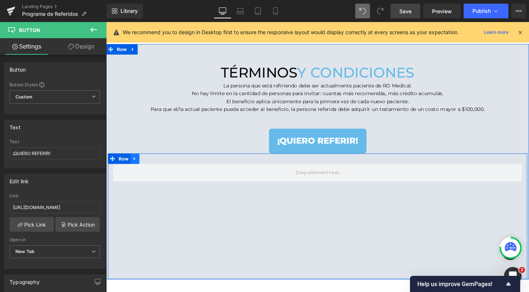
click at [134, 164] on icon at bounding box center [136, 166] width 5 height 6
click at [153, 164] on icon at bounding box center [155, 165] width 5 height 5
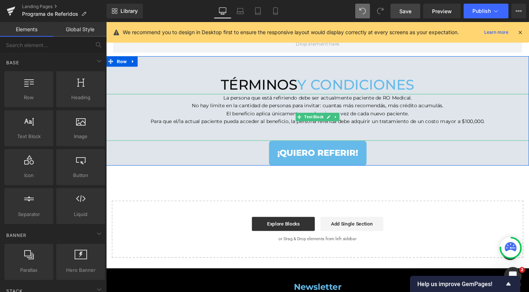
scroll to position [697, 0]
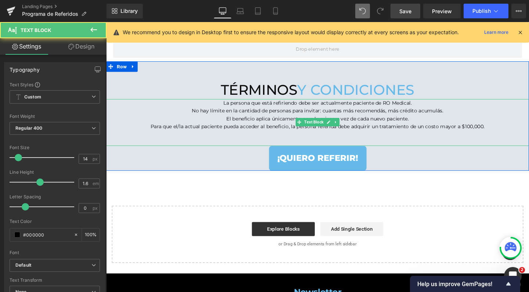
click at [235, 112] on p "No hay límite en la cantidad de personas para invitar: cuantas más recomendás, …" at bounding box center [328, 115] width 445 height 8
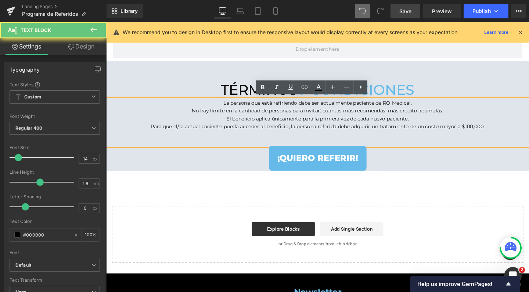
click at [223, 104] on p "La persona que está refiriendo debe ser actualmente paciente de RO Medical." at bounding box center [328, 107] width 445 height 8
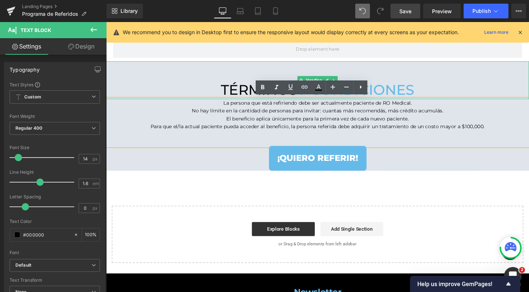
click at [418, 90] on span "y condiciones" at bounding box center [368, 94] width 123 height 18
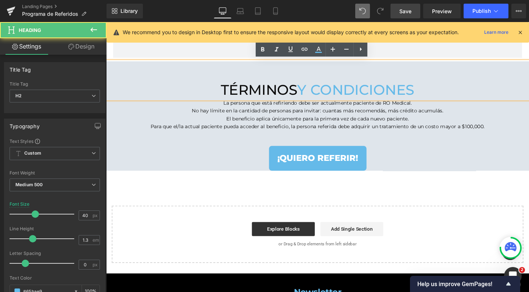
click at [432, 93] on h2 "términos y condiciones" at bounding box center [328, 93] width 445 height 19
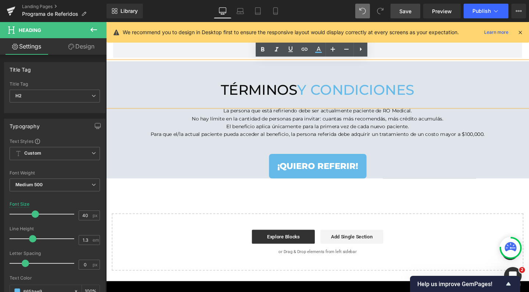
scroll to position [1185, 437]
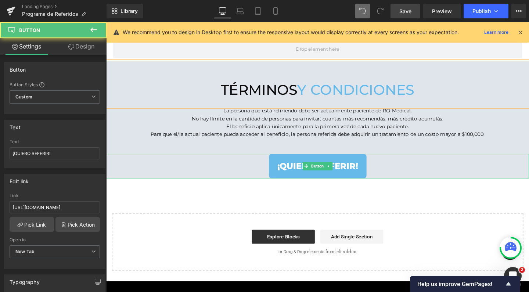
click at [435, 164] on div "¡QUIERO REFERIR!" at bounding box center [328, 174] width 445 height 26
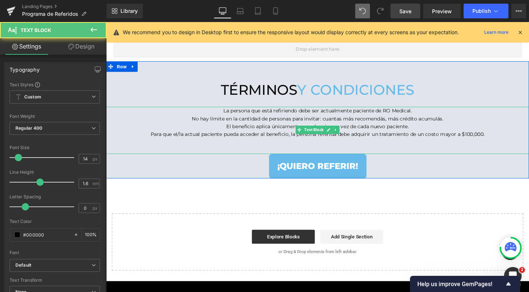
click at [420, 153] on p at bounding box center [328, 157] width 445 height 8
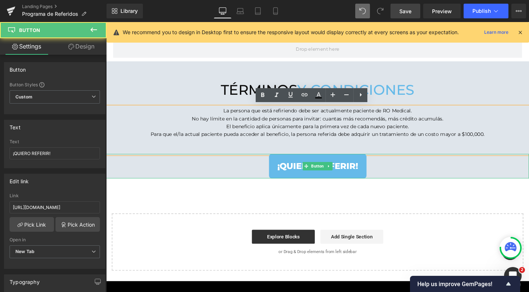
click at [407, 170] on div "¡QUIERO REFERIR!" at bounding box center [328, 174] width 445 height 26
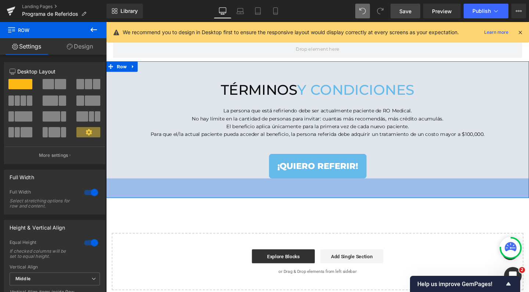
scroll to position [4, 4]
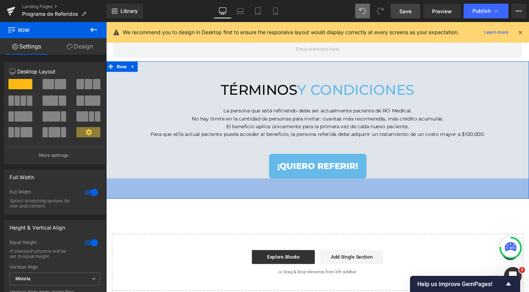
drag, startPoint x: 402, startPoint y: 183, endPoint x: 401, endPoint y: 205, distance: 21.4
click at [401, 205] on div "58px" at bounding box center [328, 197] width 445 height 21
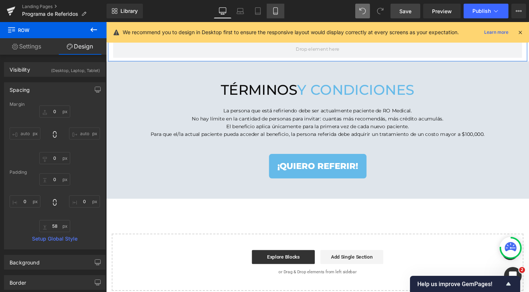
click at [272, 10] on icon at bounding box center [275, 10] width 7 height 7
type input "0"
type input "70"
type input "0"
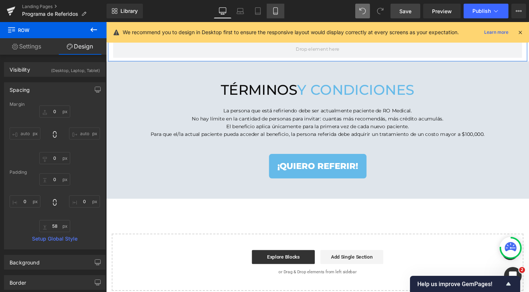
type input "58"
type input "0"
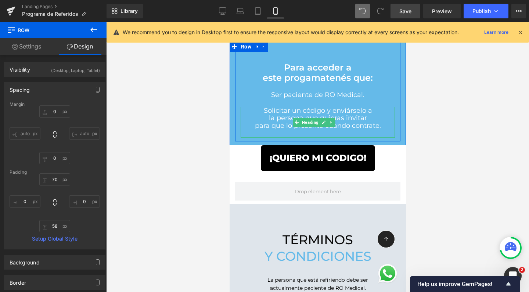
scroll to position [959, 0]
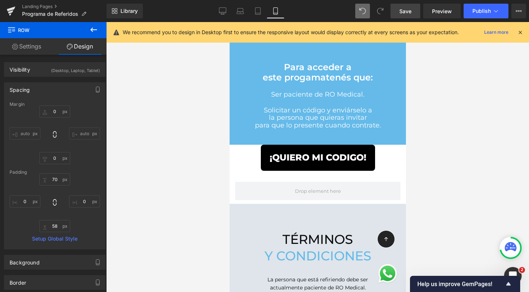
click at [85, 30] on button at bounding box center [94, 30] width 26 height 16
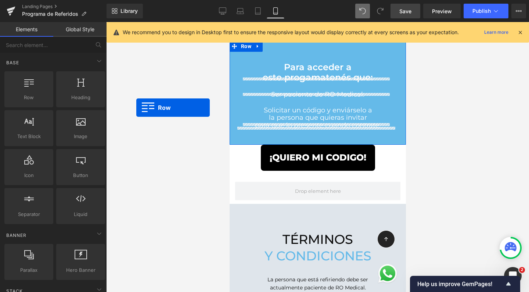
drag, startPoint x: 31, startPoint y: 85, endPoint x: 136, endPoint y: 108, distance: 107.6
click at [136, 108] on div "Row You are previewing how the will restyle your page. You can not edit Element…" at bounding box center [264, 152] width 529 height 305
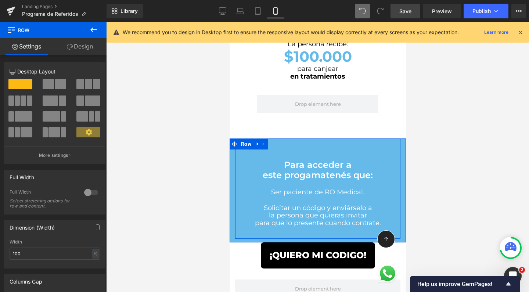
scroll to position [910, 0]
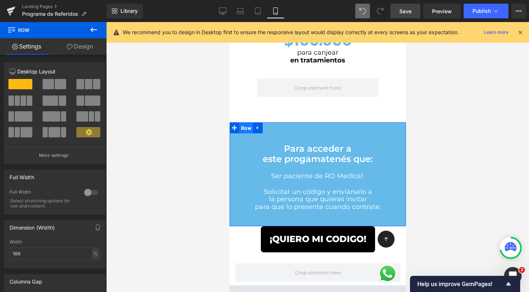
click at [248, 123] on span "Row" at bounding box center [246, 128] width 14 height 11
click at [96, 48] on link "Design" at bounding box center [79, 46] width 53 height 17
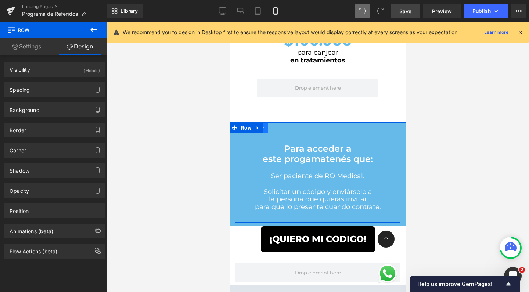
click at [264, 125] on icon at bounding box center [263, 128] width 5 height 6
click at [285, 125] on icon at bounding box center [282, 128] width 5 height 6
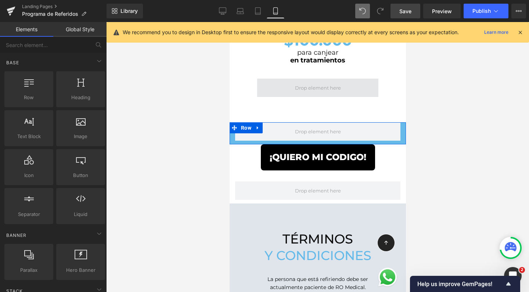
scroll to position [1726, 169]
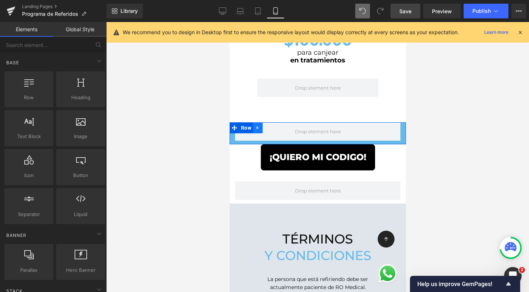
click at [257, 126] on icon at bounding box center [257, 127] width 1 height 3
click at [275, 125] on icon at bounding box center [276, 127] width 5 height 5
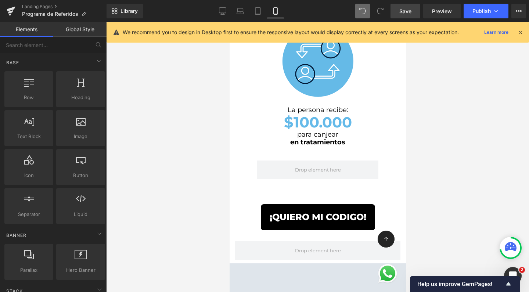
scroll to position [822, 0]
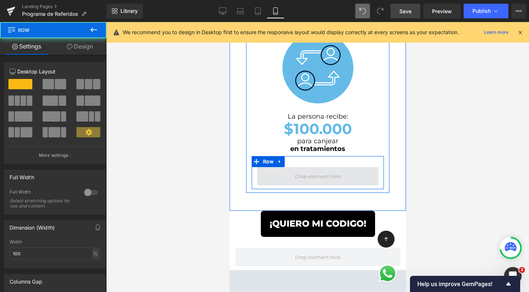
click at [283, 167] on span at bounding box center [317, 176] width 121 height 18
click at [283, 156] on link at bounding box center [280, 161] width 10 height 11
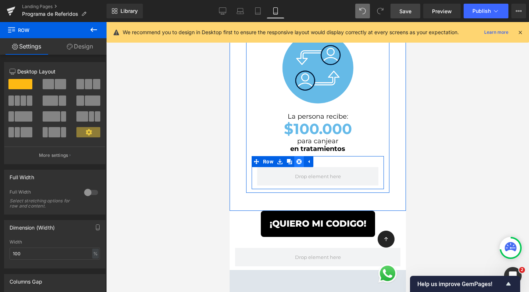
click at [299, 159] on icon at bounding box center [298, 161] width 5 height 5
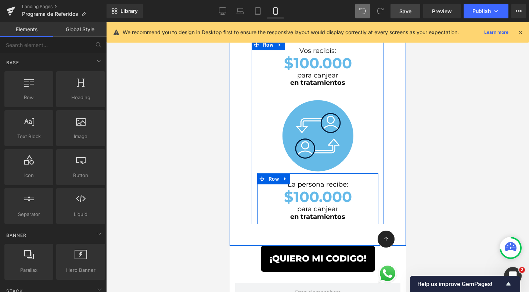
scroll to position [731, 0]
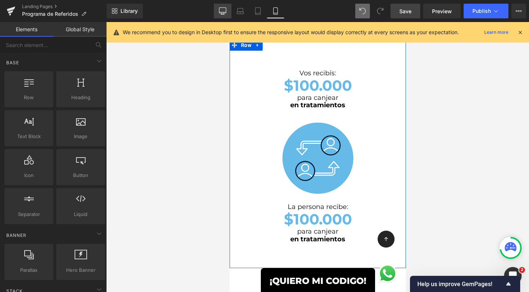
click at [230, 13] on link "Desktop" at bounding box center [223, 11] width 18 height 15
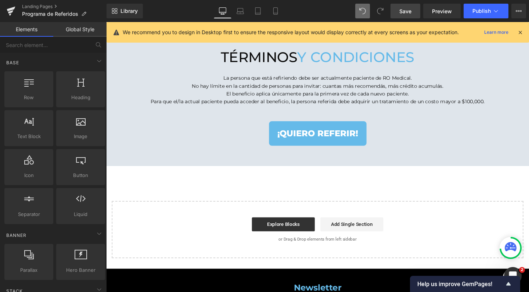
scroll to position [1206, 437]
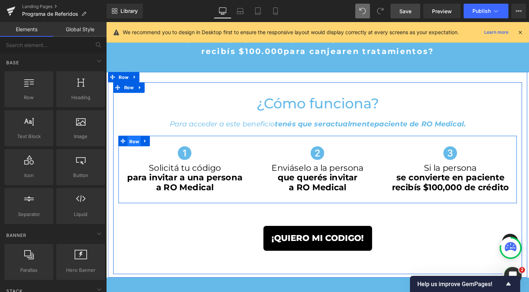
click at [136, 147] on span "Row" at bounding box center [136, 147] width 14 height 11
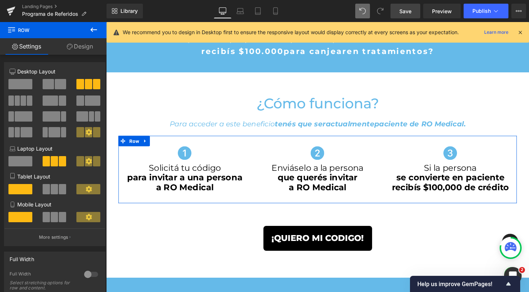
click at [22, 103] on span at bounding box center [24, 101] width 6 height 10
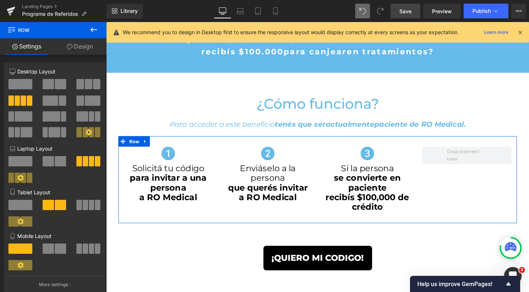
scroll to position [1226, 437]
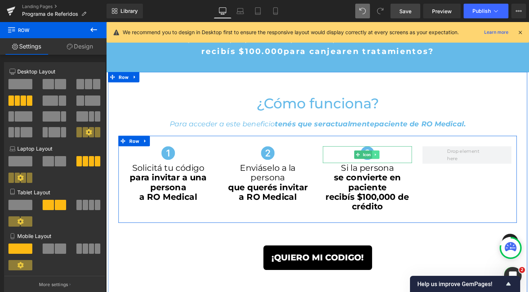
click at [388, 160] on link at bounding box center [390, 161] width 8 height 9
click at [385, 162] on link at bounding box center [386, 161] width 8 height 9
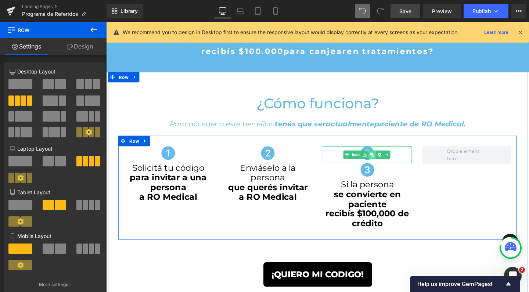
scroll to position [1244, 437]
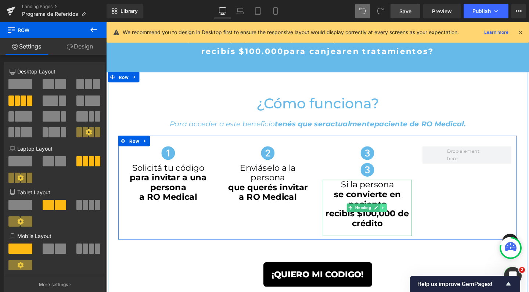
click at [397, 217] on icon at bounding box center [397, 217] width 1 height 3
click at [393, 217] on link at bounding box center [394, 217] width 8 height 9
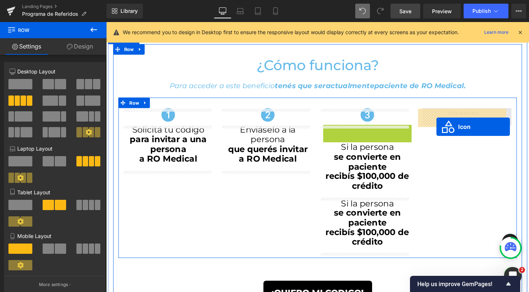
scroll to position [4, 4]
drag, startPoint x: 367, startPoint y: 141, endPoint x: 457, endPoint y: 129, distance: 90.8
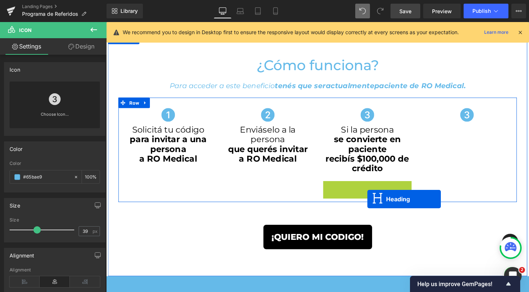
scroll to position [1244, 437]
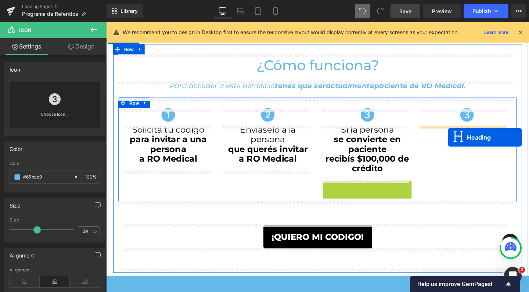
drag, startPoint x: 362, startPoint y: 218, endPoint x: 466, endPoint y: 143, distance: 127.8
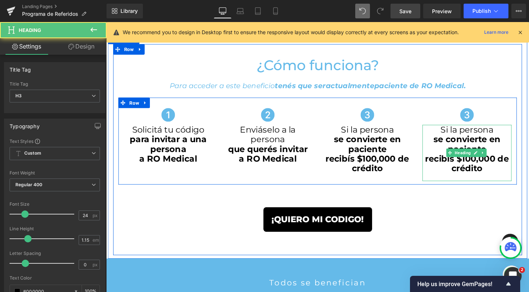
scroll to position [1226, 437]
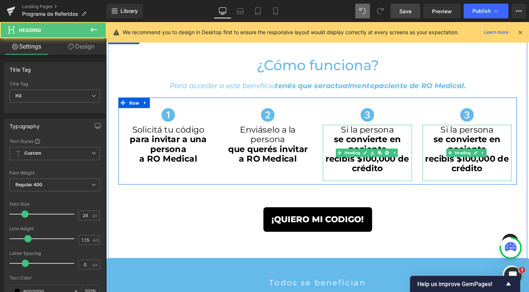
click at [369, 147] on strong "se convierte en paciente" at bounding box center [381, 150] width 71 height 21
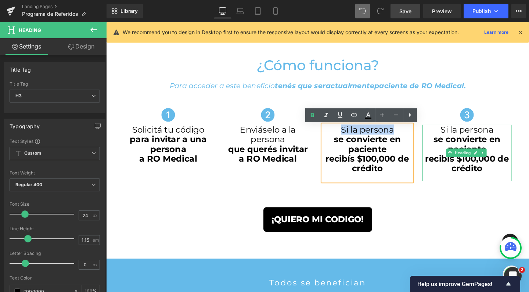
drag, startPoint x: 348, startPoint y: 134, endPoint x: 405, endPoint y: 129, distance: 57.5
click at [405, 130] on div "Si la persona se convierte en paciente recibís $100,000 de crédito" at bounding box center [381, 159] width 94 height 59
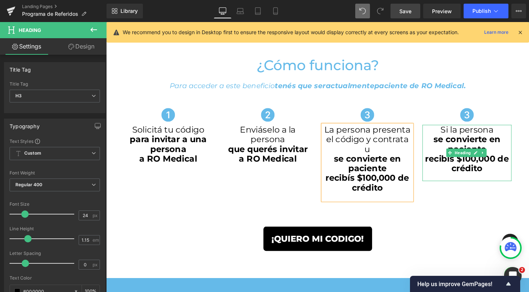
scroll to position [1236, 437]
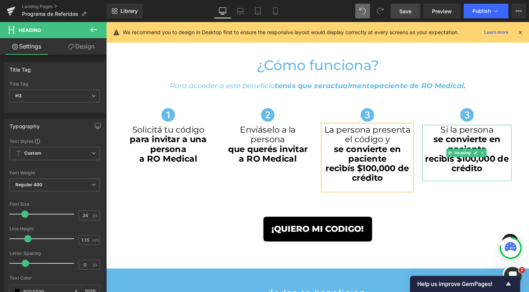
click at [407, 172] on strong "recibís $100,000 de crédito" at bounding box center [381, 181] width 88 height 21
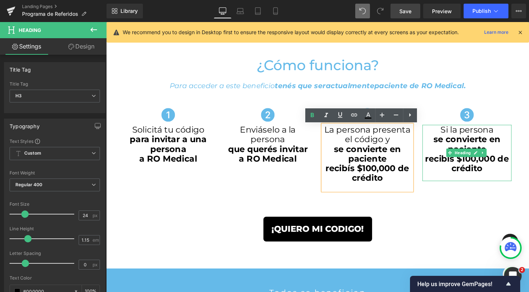
click at [394, 155] on strong "se convierte en paciente" at bounding box center [381, 160] width 71 height 21
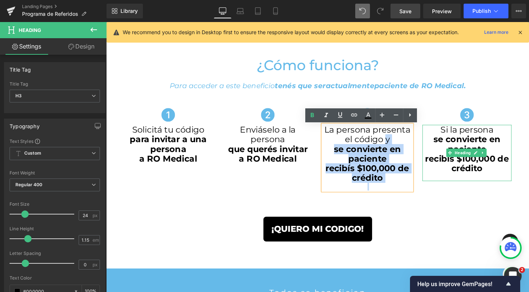
drag, startPoint x: 394, startPoint y: 148, endPoint x: 410, endPoint y: 190, distance: 45.5
click at [410, 190] on div "La persona presenta el código y se convierte en paciente recibís $100,000 de cr…" at bounding box center [381, 164] width 94 height 69
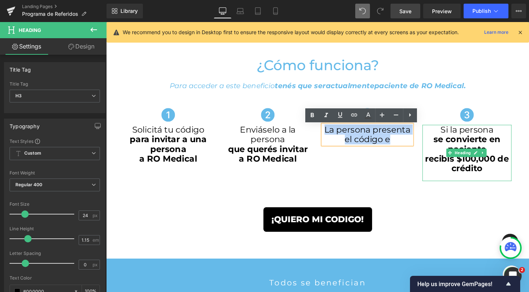
scroll to position [1226, 437]
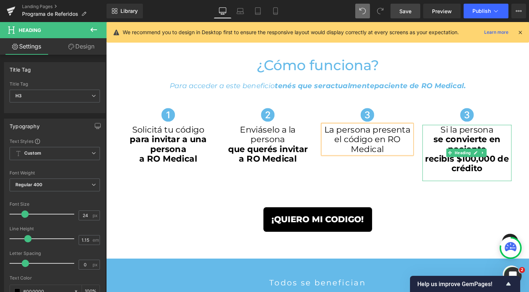
click at [399, 145] on h3 "La persona presenta el código en RO Medical" at bounding box center [381, 145] width 94 height 31
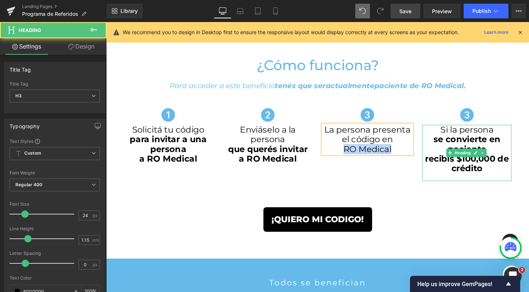
drag, startPoint x: 414, startPoint y: 156, endPoint x: 332, endPoint y: 155, distance: 82.0
click at [334, 155] on h3 "RO Medical" at bounding box center [381, 156] width 94 height 10
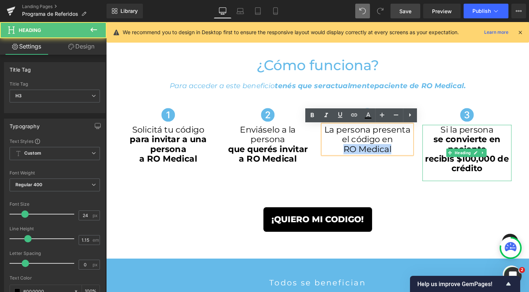
click at [367, 146] on h3 "La persona presenta el código en" at bounding box center [381, 140] width 94 height 20
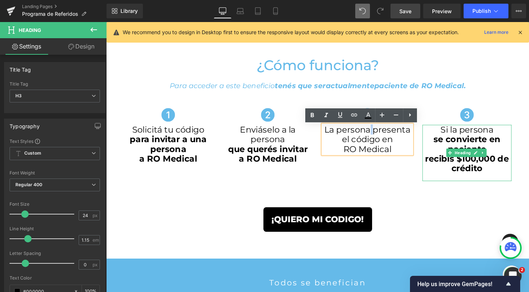
click at [379, 138] on h3 "La persona presenta el código en" at bounding box center [381, 140] width 94 height 20
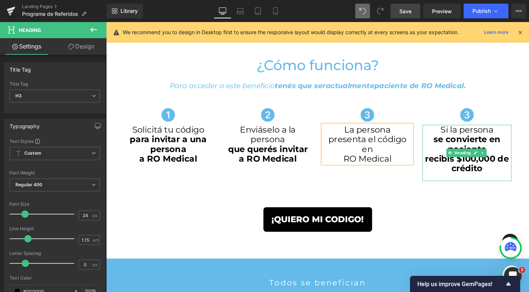
click at [363, 157] on h3 "presenta el código en" at bounding box center [381, 150] width 94 height 20
click at [353, 161] on h3 "RO Medical" at bounding box center [381, 156] width 94 height 10
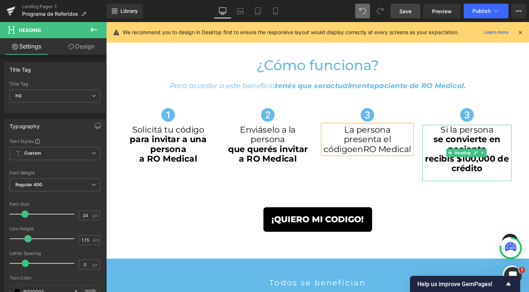
click at [380, 157] on h3 "presenta el códigoen RO Medical" at bounding box center [381, 150] width 94 height 20
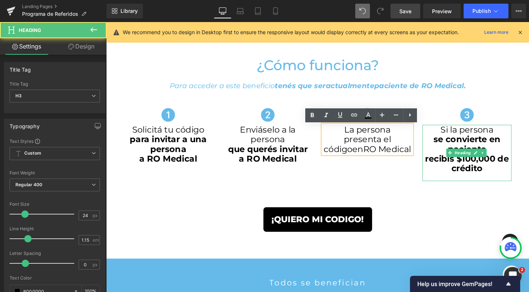
click at [376, 155] on h3 "presenta el códigoen RO Medical" at bounding box center [381, 150] width 94 height 20
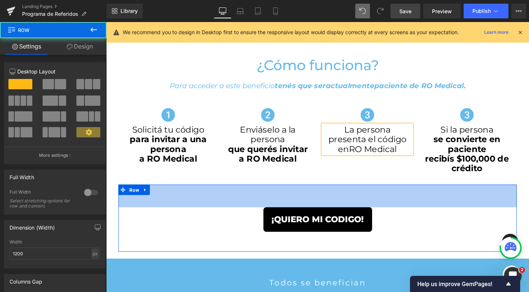
click at [419, 194] on div "65px" at bounding box center [328, 205] width 419 height 24
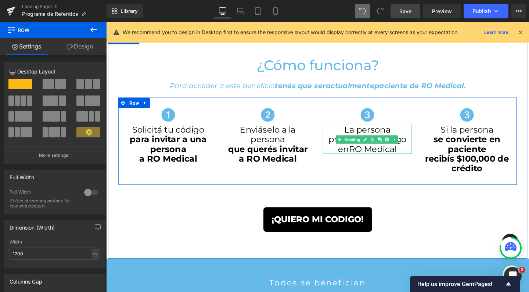
click at [375, 147] on link at bounding box center [379, 145] width 8 height 9
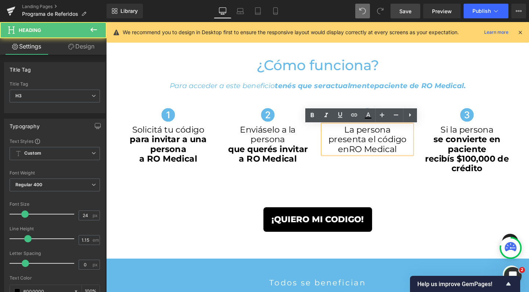
click at [391, 152] on span "RO Medical" at bounding box center [387, 155] width 50 height 11
click at [350, 147] on h3 "presenta el código" at bounding box center [381, 145] width 94 height 10
click at [383, 147] on h3 "presenta el código" at bounding box center [381, 145] width 94 height 10
click at [415, 147] on h3 "presenta el código" at bounding box center [381, 145] width 94 height 10
click at [386, 147] on h3 "presenta el código" at bounding box center [381, 145] width 94 height 10
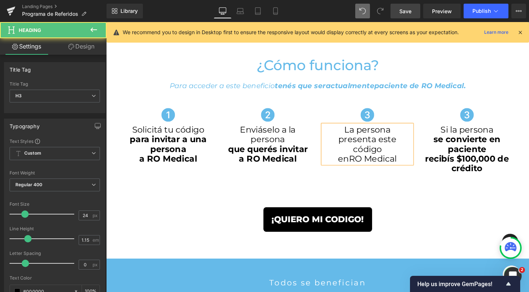
click at [396, 158] on h3 "código" at bounding box center [381, 156] width 94 height 10
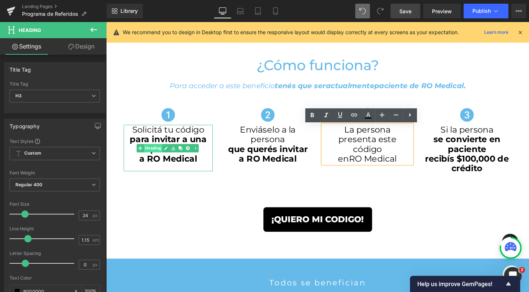
click at [159, 156] on span "Heading" at bounding box center [155, 154] width 19 height 9
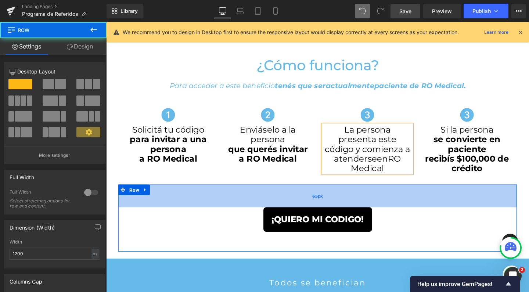
click at [409, 194] on div "65px" at bounding box center [328, 205] width 419 height 24
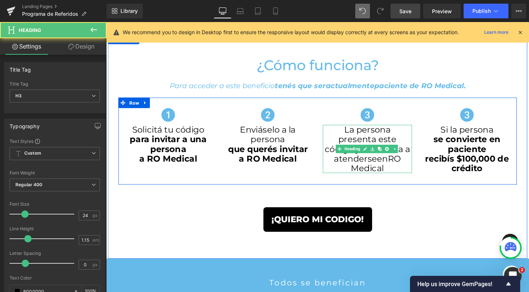
click at [369, 148] on h3 "presenta este" at bounding box center [381, 145] width 94 height 10
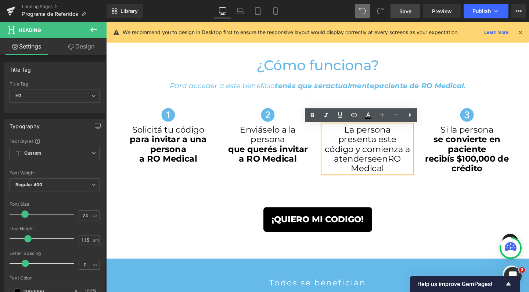
click at [399, 175] on h3 "código y comienza a atenderse en RO Medical" at bounding box center [381, 166] width 94 height 31
drag, startPoint x: 364, startPoint y: 157, endPoint x: 420, endPoint y: 157, distance: 56.2
click at [420, 157] on h3 "código y comienza a atenderse en RO Medical" at bounding box center [381, 166] width 94 height 31
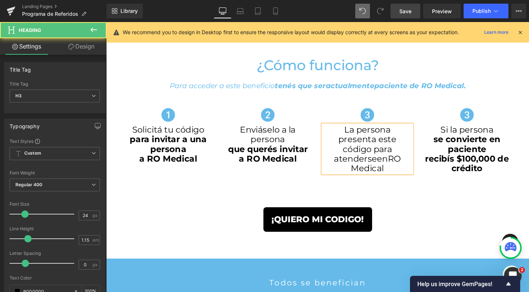
drag, startPoint x: 400, startPoint y: 167, endPoint x: 396, endPoint y: 167, distance: 4.1
click at [396, 167] on h3 "código para atenderse en RO Medical" at bounding box center [381, 166] width 94 height 31
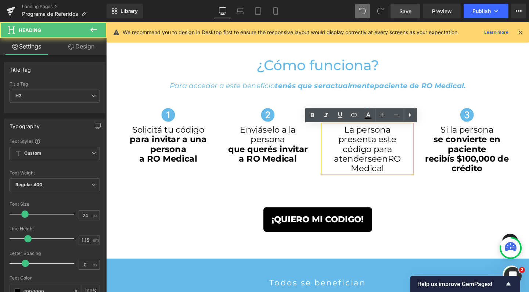
click at [399, 175] on h3 "código para atenderse en RO Medical" at bounding box center [381, 166] width 94 height 31
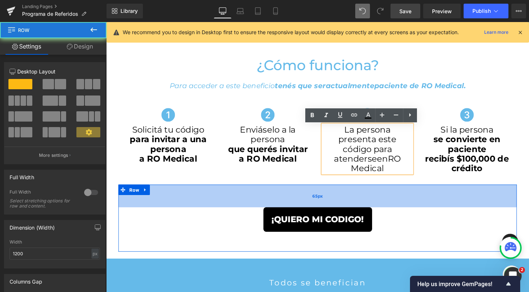
click at [431, 212] on div "¡QUIERO MI CODIGO! Button Row 65px 57px" at bounding box center [328, 228] width 419 height 71
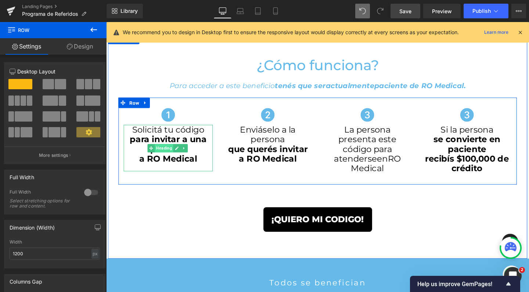
click at [168, 153] on span "Heading" at bounding box center [166, 154] width 19 height 9
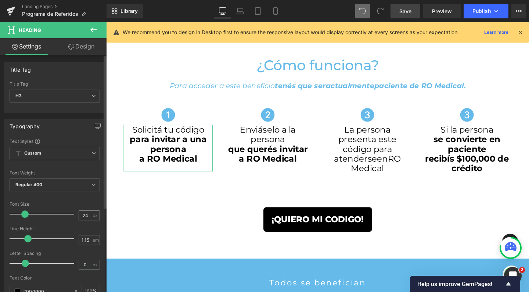
click at [89, 216] on div "24 px" at bounding box center [89, 216] width 21 height 10
click at [85, 215] on input "24" at bounding box center [85, 215] width 13 height 9
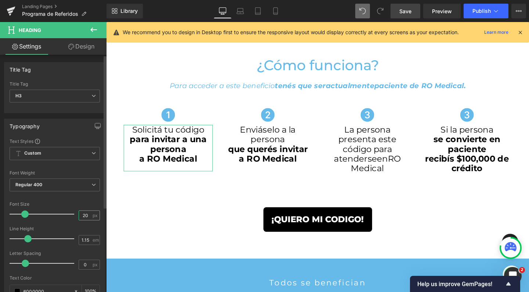
type input "20"
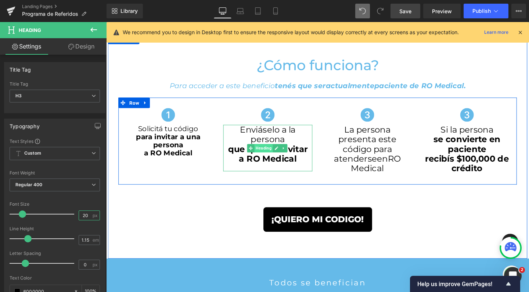
click at [270, 153] on span "Heading" at bounding box center [271, 154] width 19 height 9
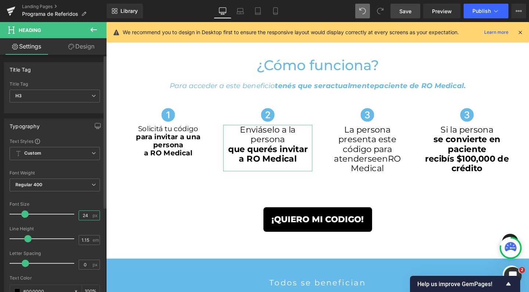
click at [85, 215] on input "24" at bounding box center [85, 215] width 13 height 9
type input "20"
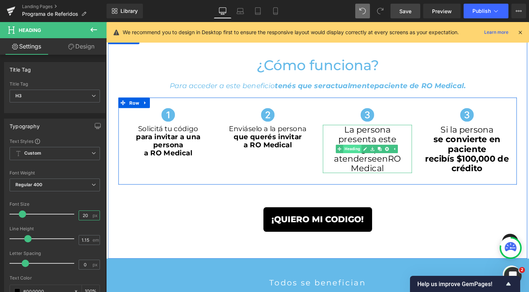
click at [364, 156] on span "Heading" at bounding box center [364, 155] width 19 height 9
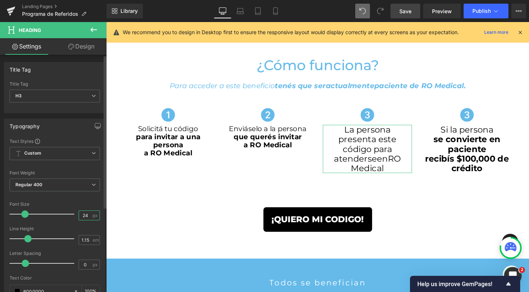
click at [86, 215] on input "24" at bounding box center [85, 215] width 13 height 9
type input "20"
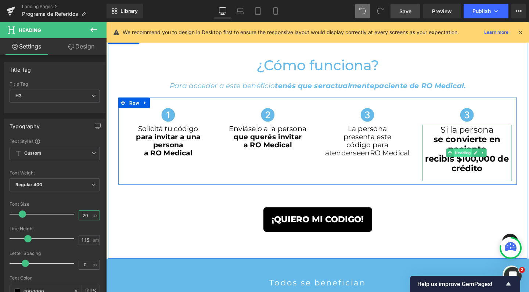
click at [479, 157] on span "Heading" at bounding box center [481, 159] width 19 height 9
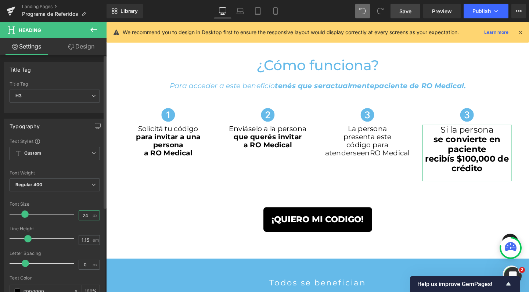
click at [86, 214] on input "24" at bounding box center [85, 215] width 13 height 9
type input "20"
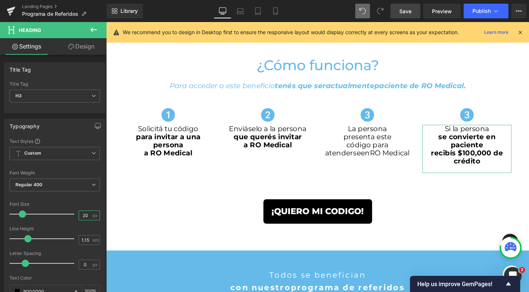
scroll to position [1219, 437]
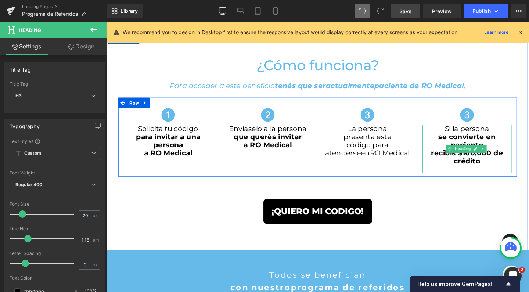
click at [474, 145] on strong "se convierte en paciente" at bounding box center [486, 146] width 60 height 17
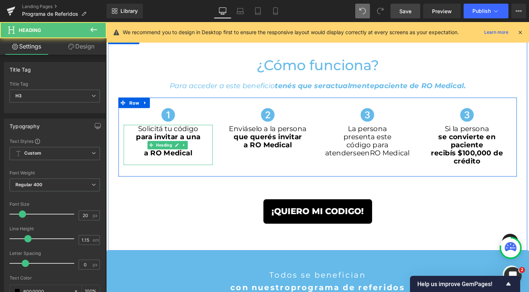
click at [139, 140] on strong "para invitar a una persona" at bounding box center [172, 146] width 68 height 17
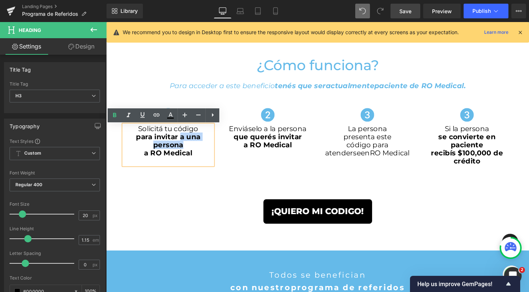
drag, startPoint x: 181, startPoint y: 143, endPoint x: 188, endPoint y: 152, distance: 11.3
click at [188, 152] on h3 "para invitar a una persona" at bounding box center [172, 147] width 94 height 17
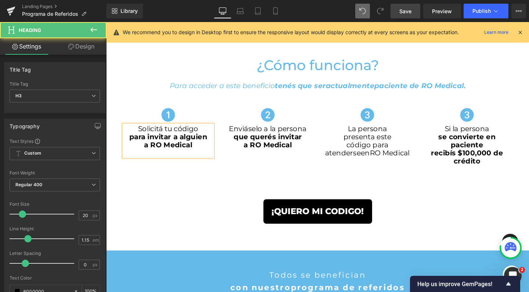
click at [201, 133] on h3 "Solicitá tu código" at bounding box center [172, 134] width 94 height 8
click at [208, 144] on strong "para invitar a alguien" at bounding box center [171, 144] width 82 height 9
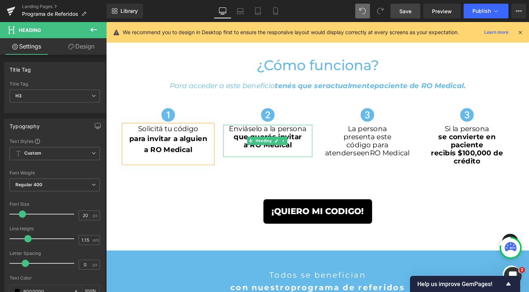
click at [246, 138] on h3 "Enviáselo a la persona" at bounding box center [276, 134] width 94 height 8
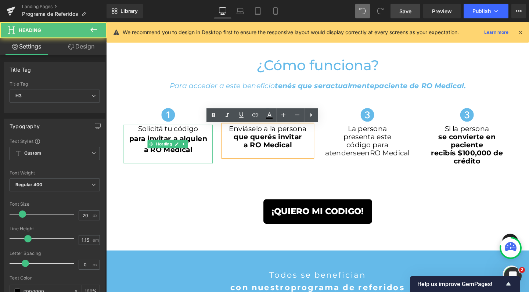
click at [157, 159] on strong "a RO Medical" at bounding box center [171, 156] width 51 height 9
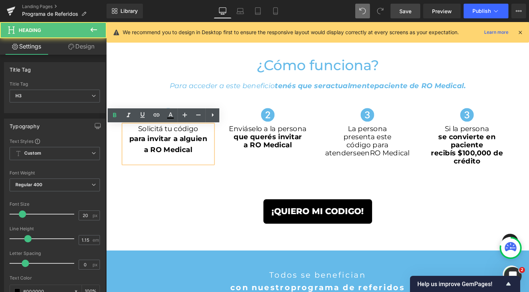
click at [137, 141] on strong "para invitar a alguien" at bounding box center [171, 144] width 82 height 9
click at [148, 154] on strong "a RO Medical" at bounding box center [171, 156] width 51 height 9
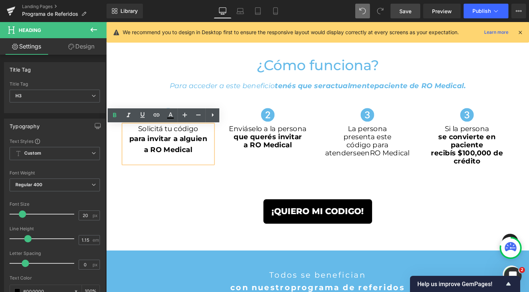
click at [150, 149] on strong "para invitar a alguien" at bounding box center [171, 144] width 82 height 9
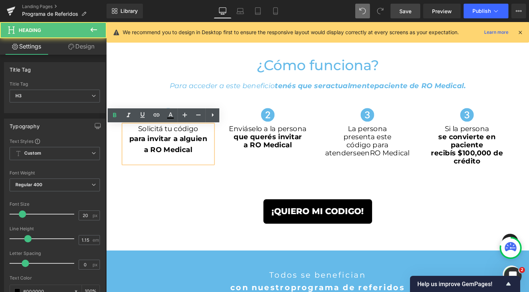
click at [147, 138] on h3 "Solicitá tu código" at bounding box center [172, 134] width 94 height 8
click at [139, 137] on h3 "Solicitá tu código" at bounding box center [172, 134] width 94 height 8
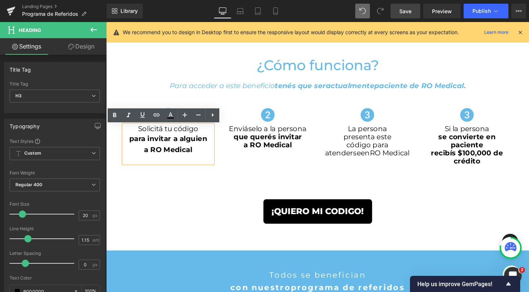
click at [130, 145] on strong "para invitar a alguien" at bounding box center [171, 144] width 82 height 9
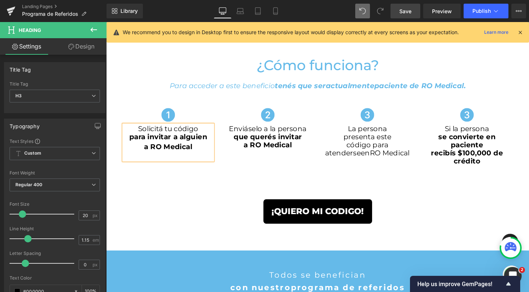
click at [146, 153] on strong "a RO Medical" at bounding box center [171, 152] width 51 height 9
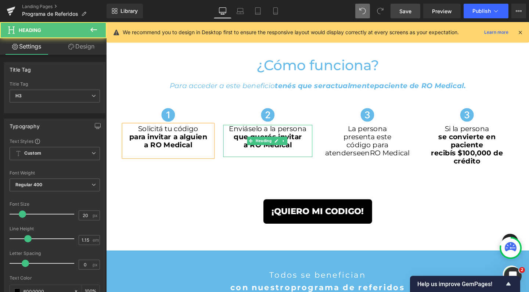
click at [261, 137] on h3 "Enviáselo a la persona" at bounding box center [276, 134] width 94 height 8
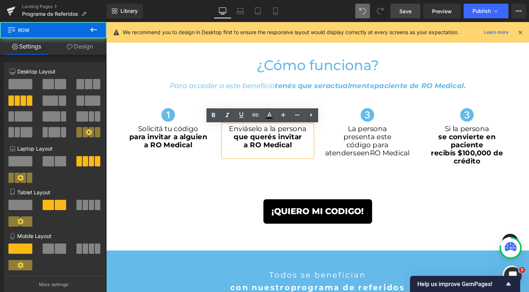
click at [319, 182] on div "Icon Solicitá tu código para invitar a alguien a RO Medical Heading Icon Enviás…" at bounding box center [328, 142] width 419 height 83
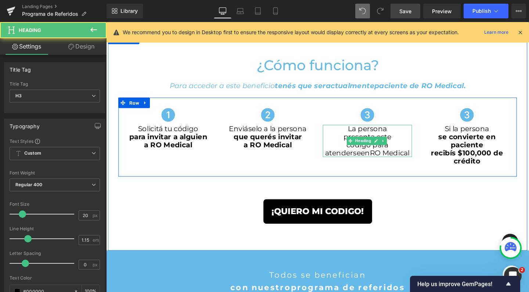
click at [353, 146] on h3 "presenta este" at bounding box center [381, 143] width 94 height 8
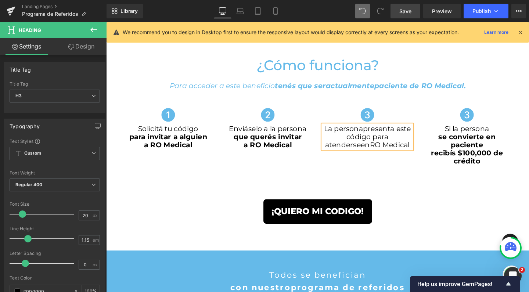
click at [409, 136] on span "presenta este" at bounding box center [401, 134] width 50 height 9
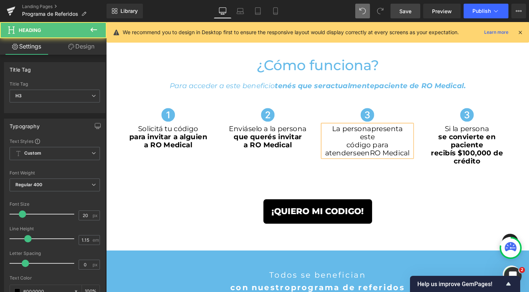
click at [334, 151] on h3 "código para atenderse en RO Medical" at bounding box center [381, 155] width 94 height 17
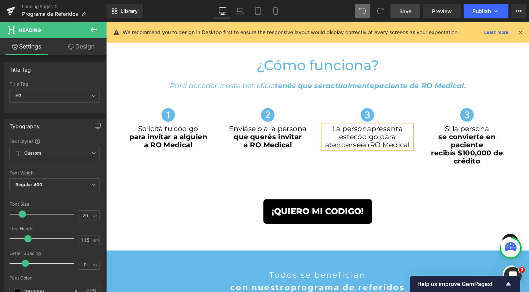
click at [402, 152] on span "RO Medical" at bounding box center [405, 151] width 42 height 9
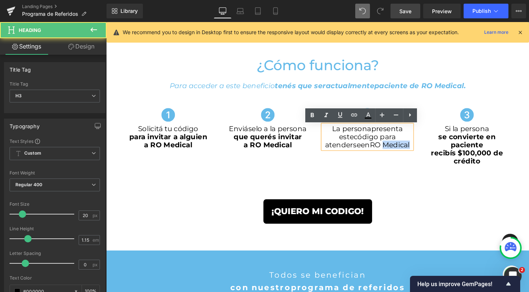
click at [402, 152] on span "RO Medical" at bounding box center [405, 151] width 42 height 9
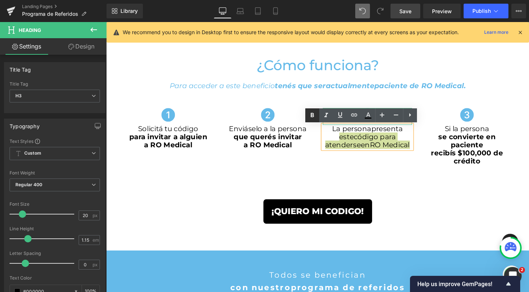
click at [315, 116] on icon at bounding box center [312, 115] width 9 height 9
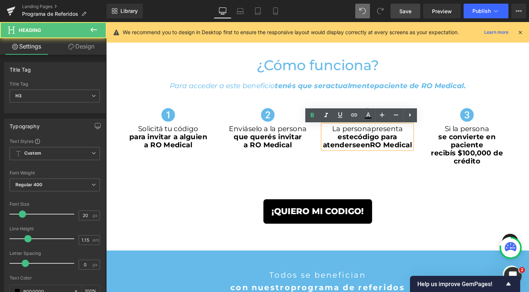
click at [409, 149] on span "RO Medical" at bounding box center [406, 151] width 44 height 9
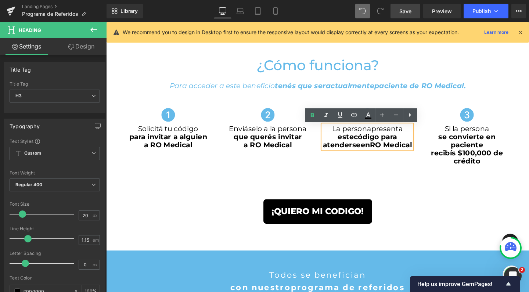
drag, startPoint x: 392, startPoint y: 143, endPoint x: 386, endPoint y: 150, distance: 9.6
click at [386, 151] on span "este código para atenderse en RO Medical" at bounding box center [381, 146] width 94 height 17
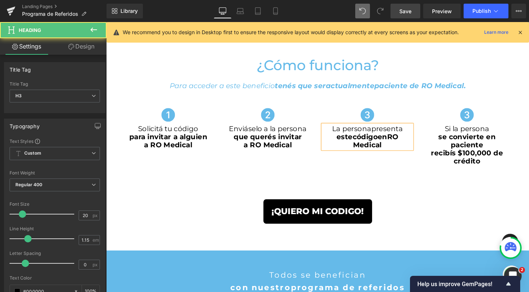
click at [385, 132] on span "presenta" at bounding box center [401, 134] width 33 height 9
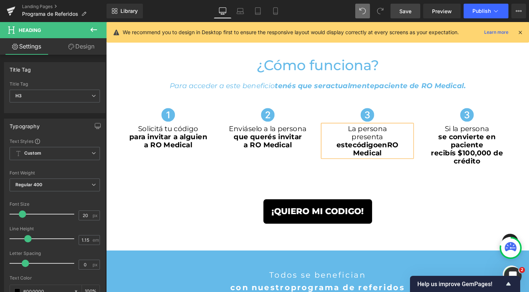
click at [339, 154] on h3 "este código en RO Medical" at bounding box center [381, 155] width 94 height 17
click at [413, 144] on span "en" at bounding box center [417, 142] width 10 height 9
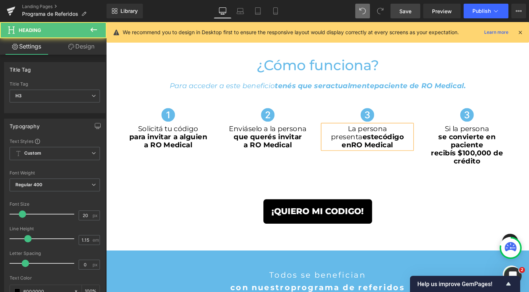
drag, startPoint x: 372, startPoint y: 144, endPoint x: 332, endPoint y: 144, distance: 40.4
click at [334, 144] on h3 "presenta este código" at bounding box center [381, 143] width 94 height 8
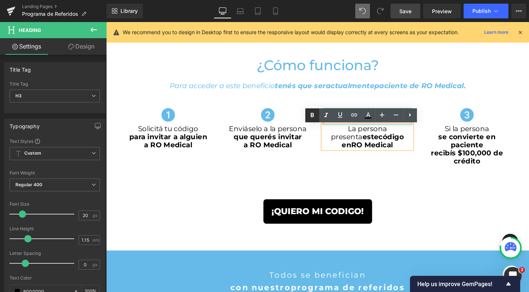
click at [313, 115] on icon at bounding box center [312, 115] width 3 height 4
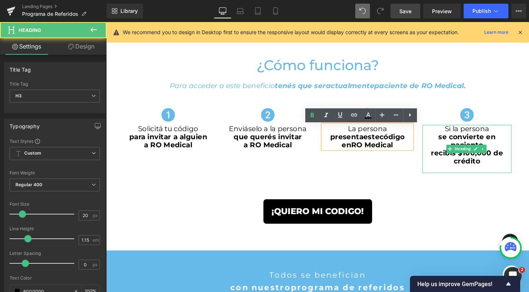
click at [456, 140] on strong "se convierte en paciente" at bounding box center [486, 146] width 60 height 17
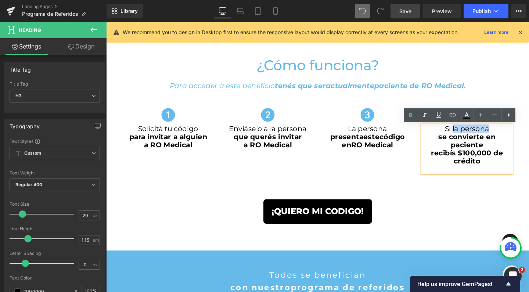
drag, startPoint x: 467, startPoint y: 135, endPoint x: 504, endPoint y: 133, distance: 37.5
click at [504, 133] on h3 "Si la persona" at bounding box center [486, 134] width 94 height 8
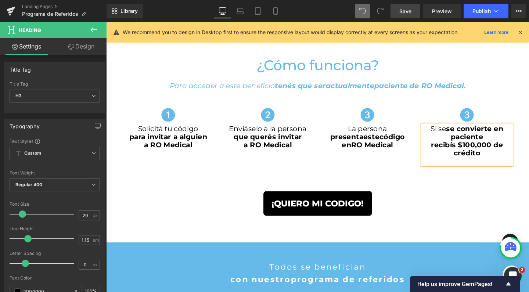
scroll to position [1210, 437]
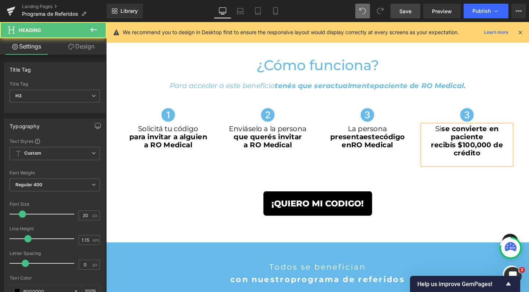
click at [504, 135] on strong "se convierte en paciente" at bounding box center [489, 138] width 60 height 17
click at [448, 151] on strong "recibís $100,000 de crédito" at bounding box center [486, 155] width 76 height 17
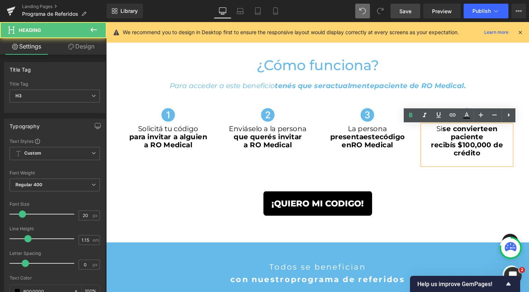
scroll to position [1202, 437]
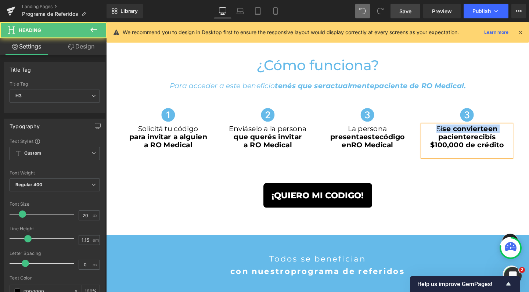
drag, startPoint x: 517, startPoint y: 135, endPoint x: 440, endPoint y: 134, distance: 77.2
click at [440, 134] on h3 "Si se convierte en paciente recibís $100,000 de crédito" at bounding box center [486, 142] width 94 height 25
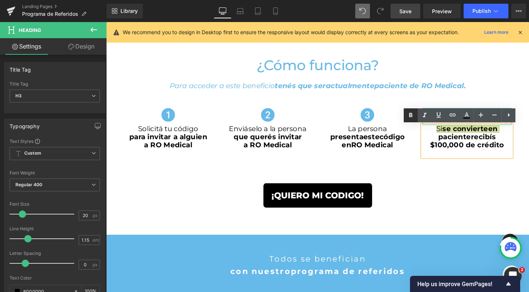
click at [411, 115] on icon at bounding box center [410, 115] width 3 height 4
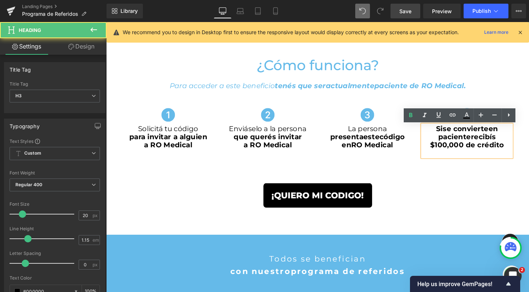
click at [495, 149] on strong "recibís $100,000 de crédito" at bounding box center [486, 146] width 78 height 17
click at [499, 142] on strong "recibís $100,000 de crédito" at bounding box center [486, 146] width 78 height 17
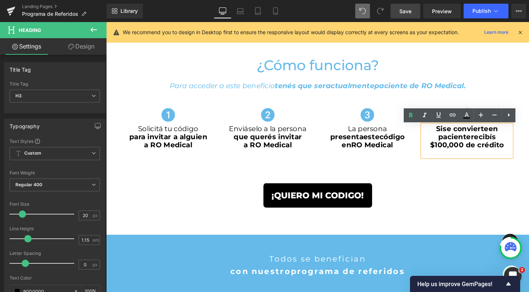
click at [501, 133] on span "se convierte" at bounding box center [484, 134] width 48 height 9
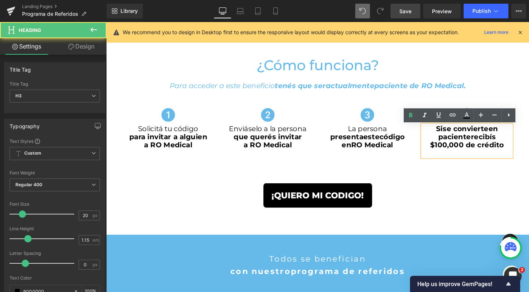
click at [518, 150] on strong "recibís $100,000 de crédito" at bounding box center [486, 146] width 78 height 17
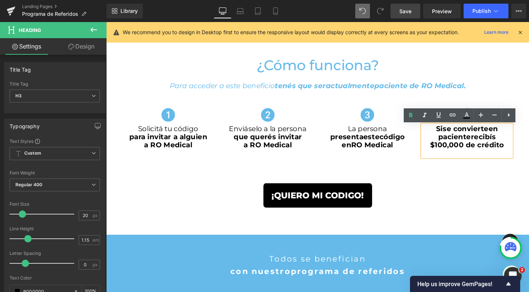
click at [515, 136] on strong "en paciente" at bounding box center [487, 138] width 63 height 17
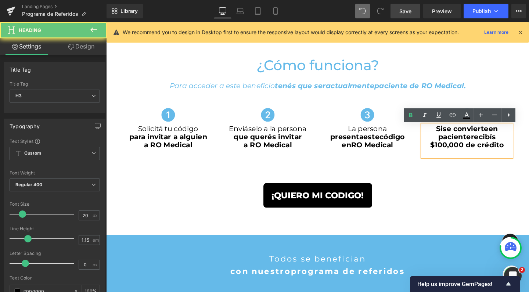
click at [520, 137] on h3 "Si se convierte en paciente recibís $100,000 de crédito" at bounding box center [486, 142] width 94 height 25
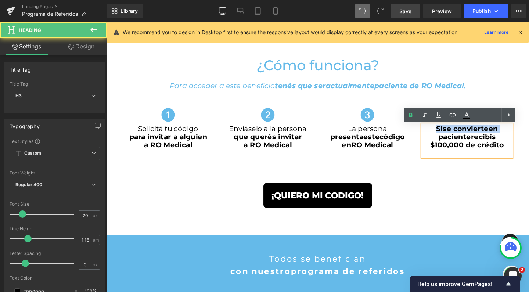
drag, startPoint x: 519, startPoint y: 136, endPoint x: 429, endPoint y: 133, distance: 89.3
click at [433, 133] on div "Icon Si se convierte en paciente recibís $100,000 de crédito Heading" at bounding box center [485, 137] width 105 height 51
click at [412, 117] on icon at bounding box center [410, 115] width 3 height 4
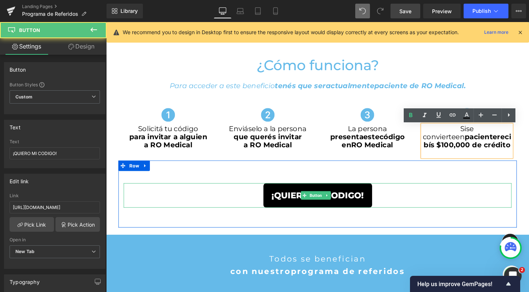
click at [458, 201] on div "¡QUIERO MI CODIGO!" at bounding box center [329, 204] width 408 height 26
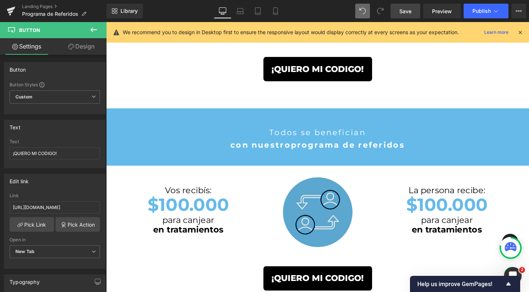
scroll to position [481, 0]
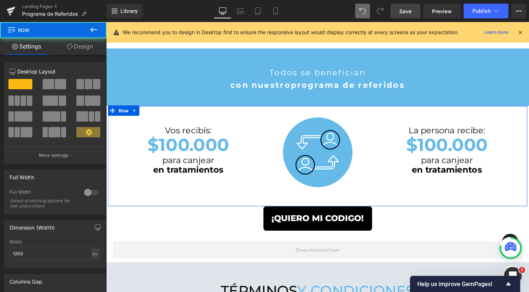
click at [236, 111] on div at bounding box center [328, 111] width 441 height 2
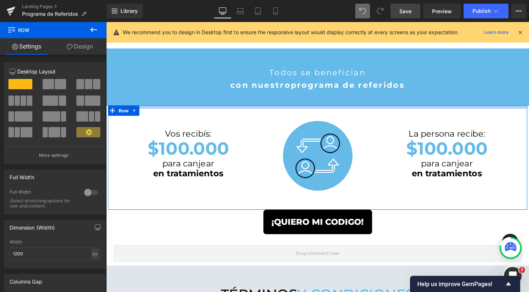
scroll to position [1207, 437]
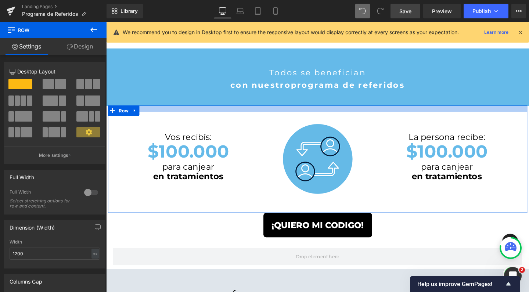
drag, startPoint x: 236, startPoint y: 111, endPoint x: 239, endPoint y: 118, distance: 7.9
click at [239, 118] on div "Vos recibís: Heading $100.000 Heading para canjear en tratamientos Heading Row …" at bounding box center [328, 166] width 441 height 113
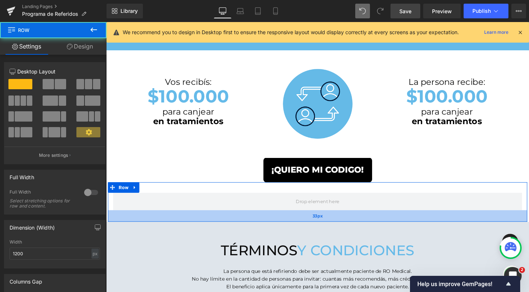
scroll to position [1218, 437]
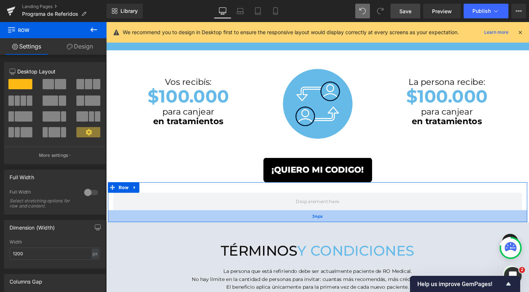
drag, startPoint x: 253, startPoint y: 222, endPoint x: 457, endPoint y: 47, distance: 269.5
click at [253, 231] on div "34px" at bounding box center [328, 226] width 441 height 12
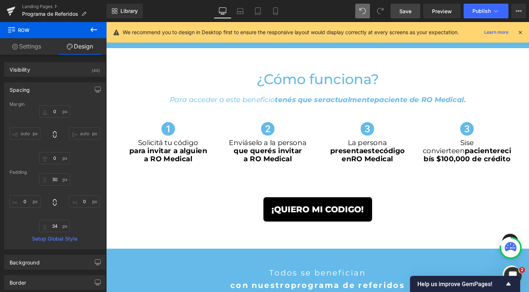
scroll to position [269, 0]
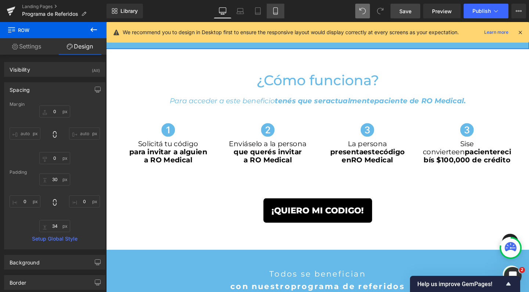
click at [277, 11] on icon at bounding box center [275, 11] width 4 height 7
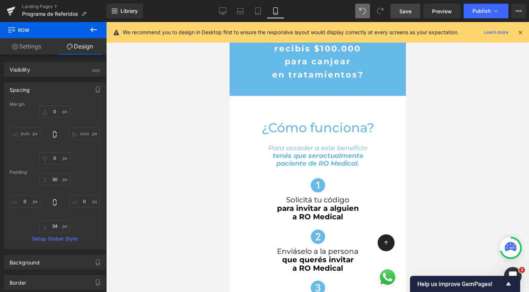
type input "0"
type input "30"
type input "0"
type input "34"
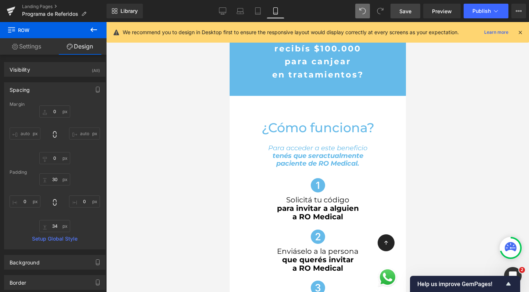
type input "0"
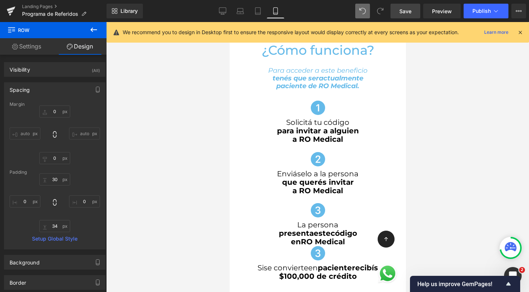
scroll to position [365, 0]
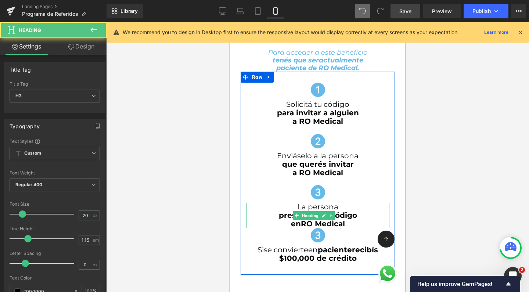
click at [344, 221] on h3 "en RO Medical" at bounding box center [317, 224] width 143 height 8
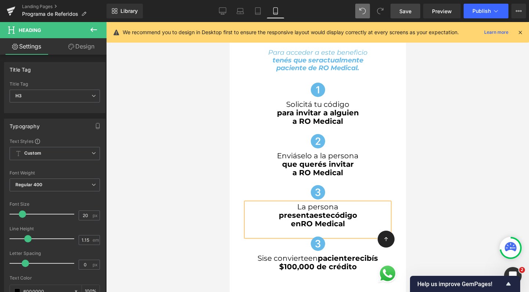
scroll to position [1709, 169]
click at [318, 256] on strong "paciente" at bounding box center [335, 258] width 34 height 9
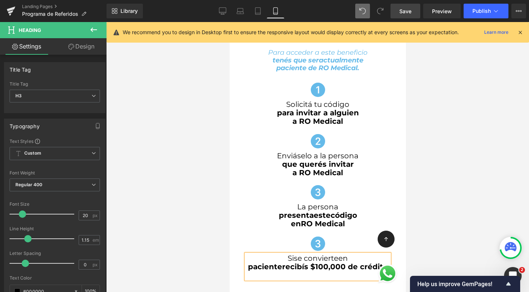
scroll to position [1718, 169]
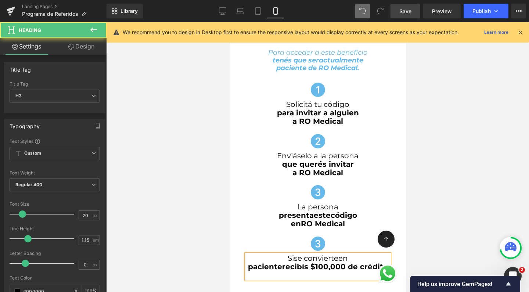
click at [322, 265] on strong "recibís $100,000 de crédito" at bounding box center [335, 266] width 106 height 9
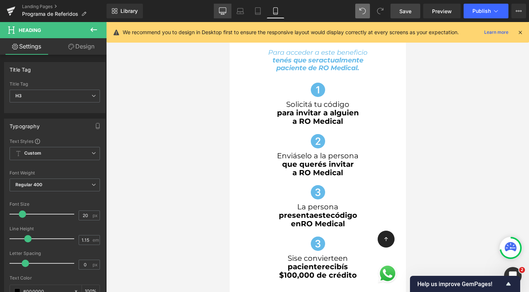
click at [223, 9] on icon at bounding box center [222, 10] width 7 height 7
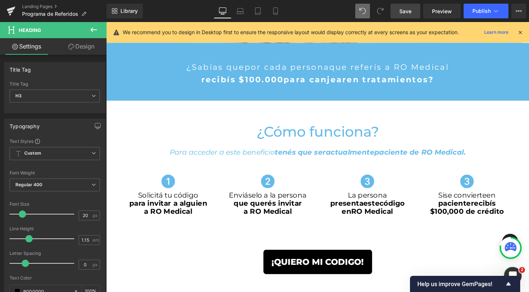
scroll to position [241, 0]
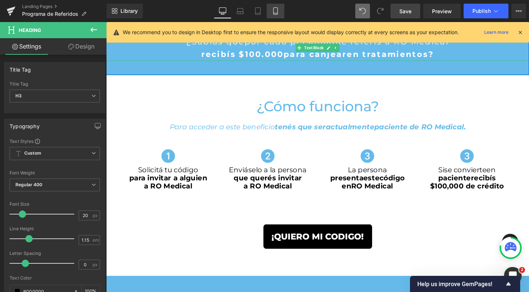
click at [274, 13] on icon at bounding box center [275, 13] width 4 height 0
type input "100"
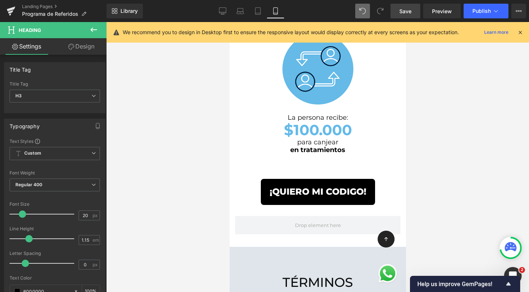
scroll to position [862, 0]
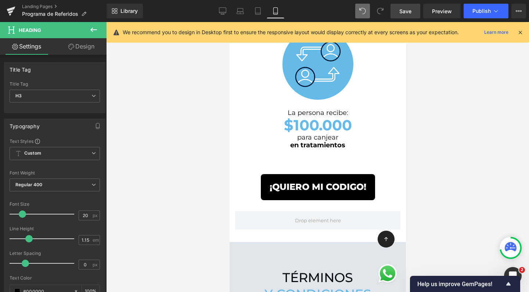
click at [410, 14] on span "Save" at bounding box center [406, 11] width 12 height 8
click at [483, 12] on span "Publish" at bounding box center [482, 11] width 18 height 6
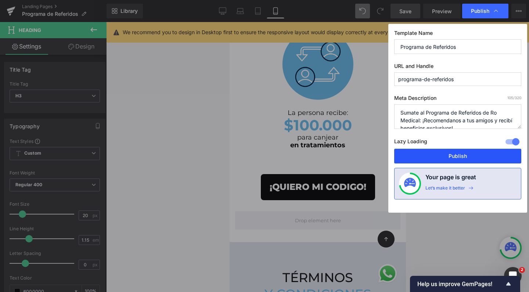
click at [434, 152] on button "Publish" at bounding box center [457, 156] width 127 height 15
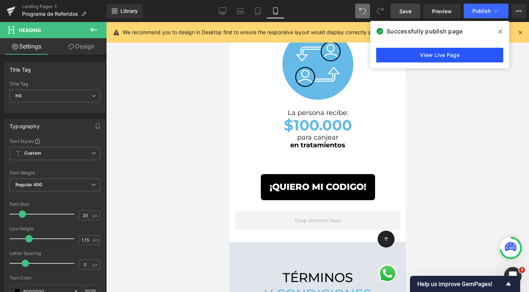
click at [427, 53] on link "View Live Page" at bounding box center [439, 55] width 127 height 15
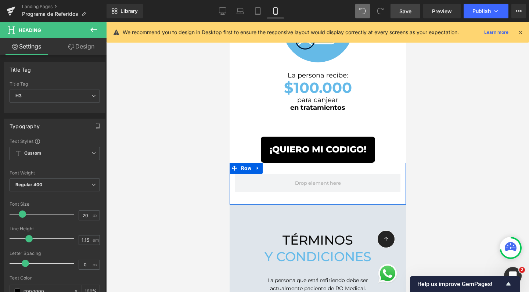
scroll to position [898, 0]
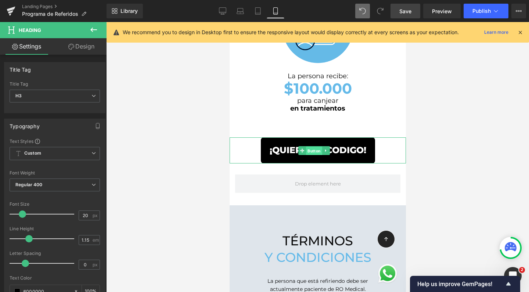
click at [312, 146] on span "Button" at bounding box center [314, 150] width 16 height 9
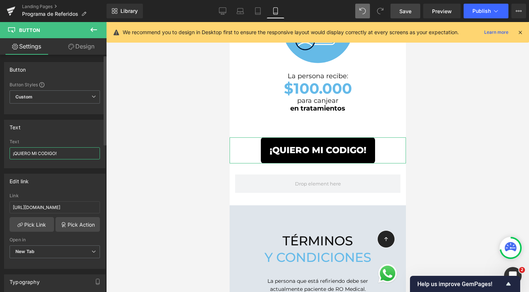
click at [55, 155] on input "¡QUIERO MI CODIGO!" at bounding box center [55, 153] width 90 height 12
click at [323, 146] on link at bounding box center [326, 150] width 8 height 9
click at [320, 148] on icon at bounding box center [322, 150] width 4 height 4
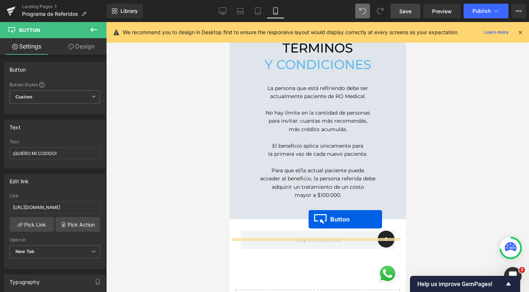
scroll to position [1111, 0]
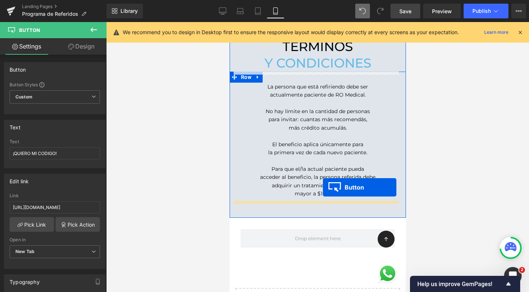
drag, startPoint x: 303, startPoint y: 165, endPoint x: 322, endPoint y: 189, distance: 31.2
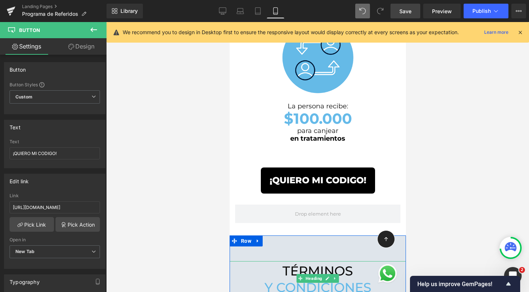
scroll to position [862, 0]
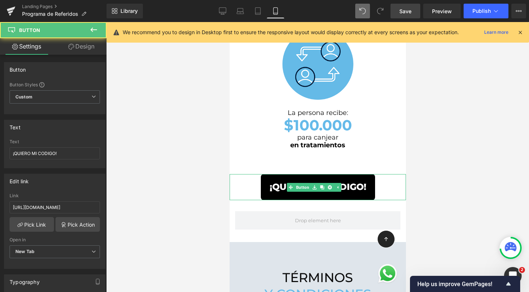
click at [279, 180] on span "¡QUIERO MI CODIGO!" at bounding box center [317, 187] width 97 height 14
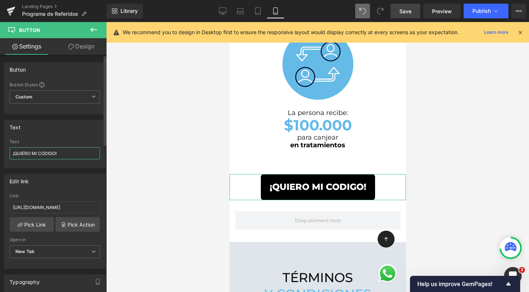
drag, startPoint x: 56, startPoint y: 155, endPoint x: 32, endPoint y: 152, distance: 23.7
click at [32, 152] on input "¡QUIERO MI CODIGO!" at bounding box center [55, 153] width 90 height 12
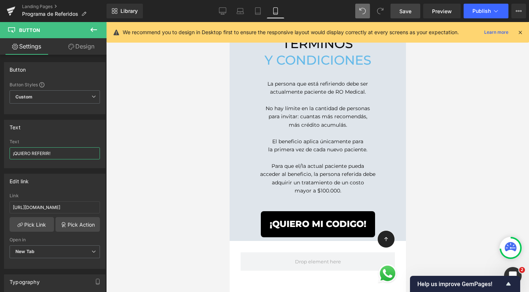
scroll to position [1096, 0]
type input "¡QUIERO REFERIR!"
click at [95, 31] on icon at bounding box center [93, 29] width 9 height 9
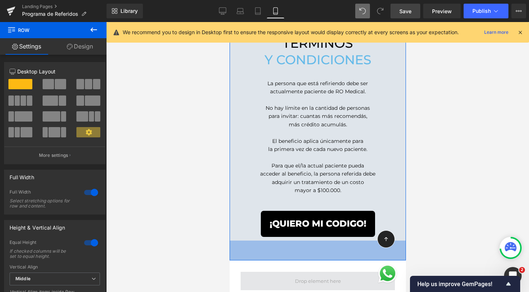
drag, startPoint x: 354, startPoint y: 226, endPoint x: 320, endPoint y: 264, distance: 50.5
click at [352, 246] on div "54px" at bounding box center [317, 251] width 176 height 20
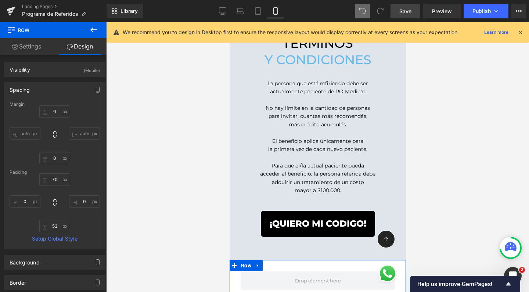
scroll to position [1763, 169]
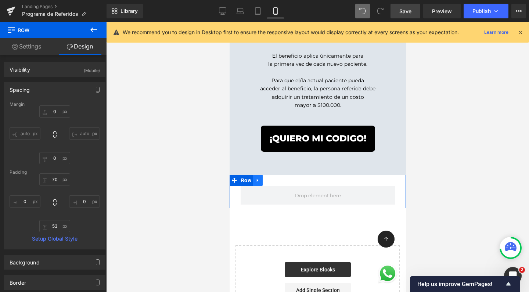
click at [259, 178] on icon at bounding box center [257, 181] width 5 height 6
click at [276, 178] on icon at bounding box center [276, 180] width 5 height 5
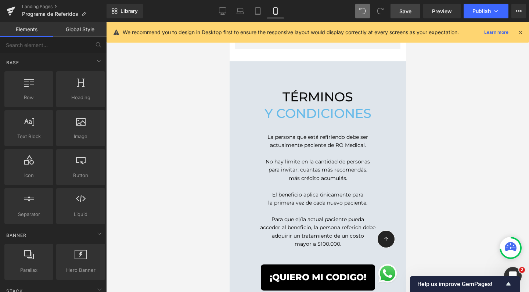
scroll to position [1112, 0]
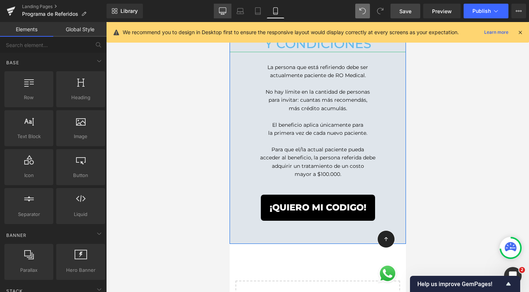
click at [226, 11] on icon at bounding box center [222, 11] width 7 height 6
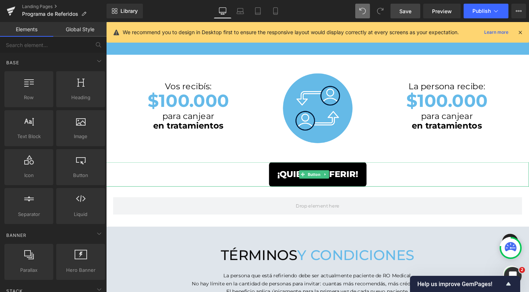
scroll to position [1211, 437]
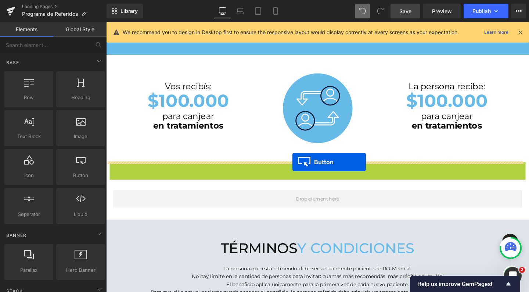
drag, startPoint x: 303, startPoint y: 181, endPoint x: 302, endPoint y: 169, distance: 11.4
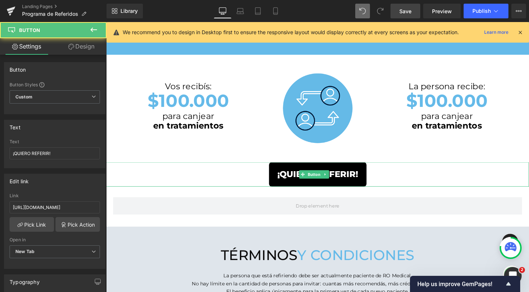
scroll to position [1218, 437]
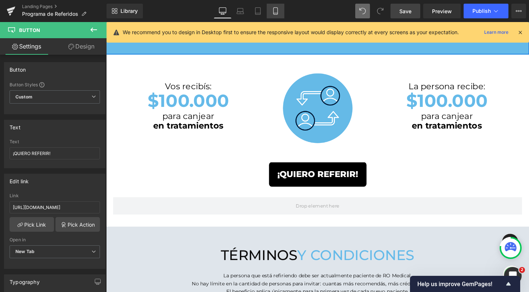
click at [280, 8] on link "Mobile" at bounding box center [276, 11] width 18 height 15
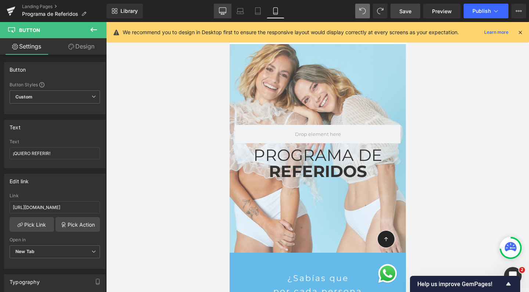
scroll to position [0, 0]
click at [226, 11] on icon at bounding box center [222, 10] width 7 height 7
type input "100"
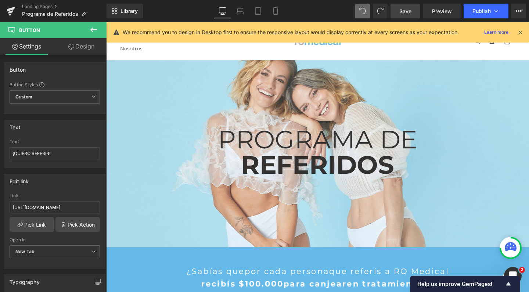
scroll to position [1218, 437]
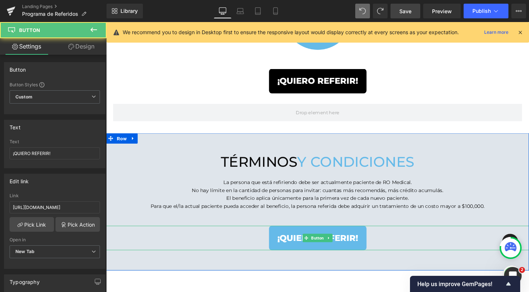
click at [327, 246] on div "¡QUIERO REFERIR! Button" at bounding box center [328, 249] width 445 height 26
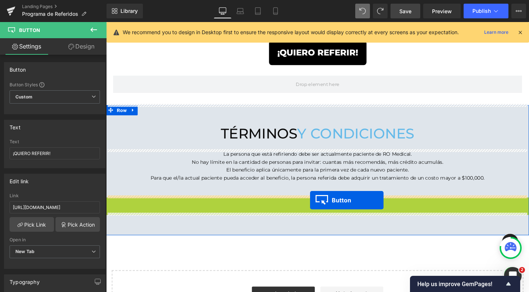
drag, startPoint x: 313, startPoint y: 247, endPoint x: 320, endPoint y: 209, distance: 38.6
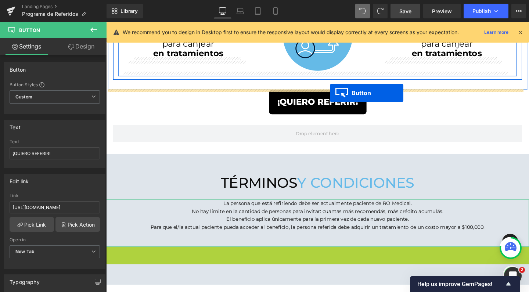
drag, startPoint x: 313, startPoint y: 216, endPoint x: 341, endPoint y: 97, distance: 123.1
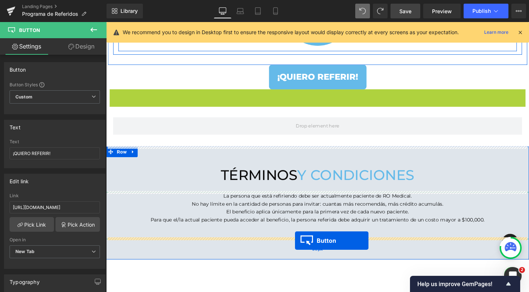
drag, startPoint x: 315, startPoint y: 132, endPoint x: 305, endPoint y: 252, distance: 121.0
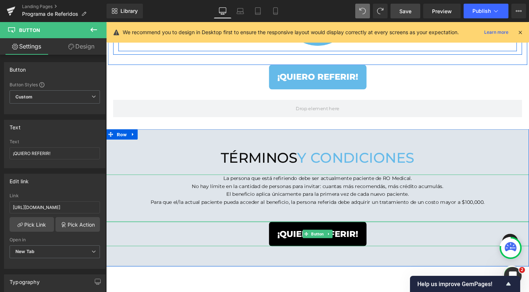
click at [355, 241] on span "¡QUIERO REFERIR!" at bounding box center [328, 245] width 85 height 14
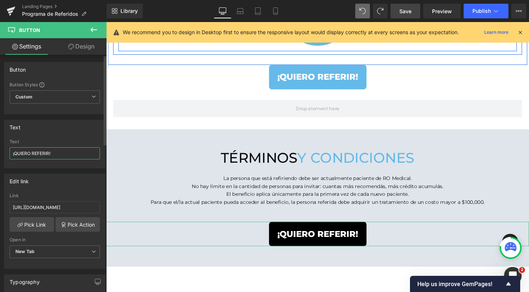
click at [48, 155] on input "¡QUIERO REFERIR!" at bounding box center [55, 153] width 90 height 12
click at [51, 155] on input "¡QUIERO REFERIR!" at bounding box center [55, 153] width 90 height 12
drag, startPoint x: 50, startPoint y: 155, endPoint x: 33, endPoint y: 154, distance: 17.3
click at [33, 154] on input "¡QUIERO REFERIR!" at bounding box center [55, 153] width 90 height 12
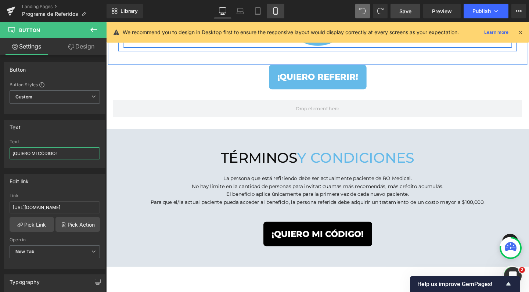
type input "¡QUIERO MI CÓDIGO!"
click at [276, 12] on icon at bounding box center [275, 10] width 7 height 7
type input "100"
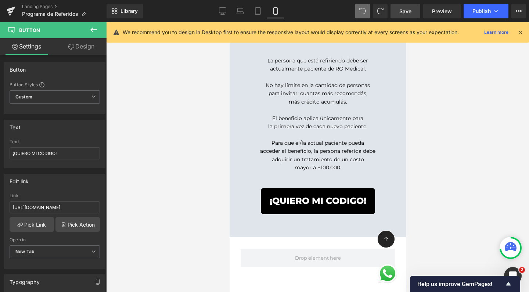
click at [412, 10] on link "Save" at bounding box center [406, 11] width 30 height 15
click at [481, 7] on button "Publish" at bounding box center [486, 11] width 45 height 15
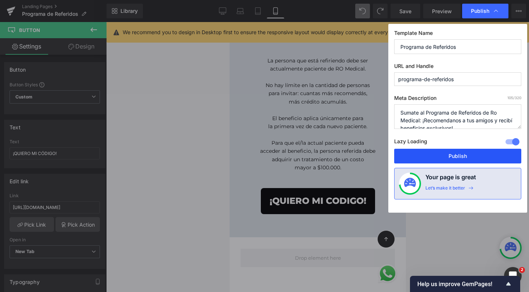
click at [454, 158] on button "Publish" at bounding box center [457, 156] width 127 height 15
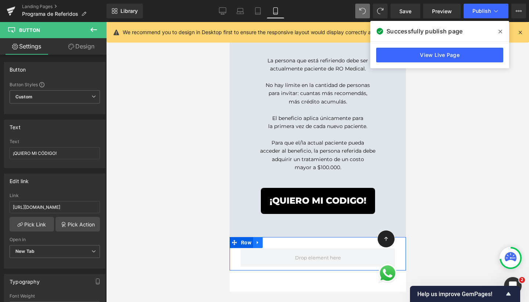
click at [258, 240] on icon at bounding box center [257, 243] width 5 height 6
click at [277, 240] on icon at bounding box center [276, 242] width 5 height 5
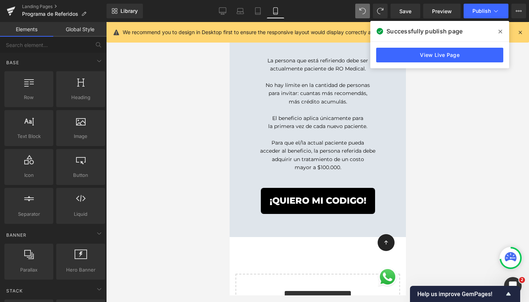
scroll to position [1729, 169]
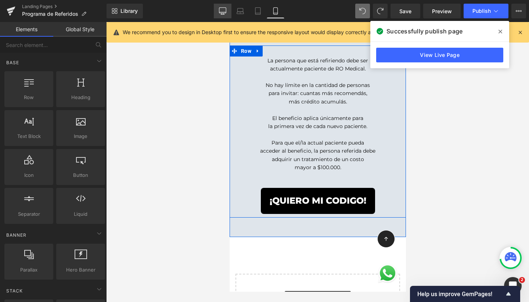
click at [220, 8] on icon at bounding box center [222, 11] width 7 height 6
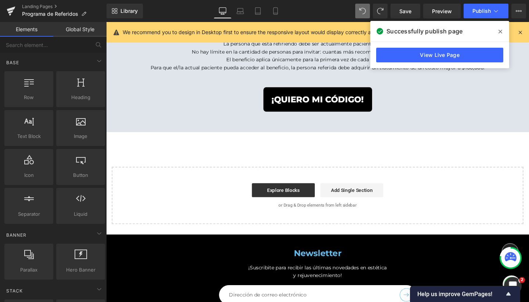
scroll to position [774, 0]
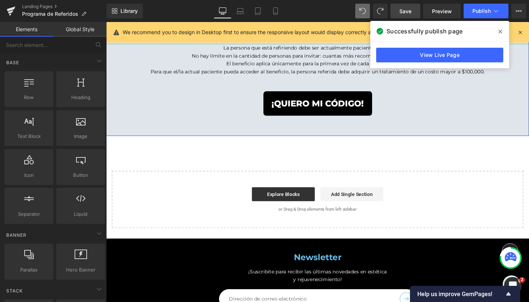
click at [405, 12] on span "Save" at bounding box center [406, 11] width 12 height 8
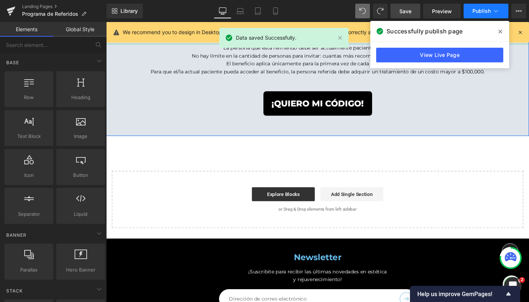
click at [477, 7] on button "Publish" at bounding box center [486, 11] width 45 height 15
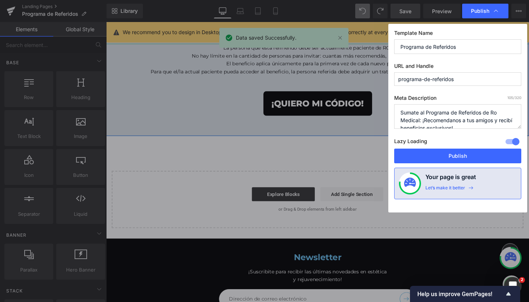
click at [424, 119] on textarea "Sumate al Programa de Referidos de Ro Medical: ¡Recomendanos a tus amigos y rec…" at bounding box center [457, 116] width 127 height 25
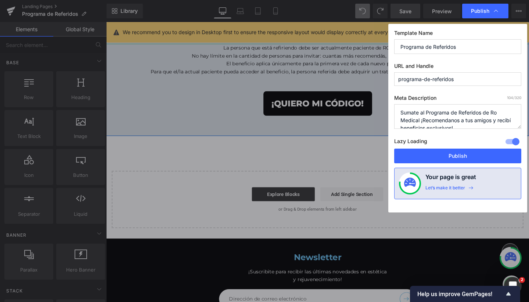
type textarea "Sumate al Programa de Referidos de Ro Medical. ¡Recomendanos a tus amigos y rec…"
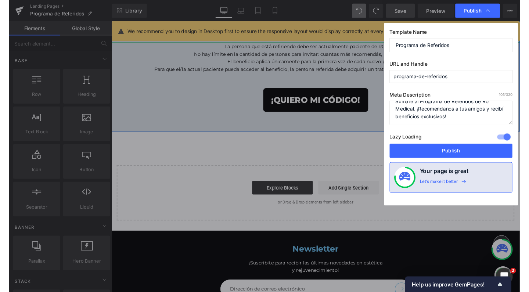
scroll to position [8, 0]
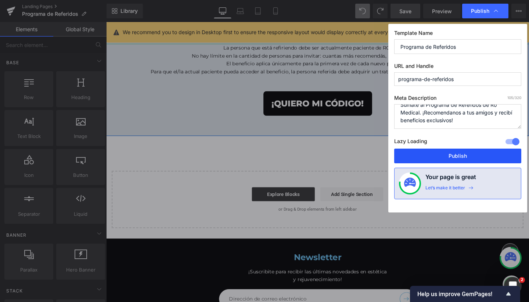
click at [462, 156] on button "Publish" at bounding box center [457, 156] width 127 height 15
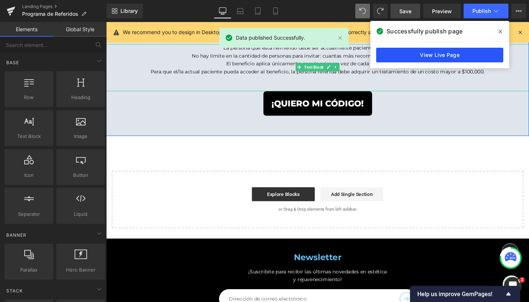
click at [424, 56] on link "View Live Page" at bounding box center [439, 55] width 127 height 15
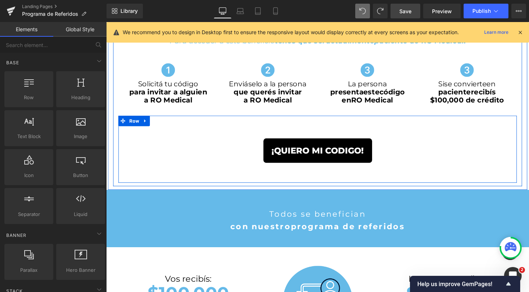
scroll to position [1166, 437]
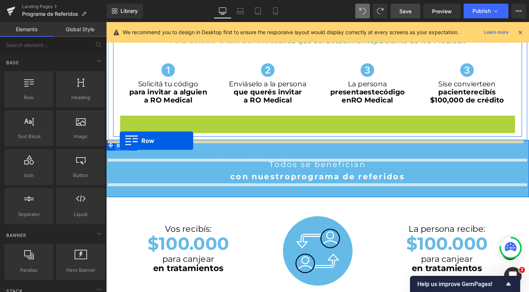
drag, startPoint x: 123, startPoint y: 128, endPoint x: 121, endPoint y: 147, distance: 19.2
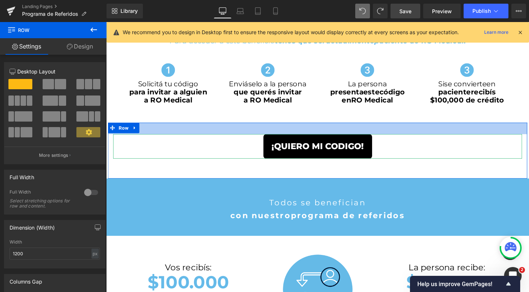
scroll to position [1204, 437]
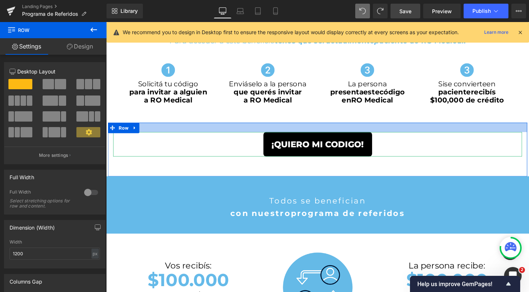
drag, startPoint x: 311, startPoint y: 135, endPoint x: 309, endPoint y: 121, distance: 14.1
click at [309, 121] on div "PROGRAMA DE REFERIDOS Heading Parallax Row PROGRAMA DE REFERIDOS Heading Parall…" at bounding box center [328, 199] width 445 height 936
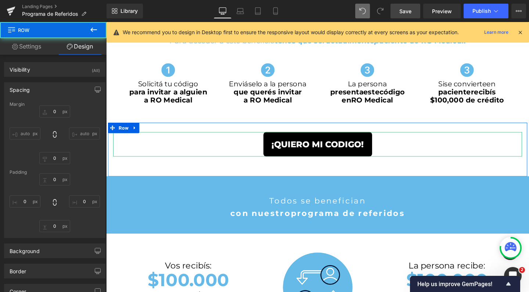
type input "0"
type input "27"
type input "0"
type input "57"
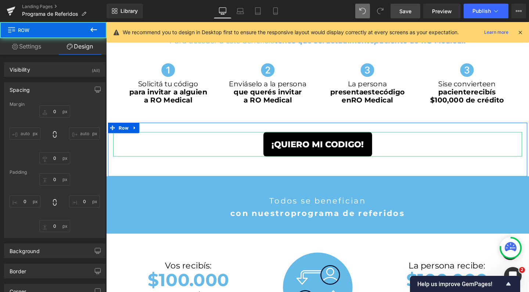
type input "0"
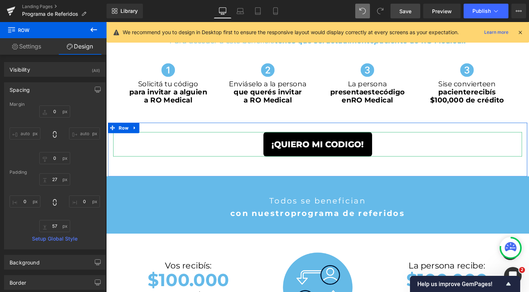
scroll to position [275, 0]
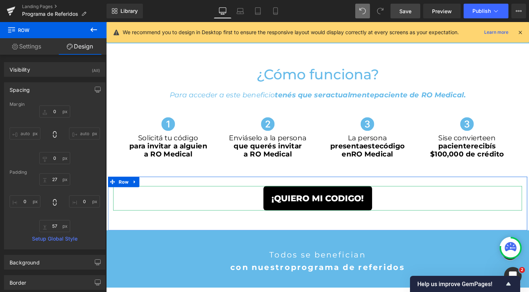
click at [408, 12] on span "Save" at bounding box center [406, 11] width 12 height 8
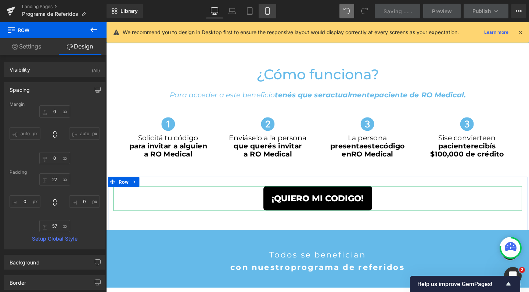
click at [272, 12] on link "Mobile" at bounding box center [268, 11] width 18 height 15
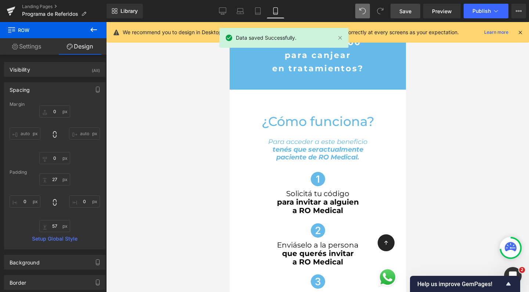
type input "0"
type input "27"
type input "0"
type input "57"
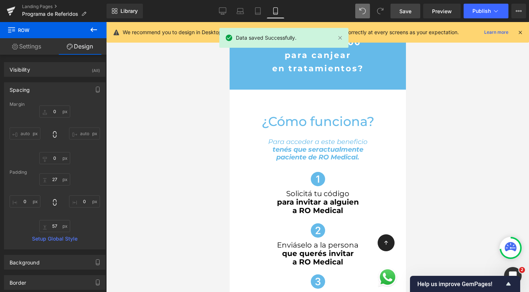
type input "0"
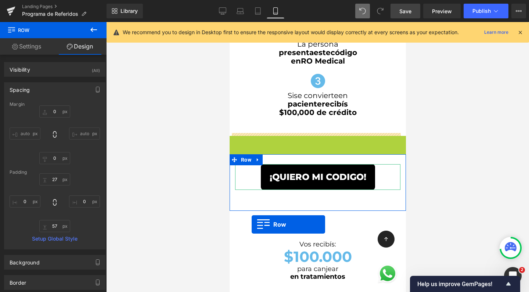
scroll to position [1661, 169]
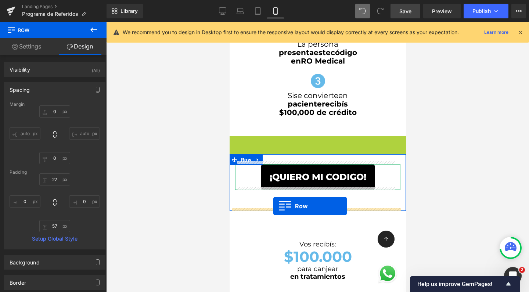
drag, startPoint x: 231, startPoint y: 139, endPoint x: 273, endPoint y: 207, distance: 79.9
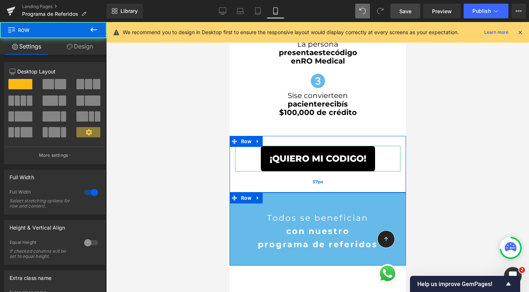
scroll to position [1715, 169]
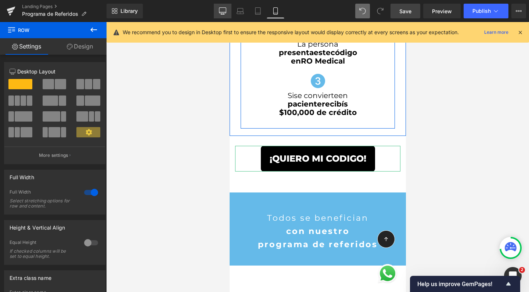
click at [223, 12] on icon at bounding box center [222, 10] width 7 height 7
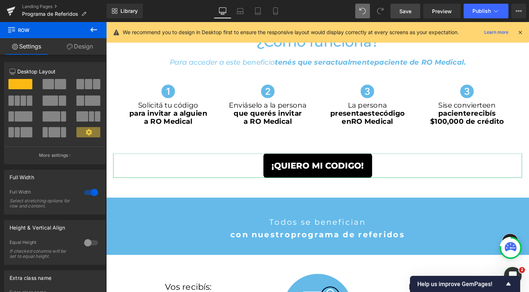
scroll to position [311, 0]
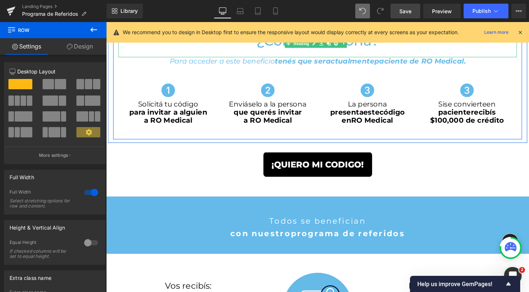
click at [406, 12] on span "Save" at bounding box center [406, 11] width 12 height 8
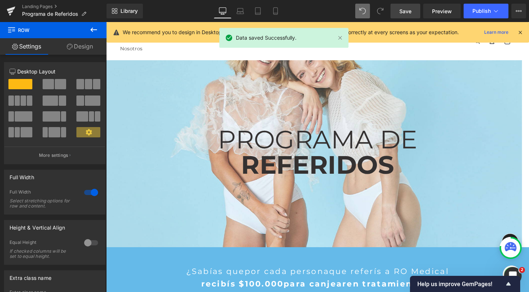
scroll to position [0, 0]
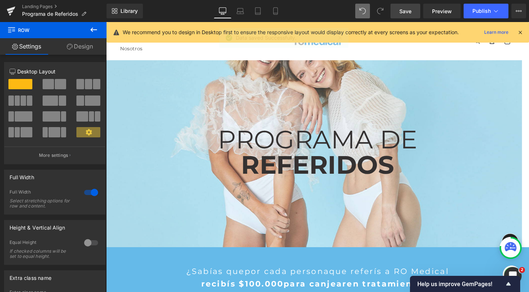
click at [411, 8] on span "Save" at bounding box center [406, 11] width 12 height 8
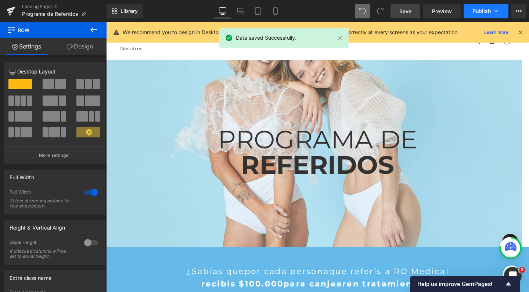
click at [474, 9] on span "Publish" at bounding box center [482, 11] width 18 height 6
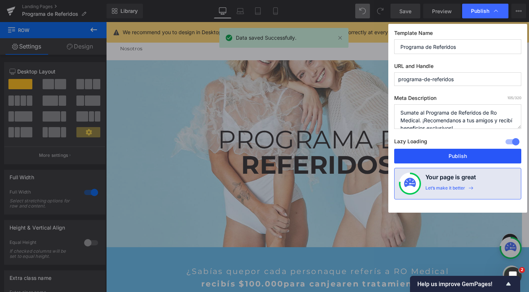
click at [464, 154] on button "Publish" at bounding box center [457, 156] width 127 height 15
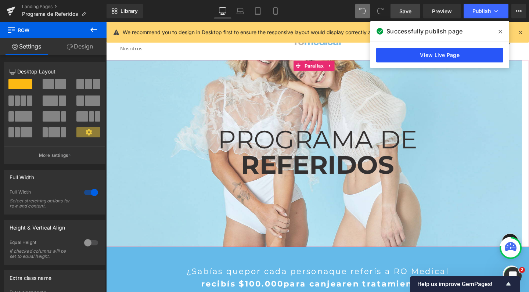
click at [473, 54] on link "View Live Page" at bounding box center [439, 55] width 127 height 15
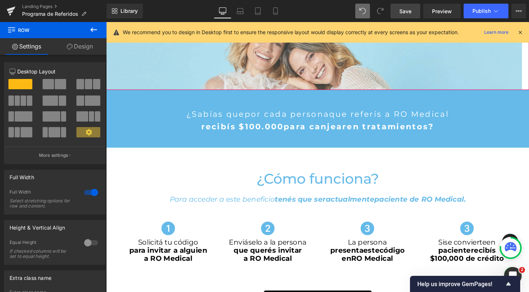
scroll to position [210, 0]
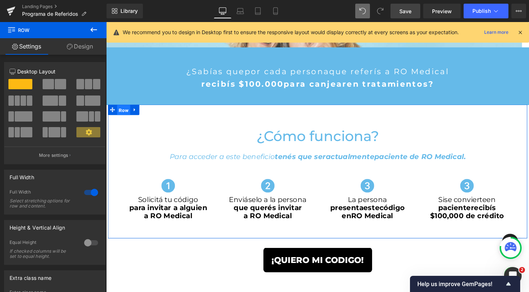
click at [120, 115] on span "Row" at bounding box center [125, 114] width 14 height 11
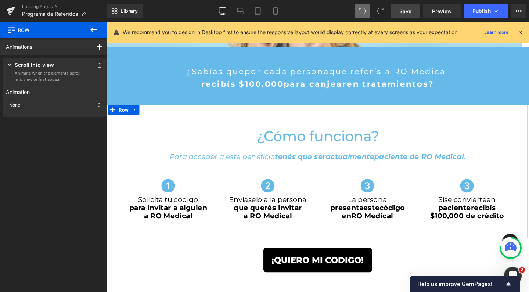
click at [49, 104] on div "None" at bounding box center [55, 105] width 98 height 12
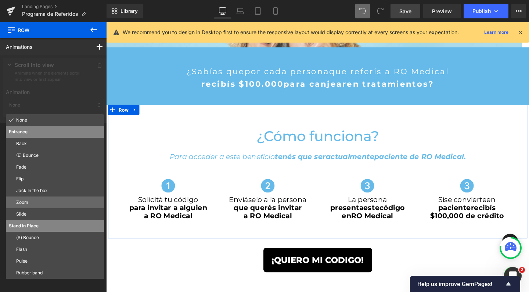
click at [34, 201] on p "Zoom" at bounding box center [58, 202] width 85 height 7
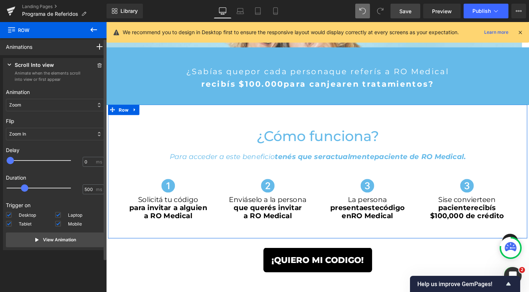
type input "200"
click at [18, 162] on div at bounding box center [44, 160] width 64 height 15
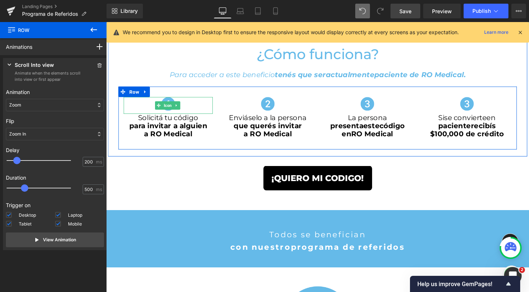
scroll to position [313, 0]
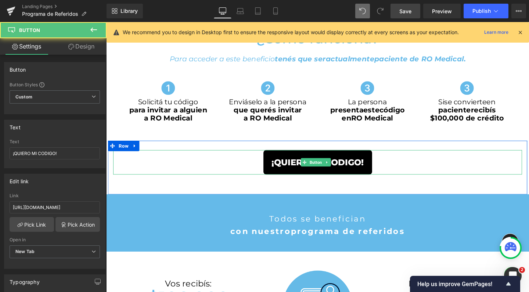
click at [237, 163] on div "¡QUIERO MI CODIGO!" at bounding box center [329, 170] width 430 height 26
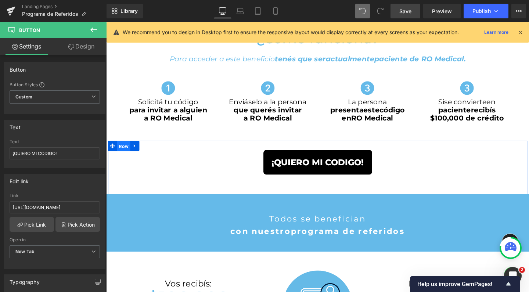
click at [122, 151] on span "Row" at bounding box center [125, 152] width 14 height 11
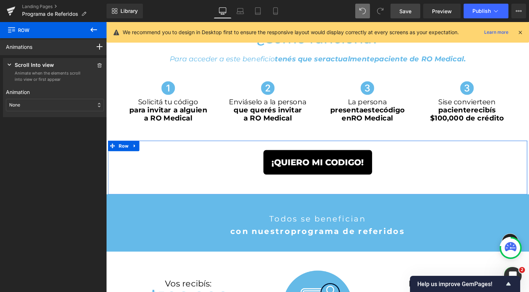
click at [49, 103] on div "None" at bounding box center [55, 105] width 98 height 12
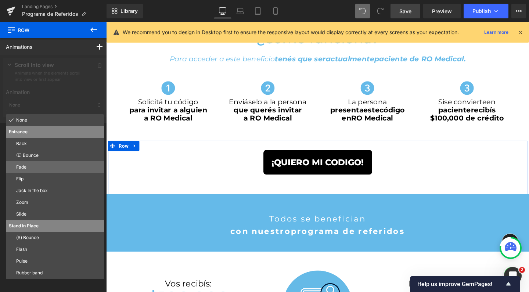
click at [40, 170] on div "Fade" at bounding box center [55, 167] width 98 height 12
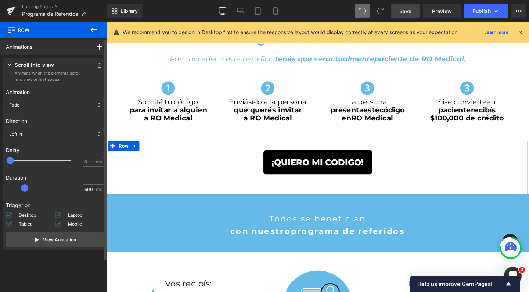
click at [34, 106] on div "Fade" at bounding box center [55, 105] width 98 height 12
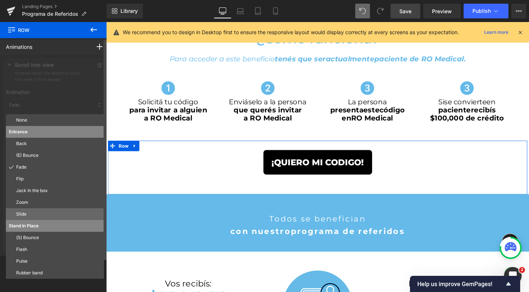
click at [37, 216] on p "Slide" at bounding box center [58, 214] width 85 height 7
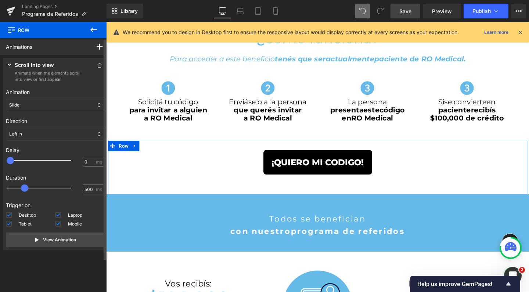
click at [30, 106] on div "Slide" at bounding box center [55, 105] width 98 height 12
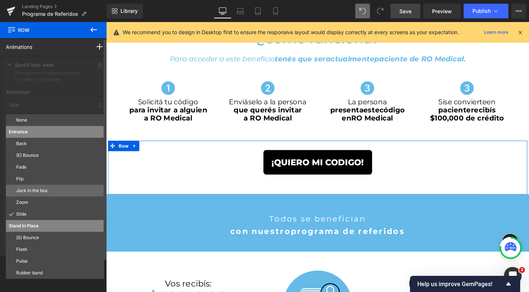
click at [37, 188] on p "Jack In the box" at bounding box center [58, 190] width 85 height 7
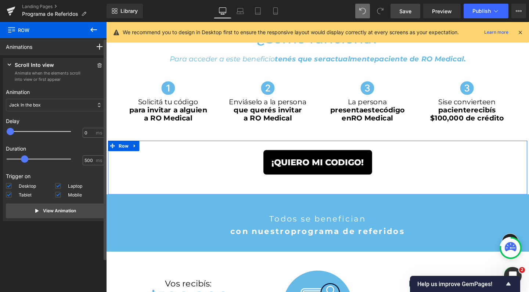
click at [32, 107] on p "Jack In the box" at bounding box center [25, 105] width 32 height 7
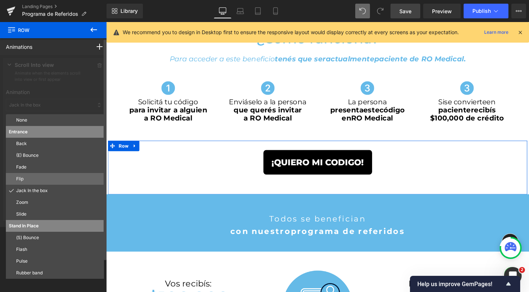
click at [30, 176] on p "Flip" at bounding box center [58, 179] width 85 height 7
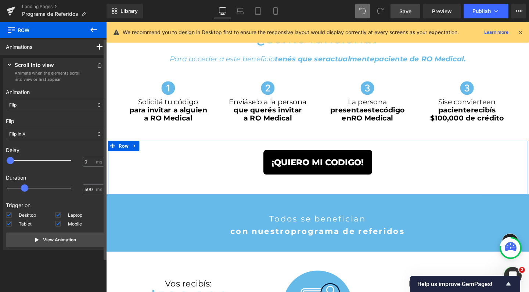
click at [32, 105] on div "Flip" at bounding box center [55, 105] width 98 height 12
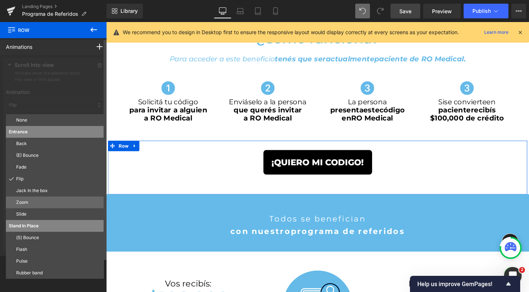
click at [27, 202] on p "Zoom" at bounding box center [58, 202] width 85 height 7
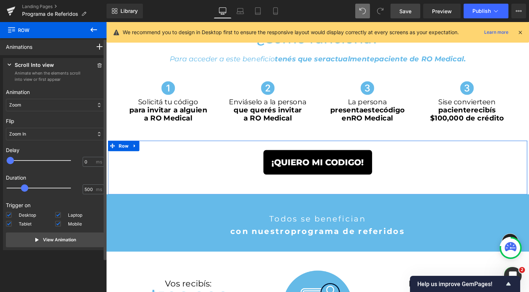
type input "200"
click at [19, 161] on div at bounding box center [44, 160] width 64 height 15
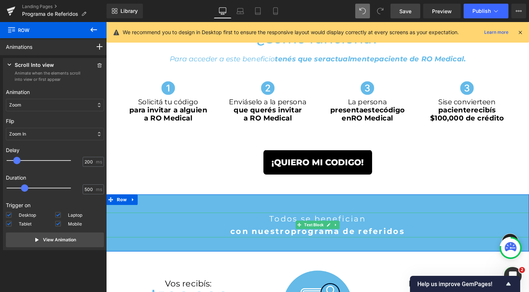
scroll to position [359, 0]
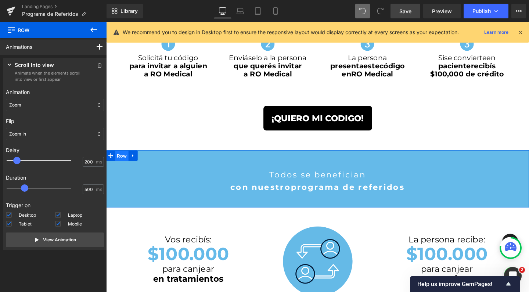
click at [120, 163] on span "Row" at bounding box center [123, 162] width 14 height 11
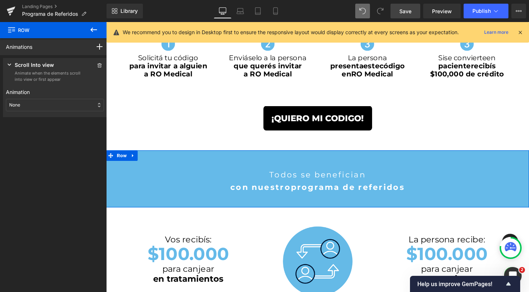
click at [55, 104] on div "None" at bounding box center [55, 105] width 98 height 12
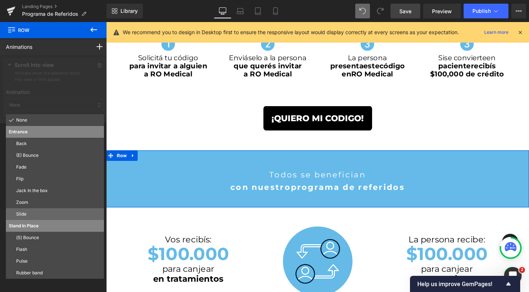
click at [46, 210] on div "Slide" at bounding box center [55, 214] width 98 height 12
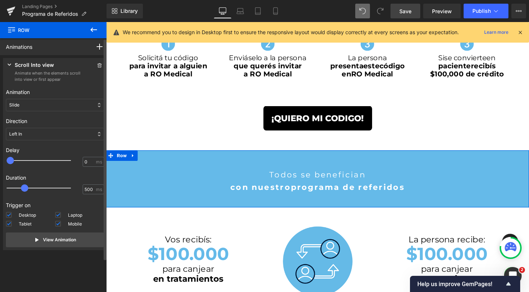
type input "300"
click at [21, 162] on div at bounding box center [44, 160] width 64 height 15
click at [26, 128] on div "Left In" at bounding box center [55, 134] width 98 height 12
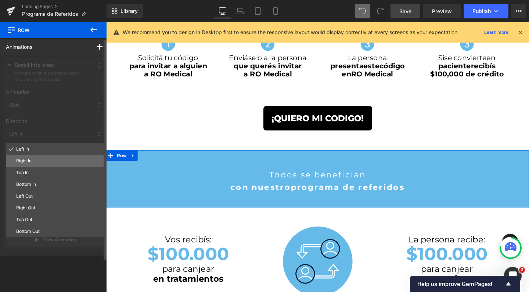
click at [44, 162] on p "Right In" at bounding box center [58, 161] width 85 height 7
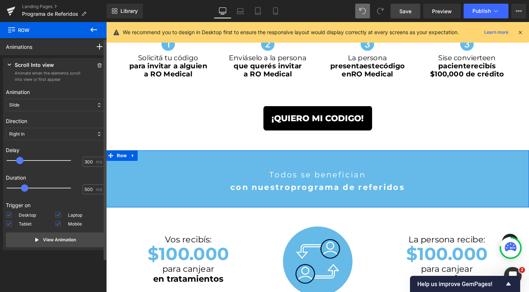
click at [25, 135] on div "Right In" at bounding box center [55, 134] width 98 height 12
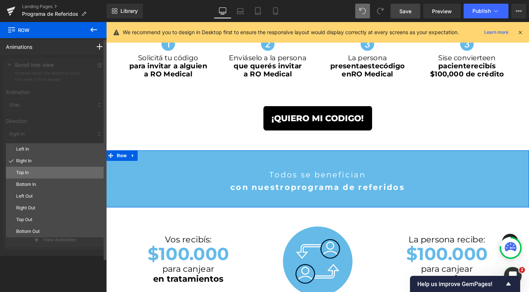
click at [31, 173] on p "Top In" at bounding box center [58, 172] width 85 height 7
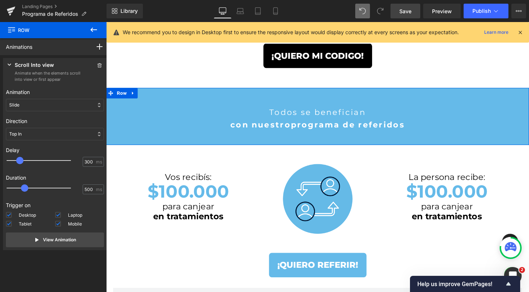
scroll to position [444, 0]
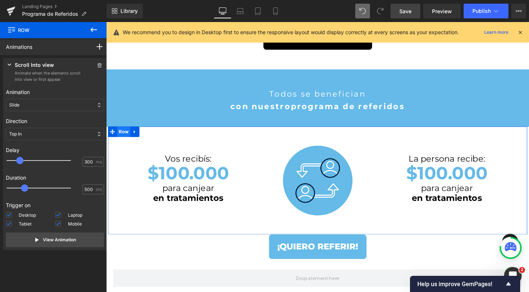
click at [122, 139] on span "Row" at bounding box center [125, 137] width 14 height 11
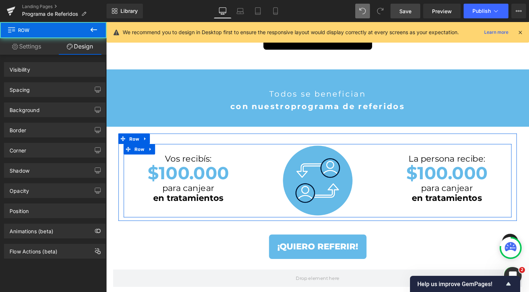
drag, startPoint x: 284, startPoint y: 269, endPoint x: 196, endPoint y: 255, distance: 88.6
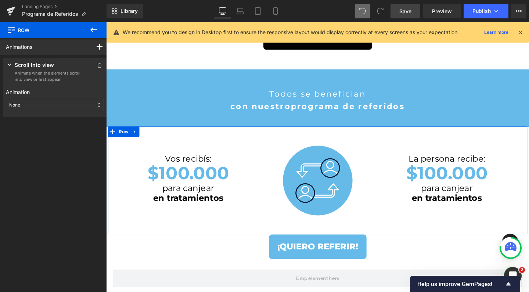
click at [24, 100] on div "None" at bounding box center [55, 105] width 98 height 12
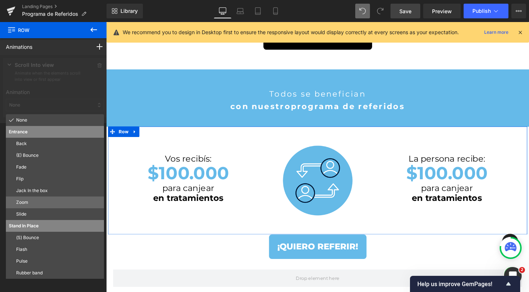
click at [30, 203] on p "Zoom" at bounding box center [58, 202] width 85 height 7
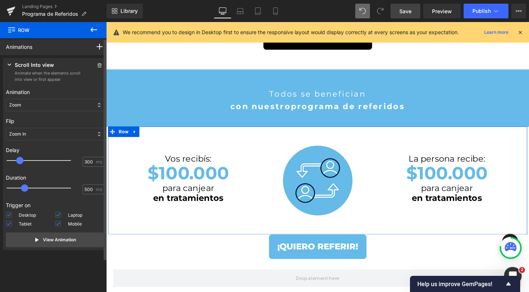
click at [20, 161] on div at bounding box center [44, 160] width 64 height 15
type input "200"
click at [17, 161] on span at bounding box center [16, 160] width 7 height 7
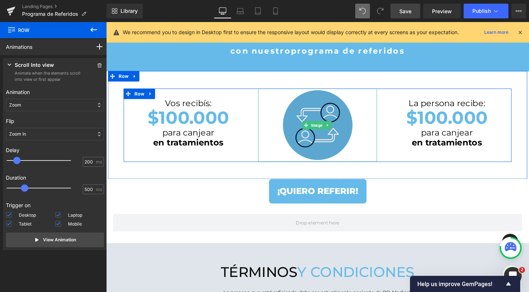
scroll to position [508, 0]
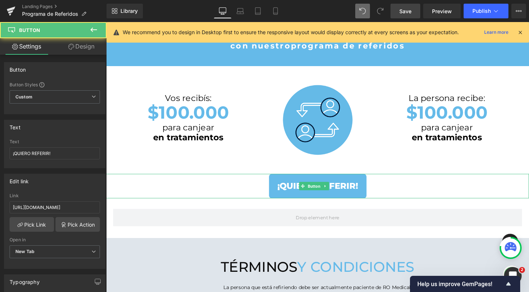
click at [228, 191] on div "¡QUIERO REFERIR!" at bounding box center [328, 195] width 445 height 26
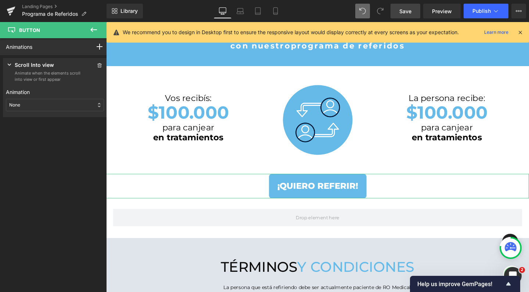
click at [47, 103] on div "None" at bounding box center [55, 105] width 98 height 12
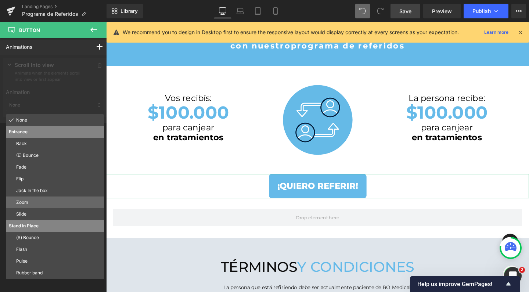
click at [31, 204] on p "Zoom" at bounding box center [58, 202] width 85 height 7
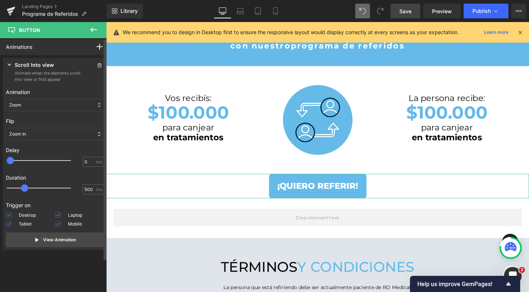
type input "300"
click at [22, 160] on div at bounding box center [44, 160] width 64 height 15
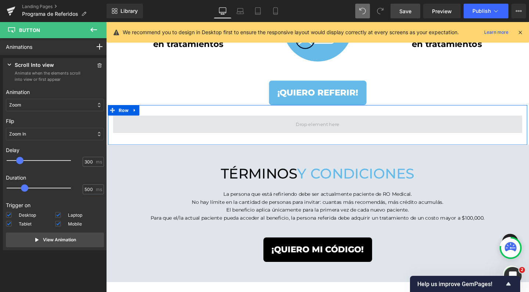
scroll to position [637, 0]
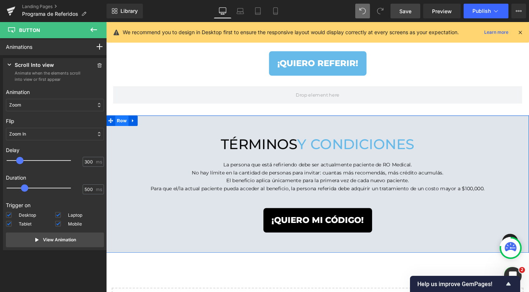
click at [121, 125] on span "Row" at bounding box center [123, 125] width 14 height 11
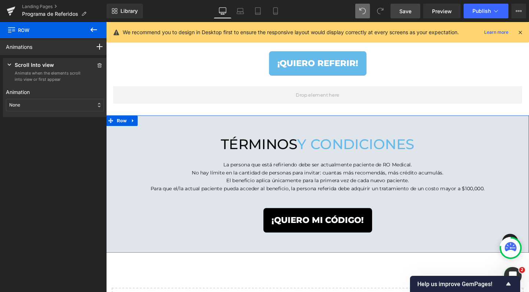
click at [31, 108] on div "None" at bounding box center [55, 105] width 98 height 12
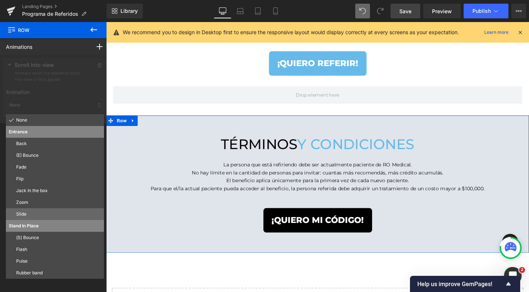
click at [44, 209] on div "Slide" at bounding box center [55, 214] width 98 height 12
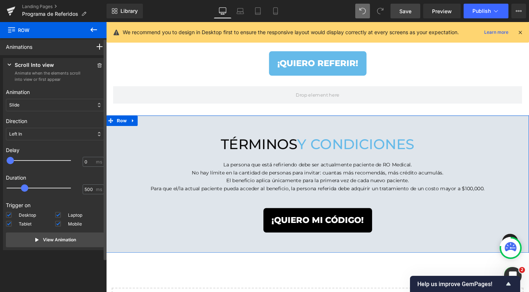
type input "300"
click at [21, 161] on div at bounding box center [44, 160] width 64 height 15
click at [25, 135] on div "Left In" at bounding box center [55, 134] width 98 height 12
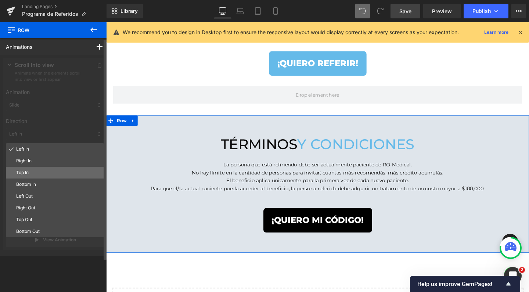
click at [27, 174] on p "Top In" at bounding box center [58, 172] width 85 height 7
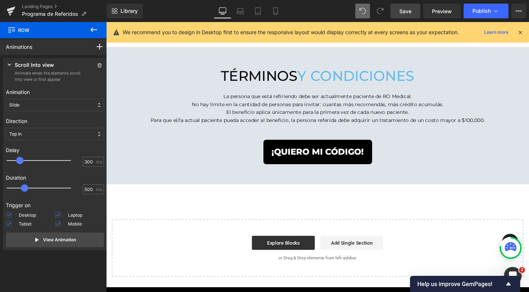
scroll to position [708, 0]
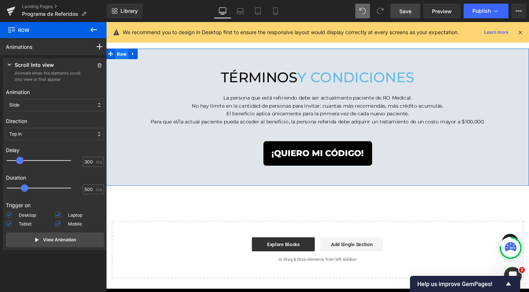
click at [122, 54] on span "Row" at bounding box center [123, 55] width 14 height 11
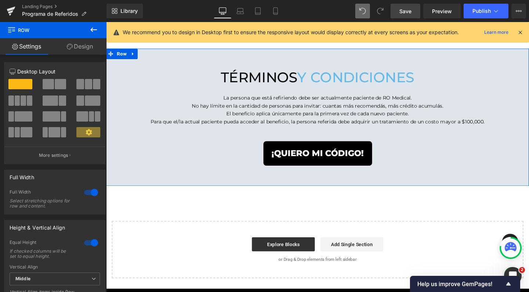
click at [83, 48] on link "Design" at bounding box center [79, 46] width 53 height 17
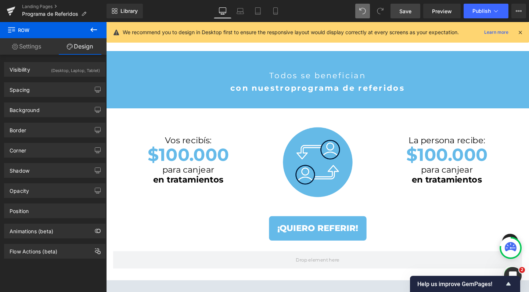
scroll to position [463, 0]
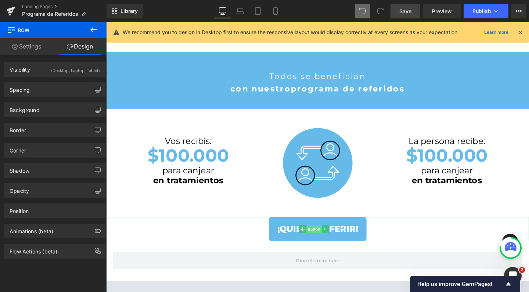
click at [325, 240] on span "Button" at bounding box center [325, 240] width 16 height 9
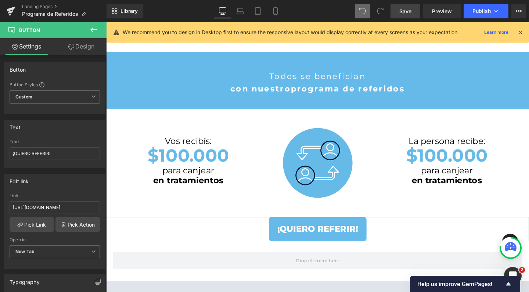
click at [97, 51] on link "Design" at bounding box center [81, 46] width 53 height 17
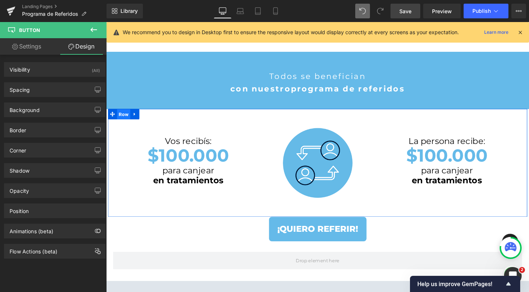
click at [122, 120] on span "Row" at bounding box center [125, 119] width 14 height 11
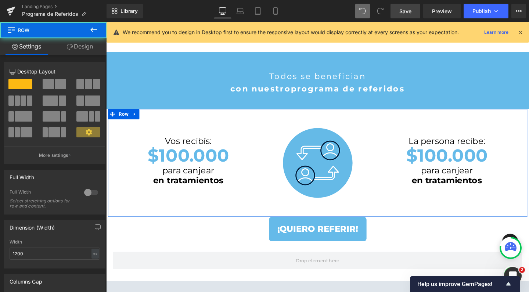
click at [89, 48] on link "Design" at bounding box center [79, 46] width 53 height 17
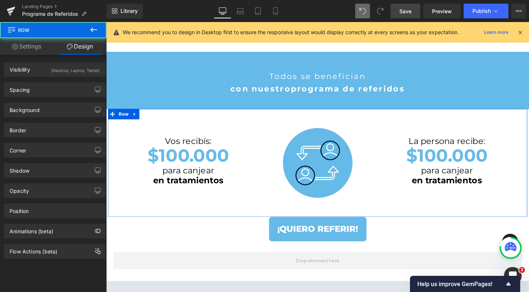
click at [51, 71] on div "(Desktop, Laptop, Tablet)" at bounding box center [75, 68] width 49 height 12
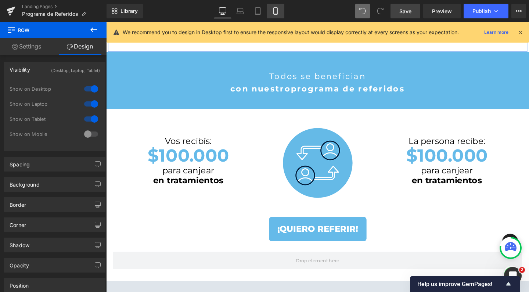
click at [277, 11] on icon at bounding box center [275, 10] width 7 height 7
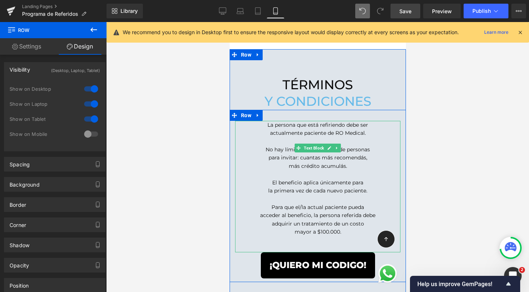
scroll to position [1040, 0]
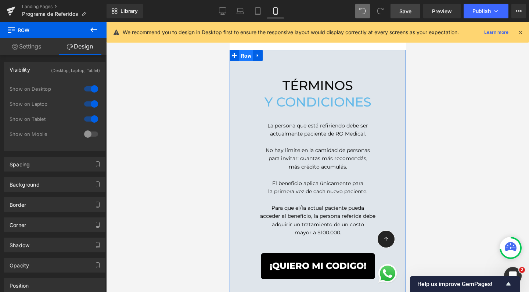
click at [241, 50] on span "Row" at bounding box center [246, 55] width 14 height 11
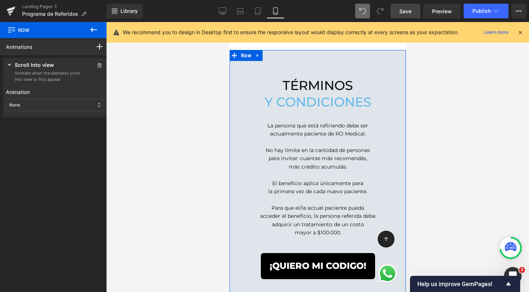
click at [44, 106] on div "None" at bounding box center [55, 105] width 98 height 12
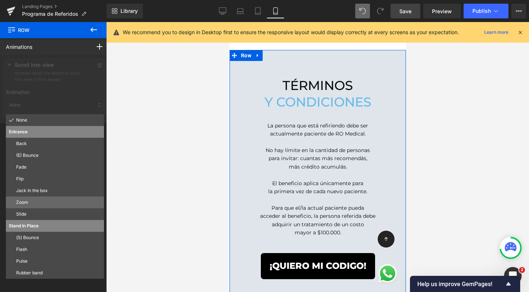
click at [33, 204] on p "Zoom" at bounding box center [58, 202] width 85 height 7
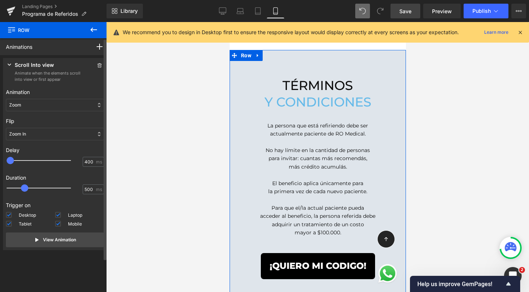
click at [24, 158] on div at bounding box center [44, 160] width 64 height 15
click at [15, 160] on div at bounding box center [44, 160] width 64 height 15
type input "200"
drag, startPoint x: 16, startPoint y: 160, endPoint x: 20, endPoint y: 160, distance: 4.1
click at [20, 160] on span at bounding box center [16, 160] width 7 height 7
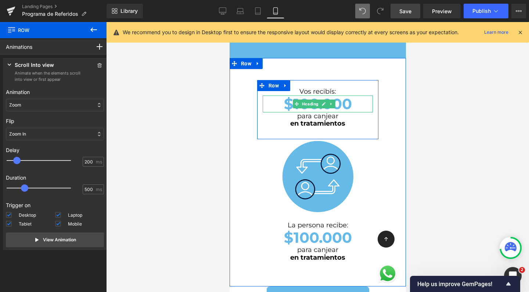
scroll to position [740, 0]
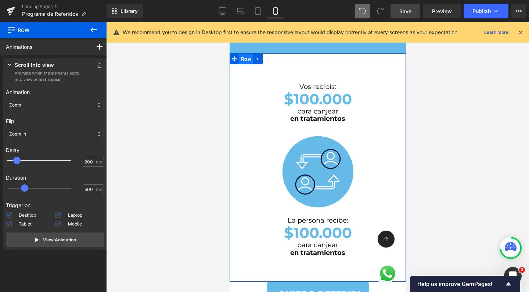
click at [247, 54] on span "Row" at bounding box center [246, 59] width 14 height 11
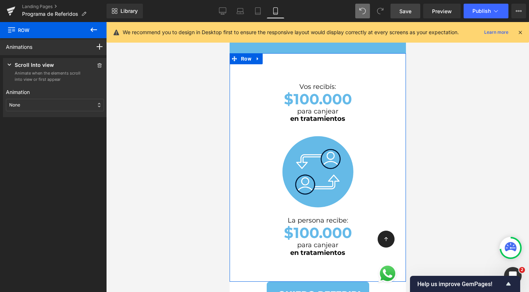
click at [41, 113] on div "Animation None Entrance Back (E) Bounce Fade Flip Jack In the box Zoom Slide St…" at bounding box center [55, 99] width 98 height 29
click at [38, 107] on div "None" at bounding box center [55, 105] width 98 height 12
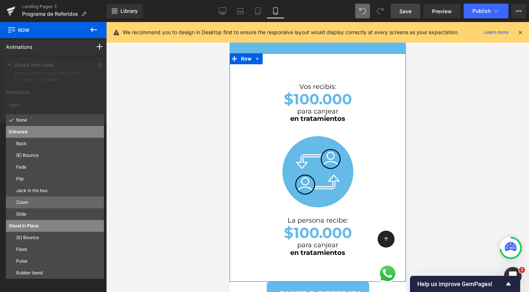
click at [40, 204] on p "Zoom" at bounding box center [58, 202] width 85 height 7
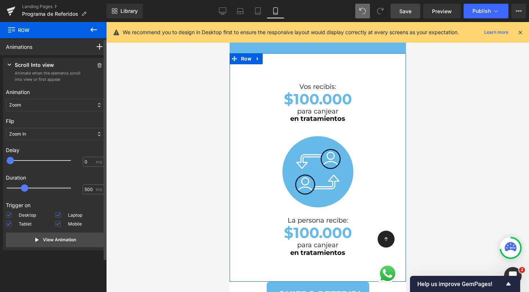
type input "300"
click at [21, 161] on div at bounding box center [44, 160] width 64 height 15
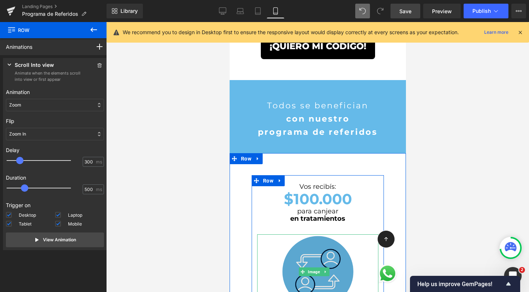
scroll to position [608, 0]
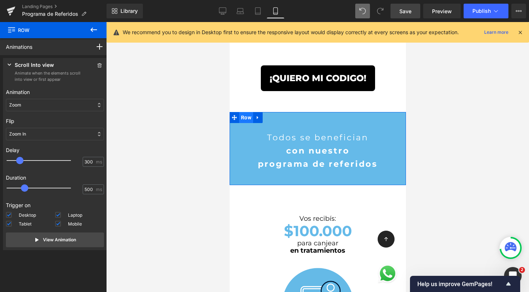
click at [241, 118] on span "Row" at bounding box center [246, 117] width 14 height 11
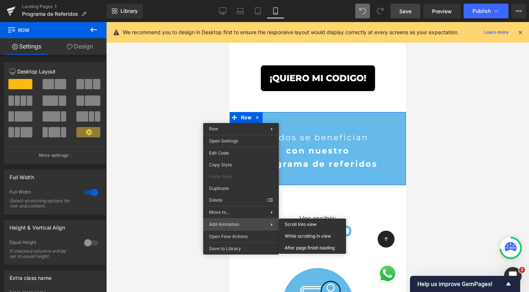
click at [236, 225] on span "Add Animation" at bounding box center [240, 224] width 62 height 7
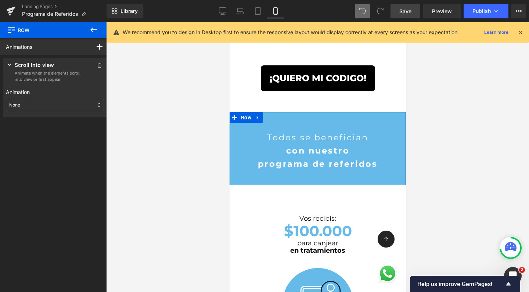
click at [42, 96] on div "Animation None Entrance Back (E) Bounce Fade Flip Jack In the box Zoom Slide St…" at bounding box center [55, 99] width 98 height 29
click at [40, 101] on div "None" at bounding box center [55, 105] width 98 height 12
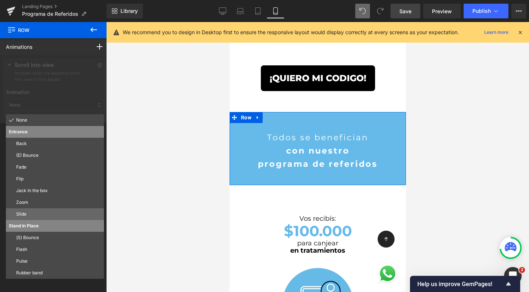
click at [50, 215] on p "Slide" at bounding box center [58, 214] width 85 height 7
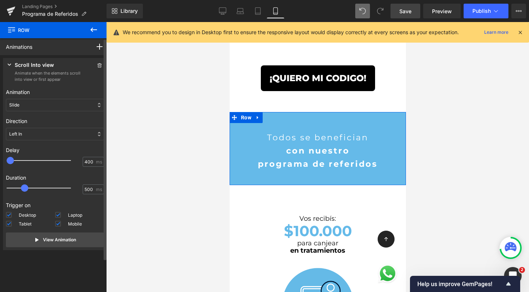
click at [25, 162] on div at bounding box center [44, 160] width 64 height 15
click at [15, 160] on div at bounding box center [44, 160] width 64 height 15
type input "200"
drag, startPoint x: 15, startPoint y: 160, endPoint x: 21, endPoint y: 160, distance: 5.9
click at [21, 160] on div at bounding box center [44, 160] width 64 height 15
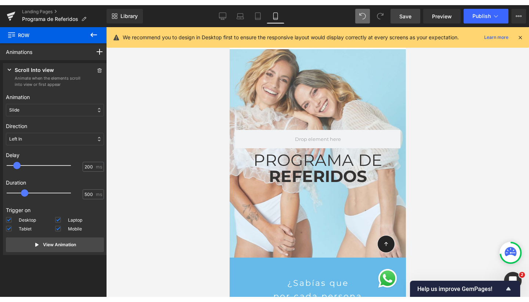
scroll to position [0, 0]
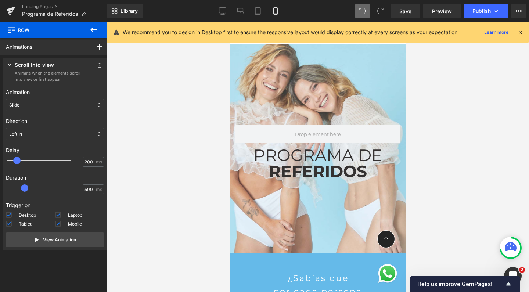
click at [415, 12] on link "Save" at bounding box center [406, 11] width 30 height 15
click at [472, 8] on button "Publish" at bounding box center [486, 11] width 45 height 15
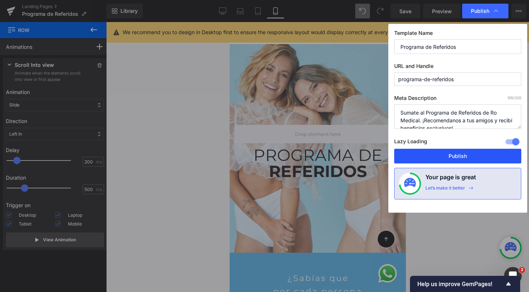
click at [448, 156] on button "Publish" at bounding box center [457, 156] width 127 height 15
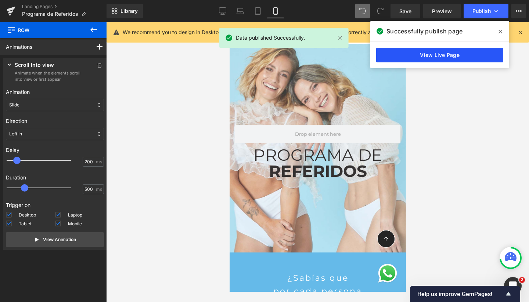
click at [440, 53] on link "View Live Page" at bounding box center [439, 55] width 127 height 15
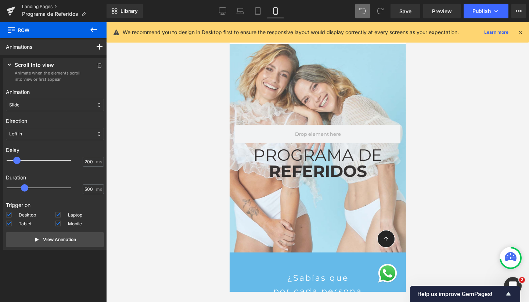
click at [39, 6] on link "Landing Pages" at bounding box center [64, 7] width 85 height 6
